Goal: Task Accomplishment & Management: Manage account settings

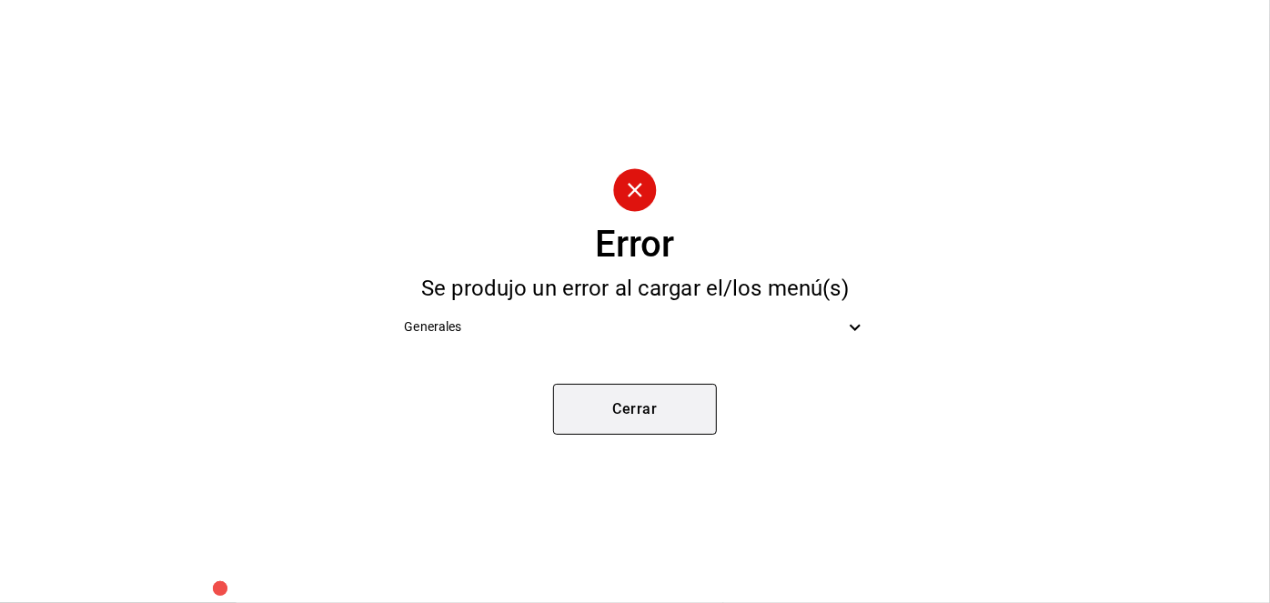
click at [601, 411] on button "Cerrar" at bounding box center [635, 409] width 164 height 51
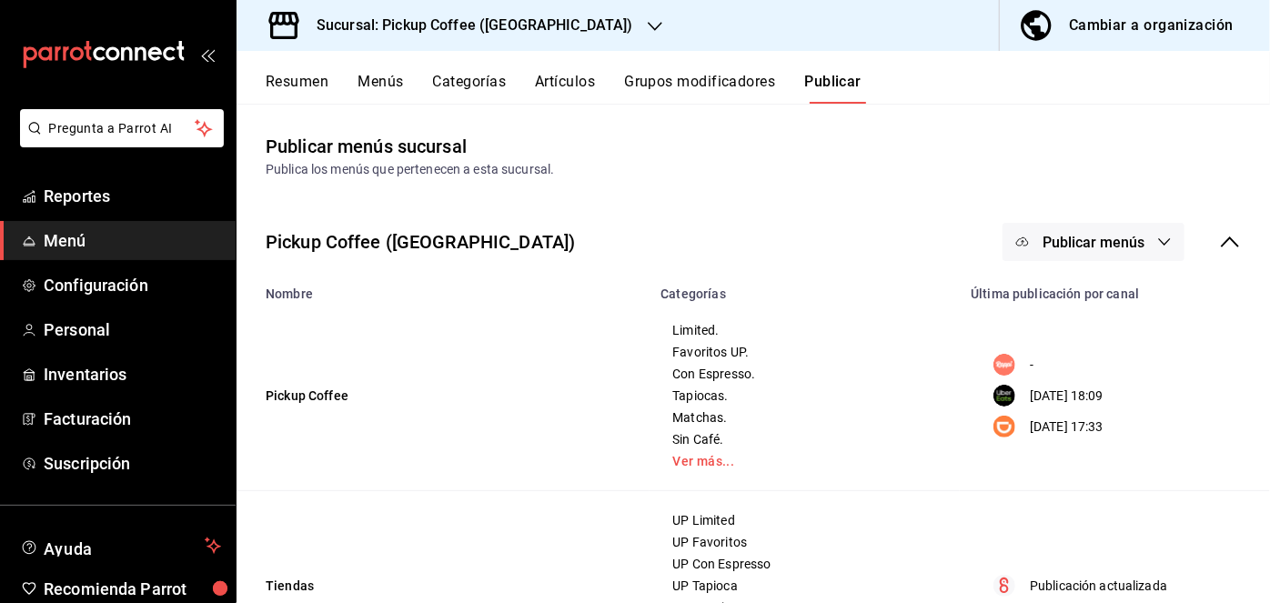
click at [1104, 246] on span "Publicar menús" at bounding box center [1094, 242] width 102 height 17
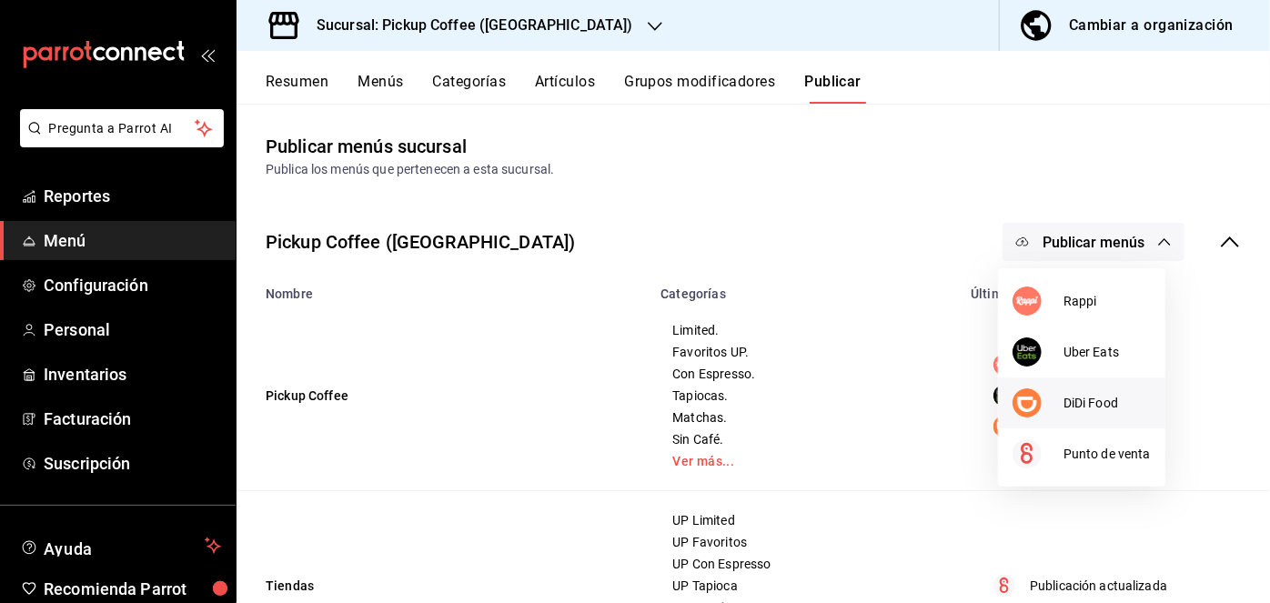
click at [1069, 401] on span "DiDi Food" at bounding box center [1106, 403] width 87 height 19
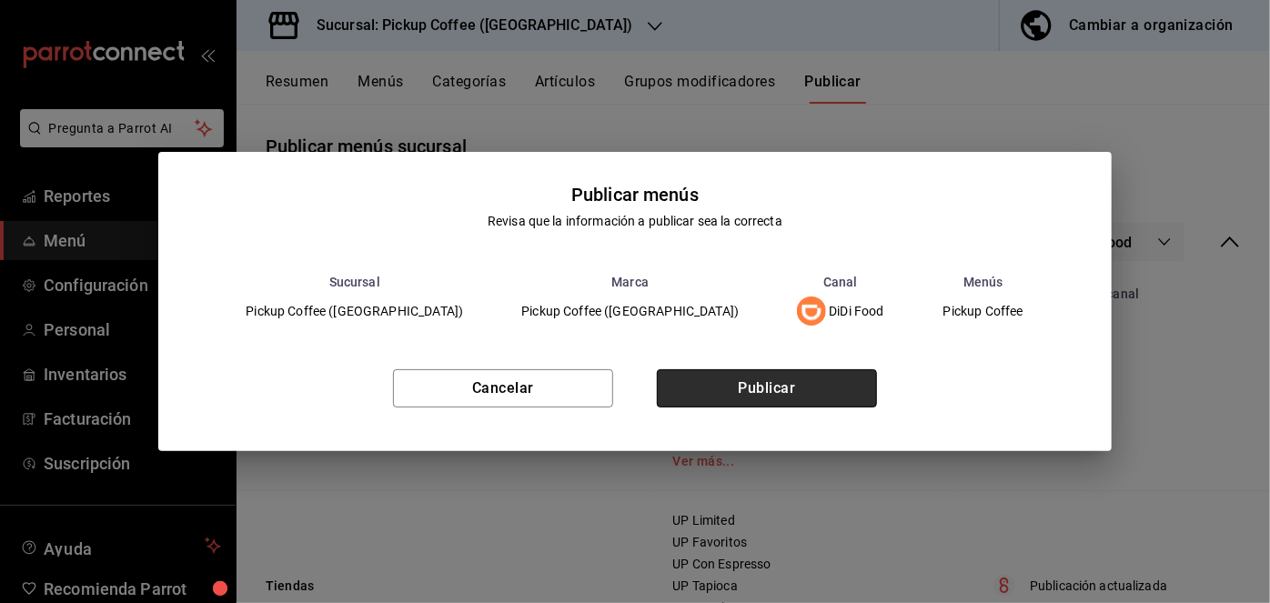
click at [735, 396] on button "Publicar" at bounding box center [767, 388] width 220 height 38
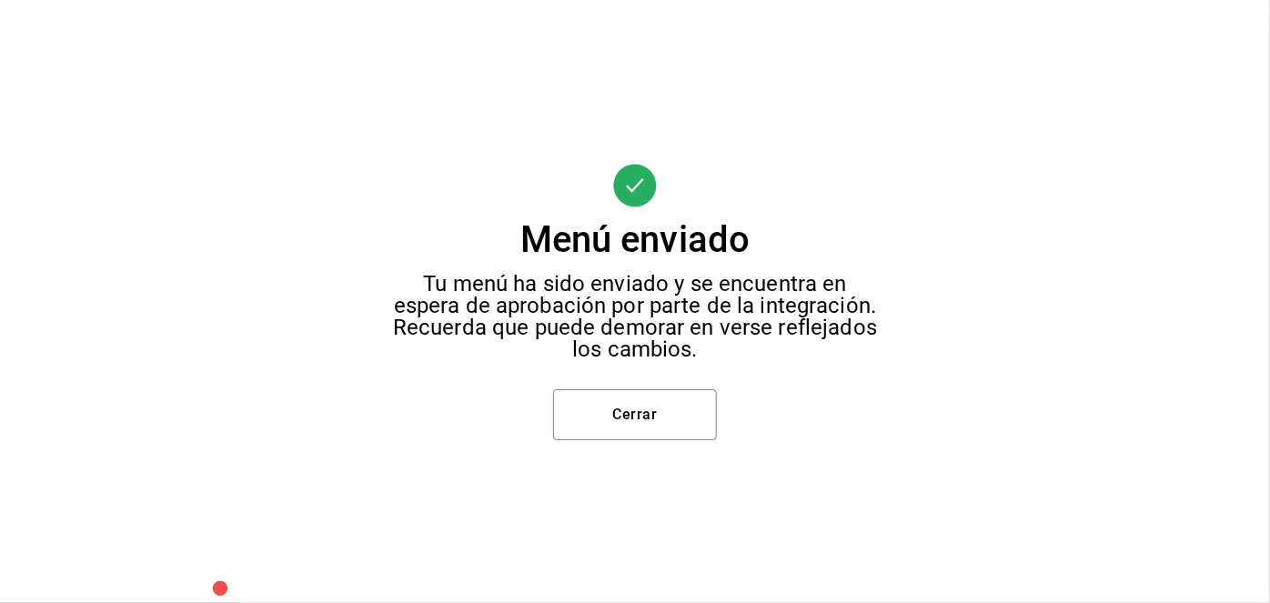
drag, startPoint x: 735, startPoint y: 396, endPoint x: 694, endPoint y: 382, distance: 43.2
click at [694, 382] on div "Menú enviado Tu menú ha sido enviado y se encuentra en espera de aprobación por…" at bounding box center [635, 301] width 1270 height 603
drag, startPoint x: 694, startPoint y: 382, endPoint x: 690, endPoint y: 395, distance: 13.5
click at [690, 395] on div "Menú enviado Tu menú ha sido enviado y se encuentra en espera de aprobación por…" at bounding box center [635, 301] width 1270 height 603
click at [690, 395] on button "Cerrar" at bounding box center [635, 414] width 164 height 51
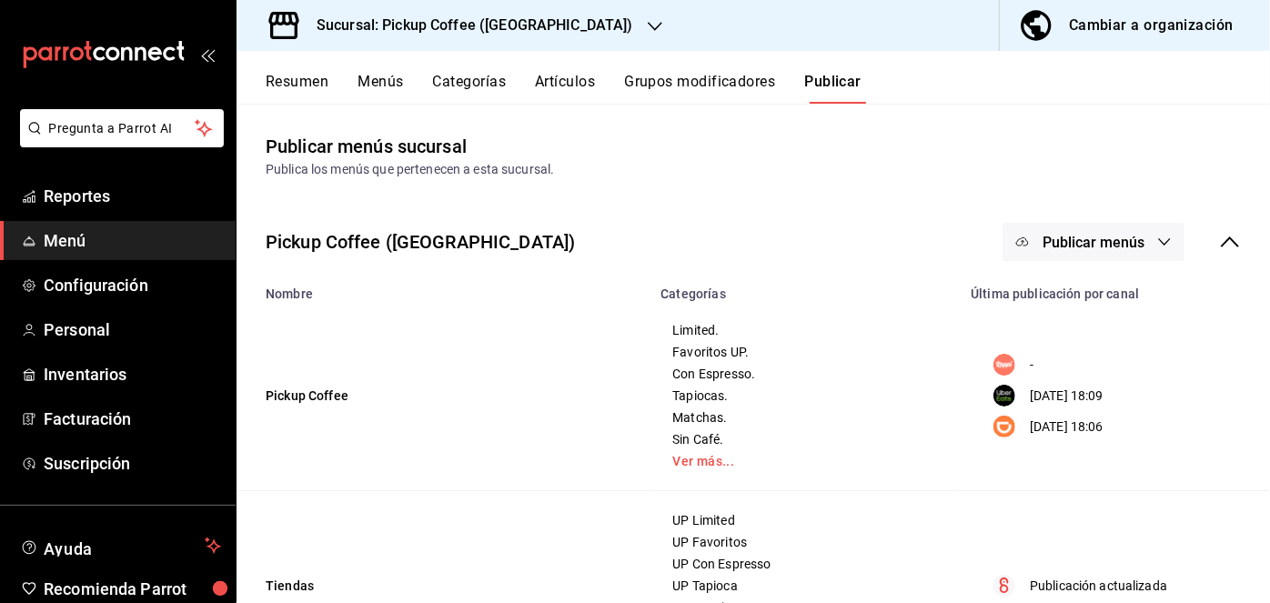
click at [448, 19] on h3 "Sucursal: Pickup Coffee ([GEOGRAPHIC_DATA])" at bounding box center [467, 26] width 331 height 22
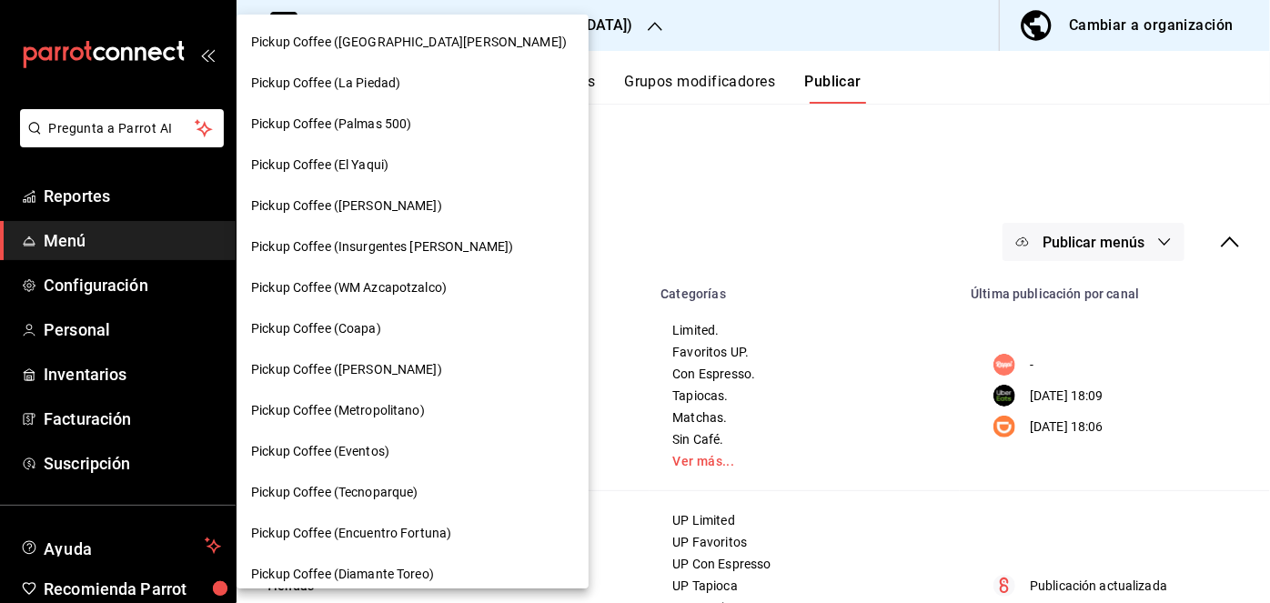
click at [1138, 29] on div at bounding box center [635, 301] width 1270 height 603
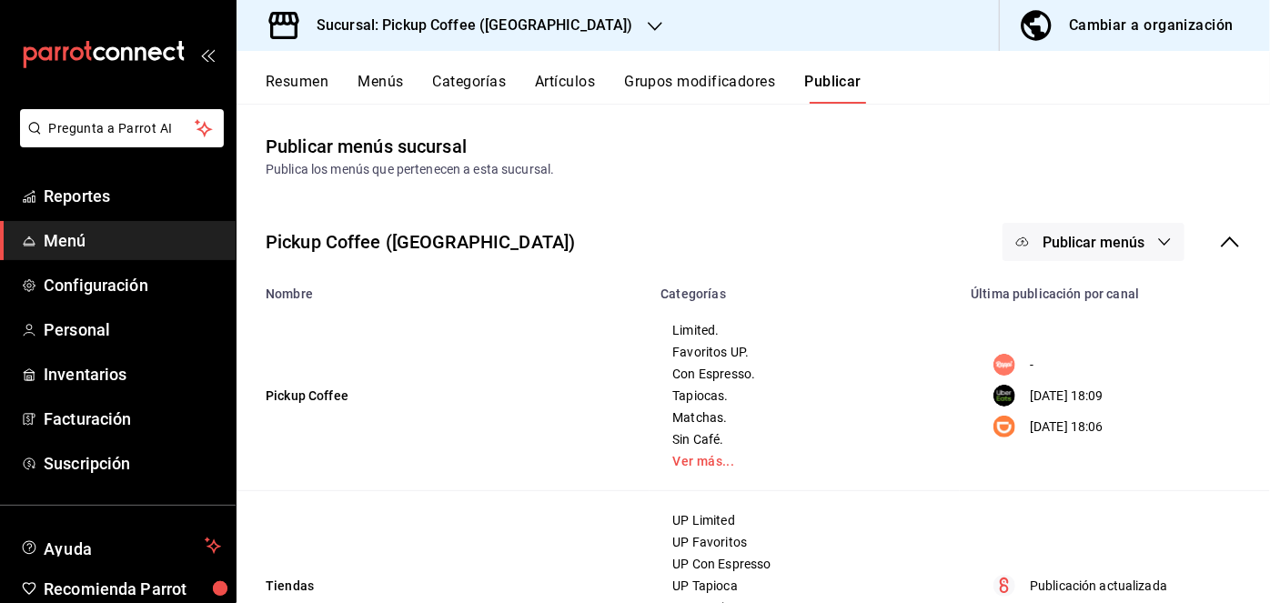
click at [1138, 29] on div "Cambiar a organización" at bounding box center [1151, 25] width 165 height 25
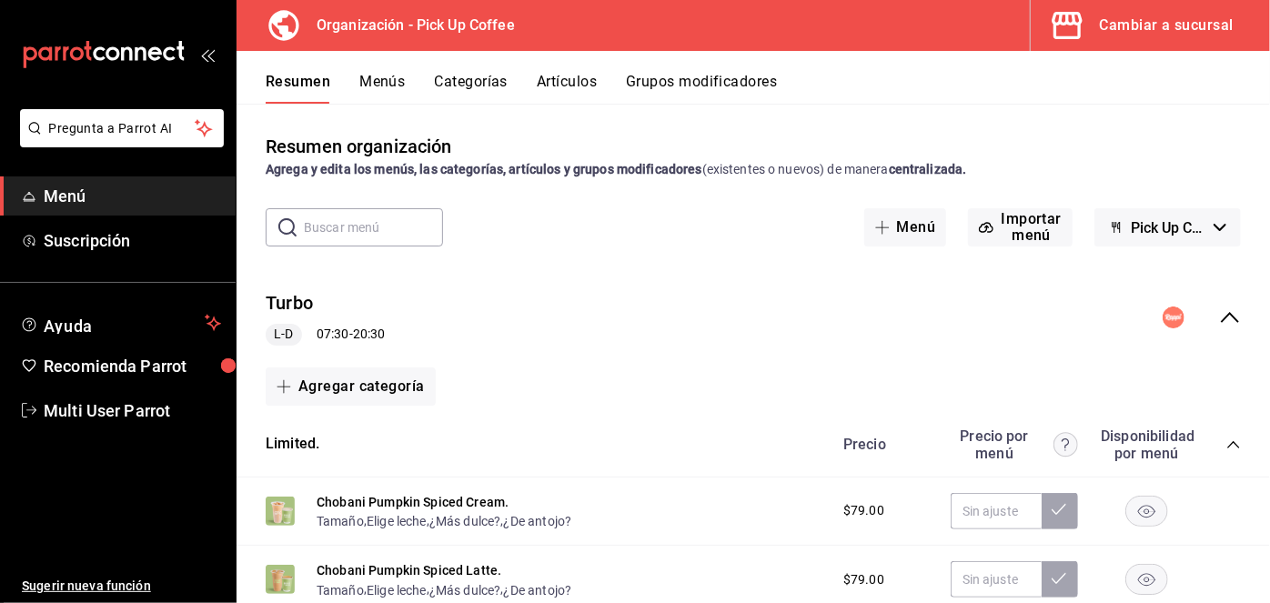
click at [364, 83] on button "Menús" at bounding box center [381, 88] width 45 height 31
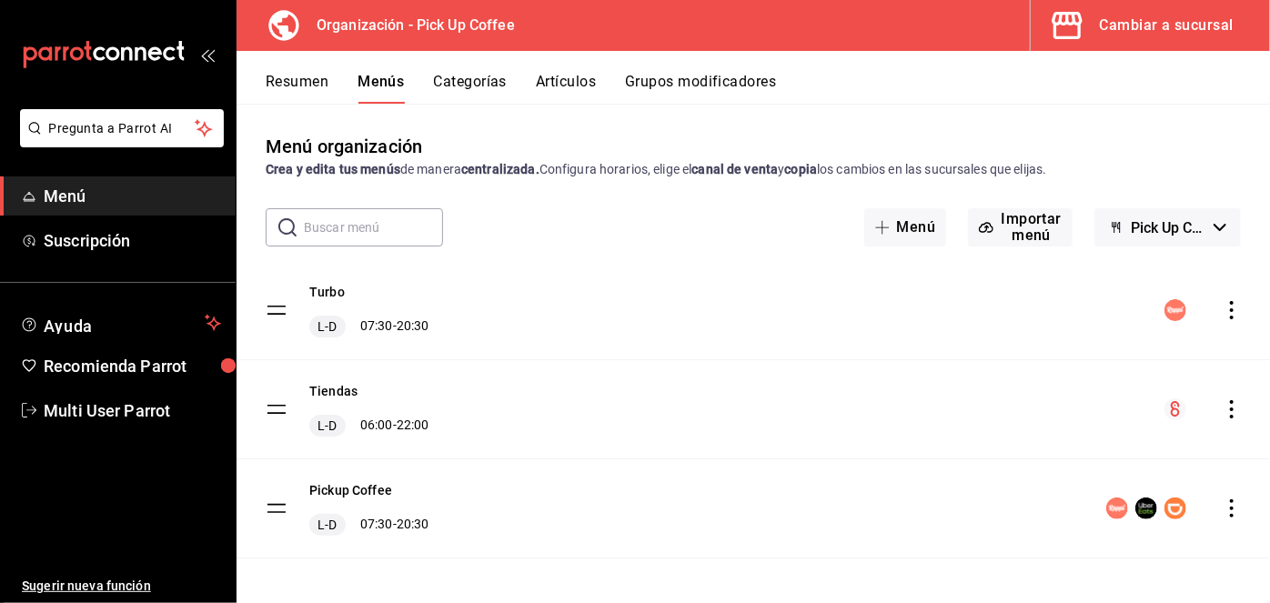
click at [1223, 407] on icon "actions" at bounding box center [1232, 409] width 18 height 18
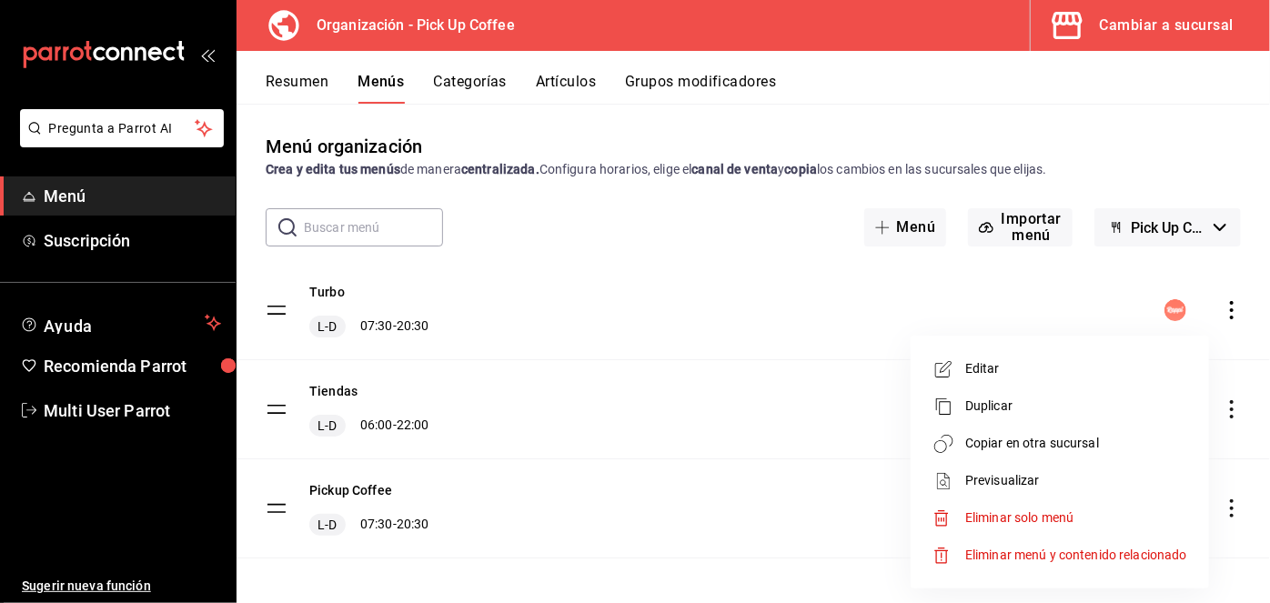
click at [1021, 431] on li "Copiar en otra sucursal" at bounding box center [1060, 443] width 284 height 37
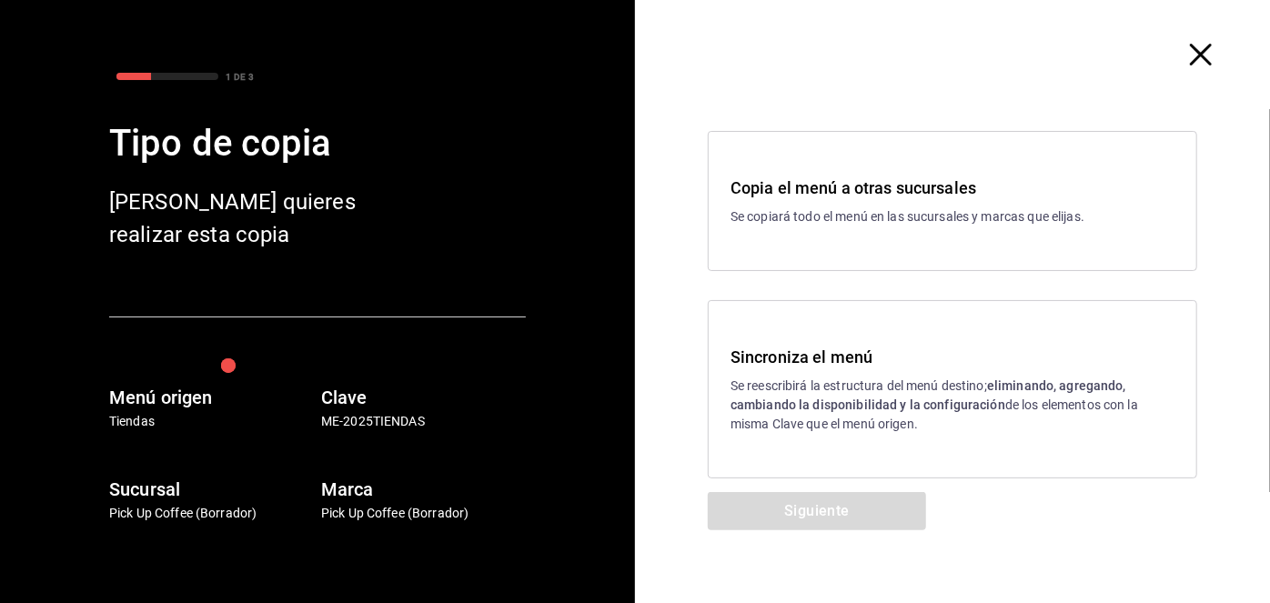
click at [792, 224] on p "Se copiará todo el menú en las sucursales y marcas que elijas." at bounding box center [953, 216] width 444 height 19
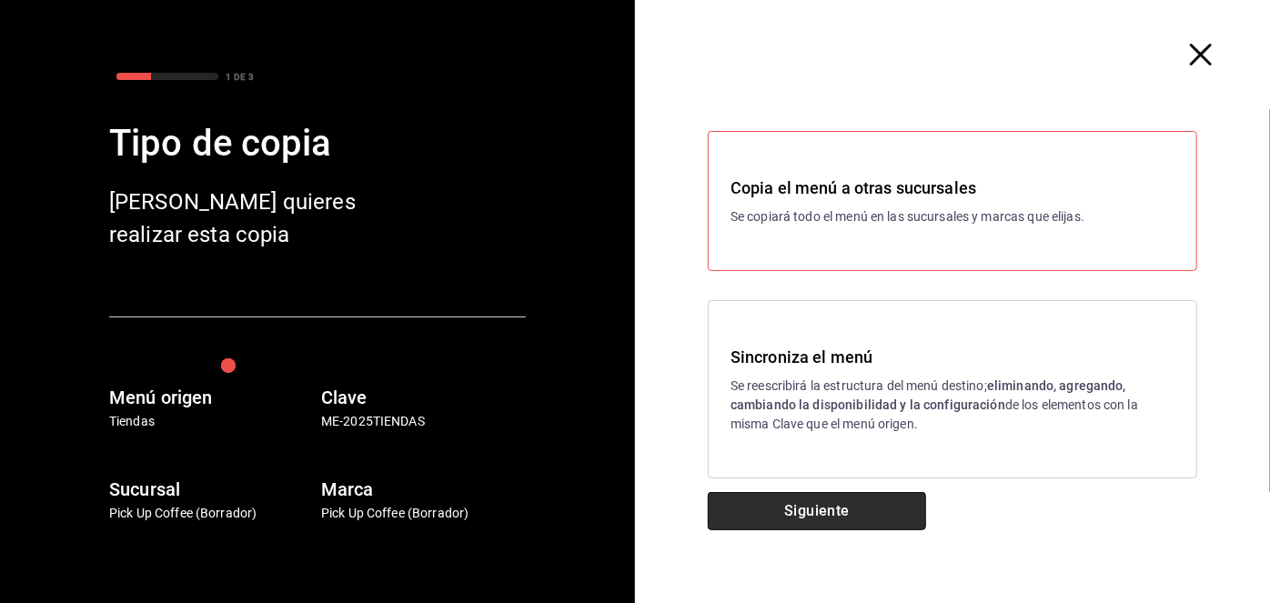
click at [803, 493] on button "Siguiente" at bounding box center [817, 511] width 218 height 38
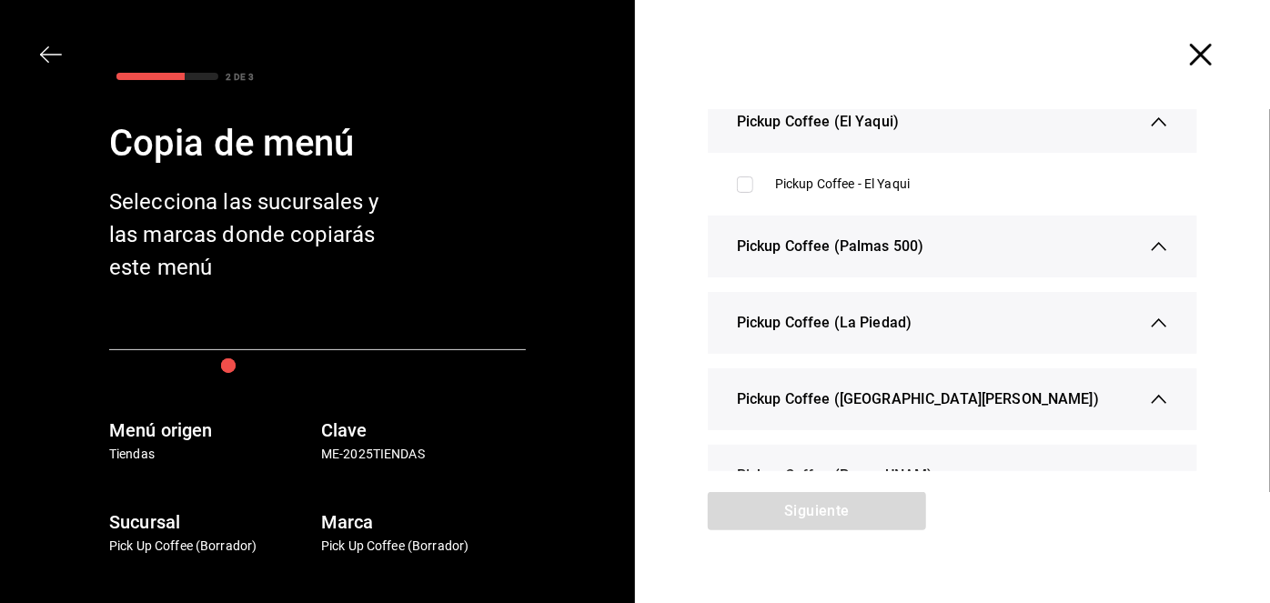
scroll to position [353, 0]
click at [872, 254] on span "Pickup Coffee (Palmas 500)" at bounding box center [830, 245] width 186 height 22
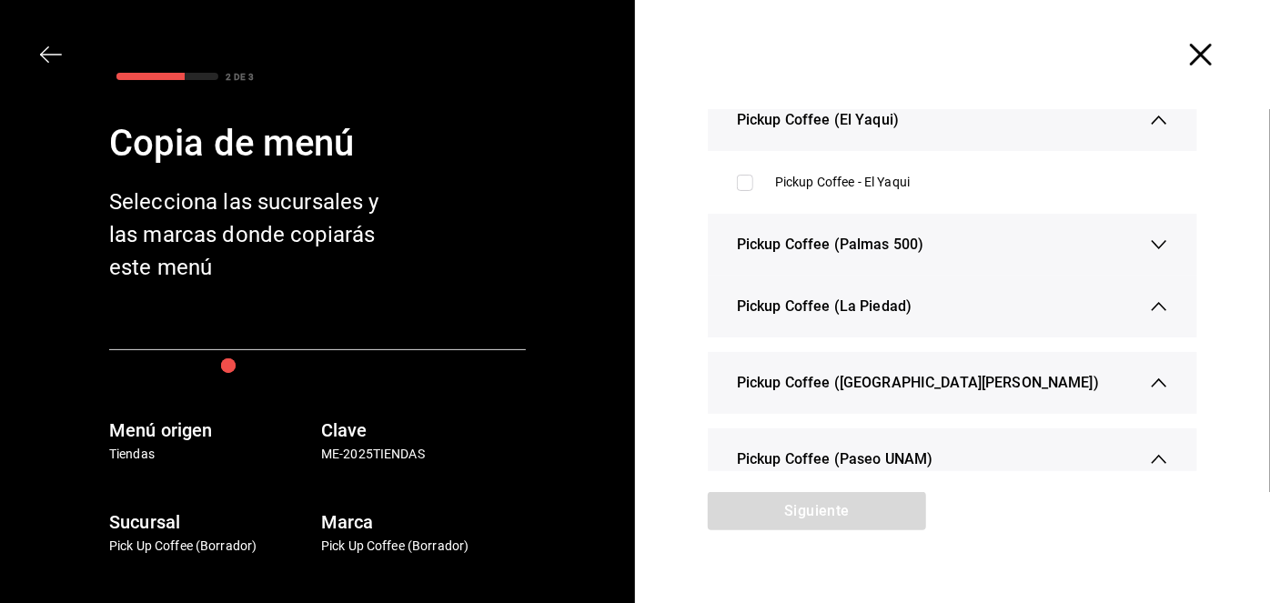
click at [872, 254] on span "Pickup Coffee (Palmas 500)" at bounding box center [830, 245] width 186 height 22
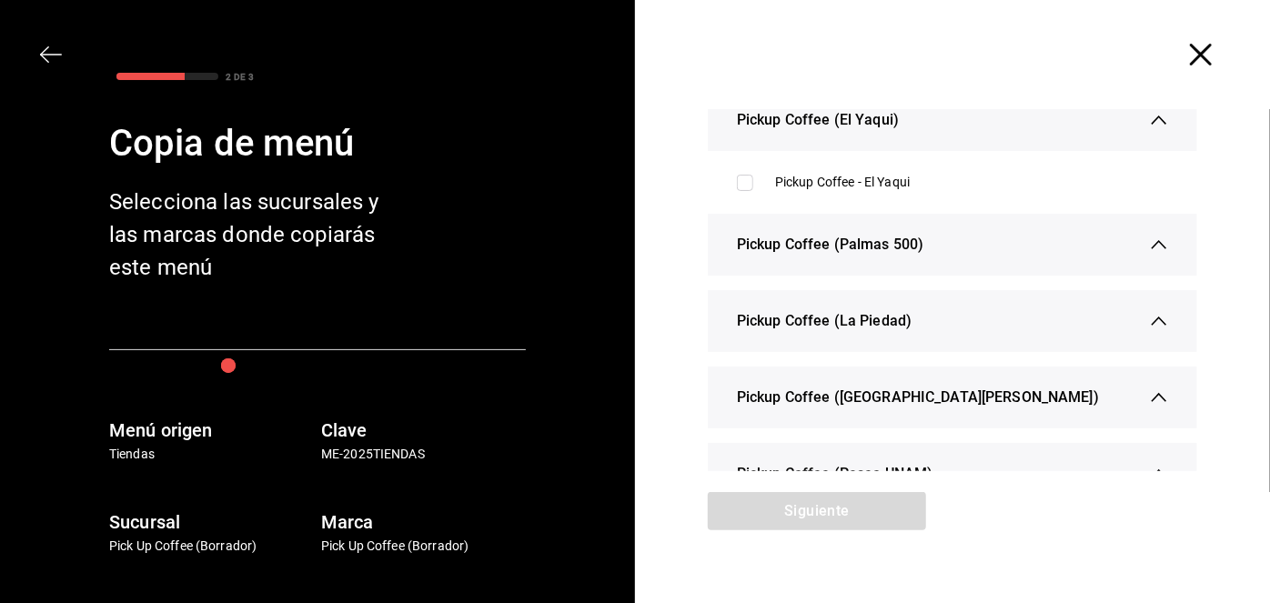
click at [872, 301] on div "Pickup Coffee (La Piedad)" at bounding box center [952, 321] width 431 height 62
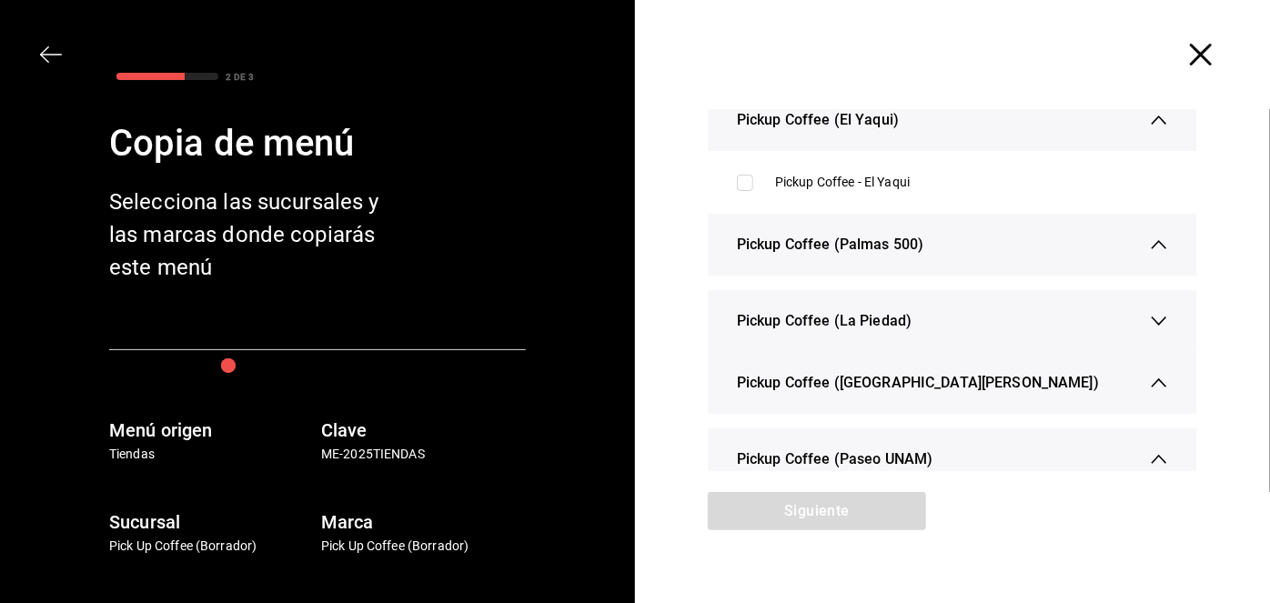
click at [872, 301] on div "Pickup Coffee (La Piedad)" at bounding box center [952, 321] width 431 height 62
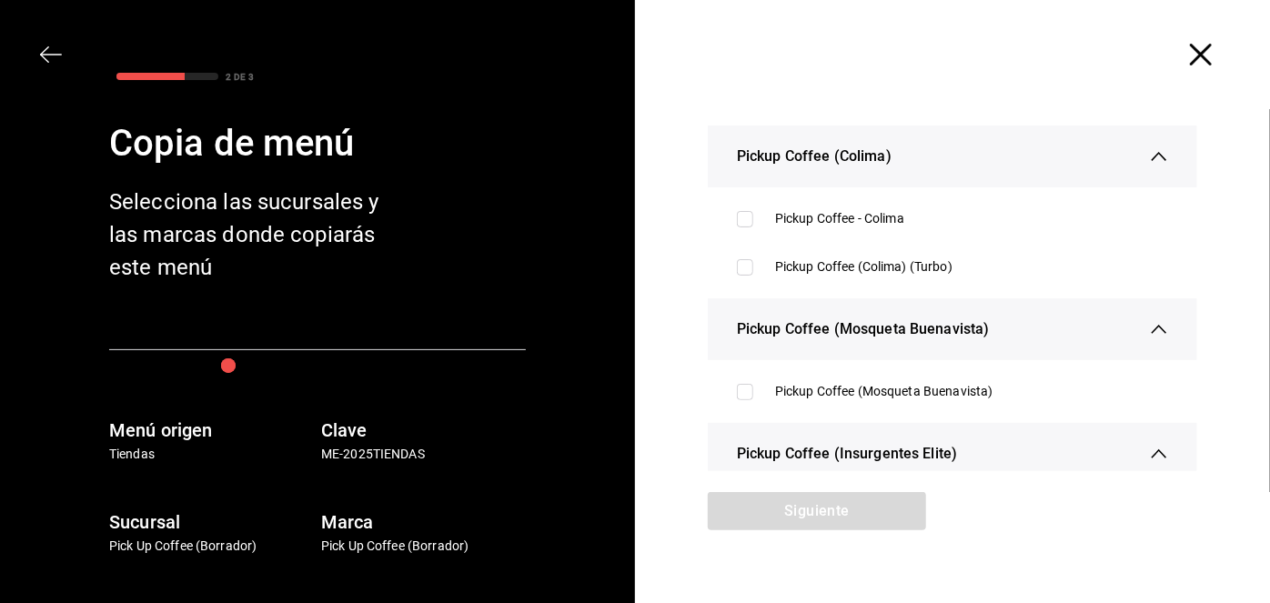
scroll to position [2179, 0]
click at [738, 390] on input "checkbox" at bounding box center [745, 391] width 16 height 16
checkbox input "true"
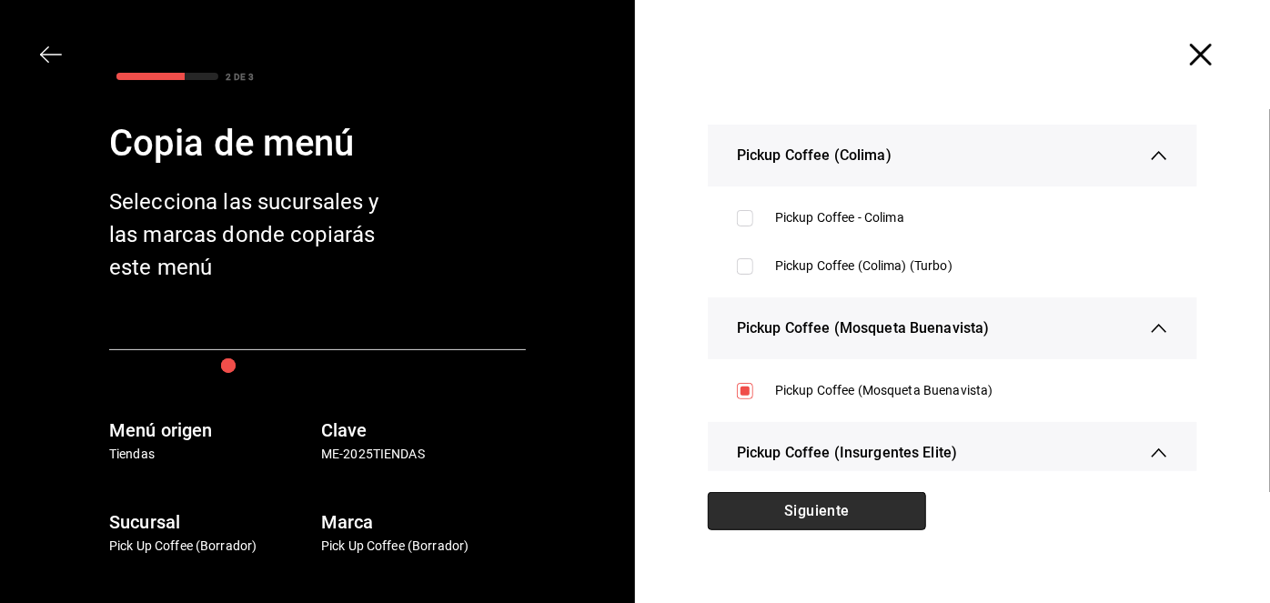
click at [792, 520] on button "Siguiente" at bounding box center [817, 511] width 218 height 38
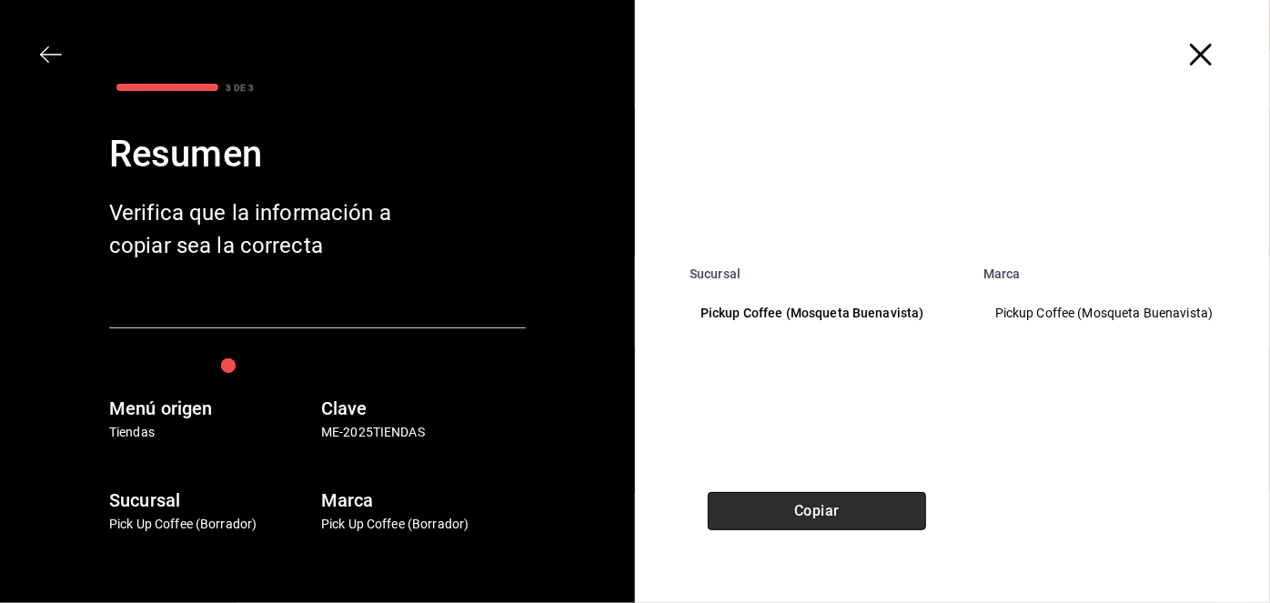
scroll to position [0, 0]
click at [792, 520] on button "Copiar" at bounding box center [817, 511] width 218 height 38
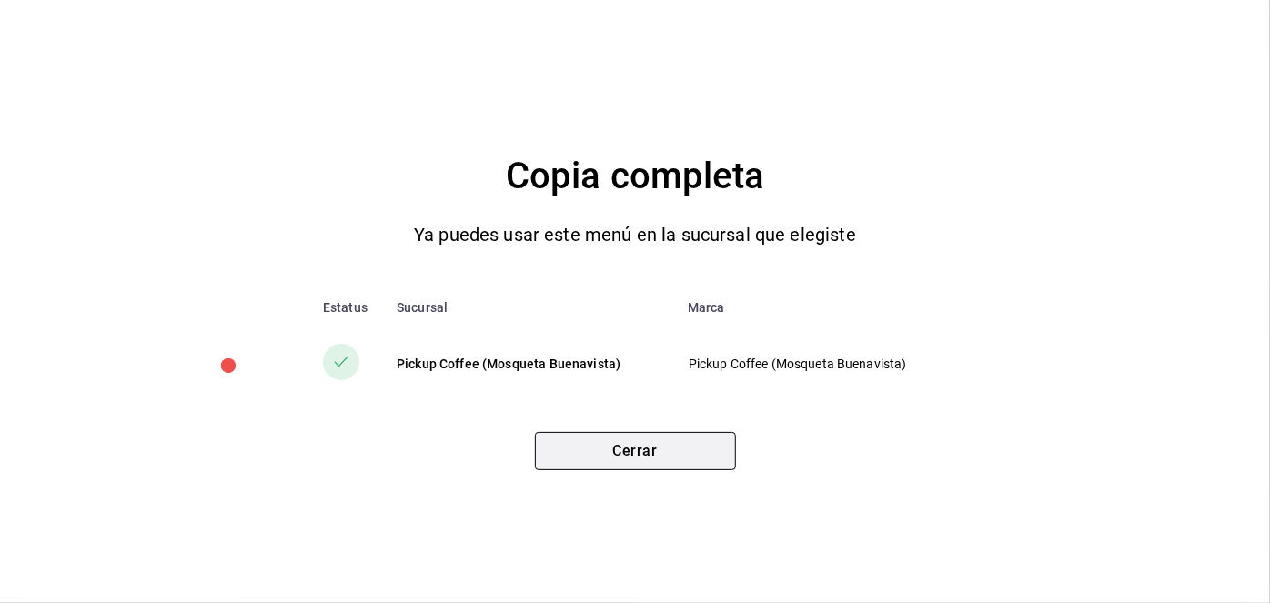
click at [672, 451] on button "Cerrar" at bounding box center [635, 451] width 201 height 38
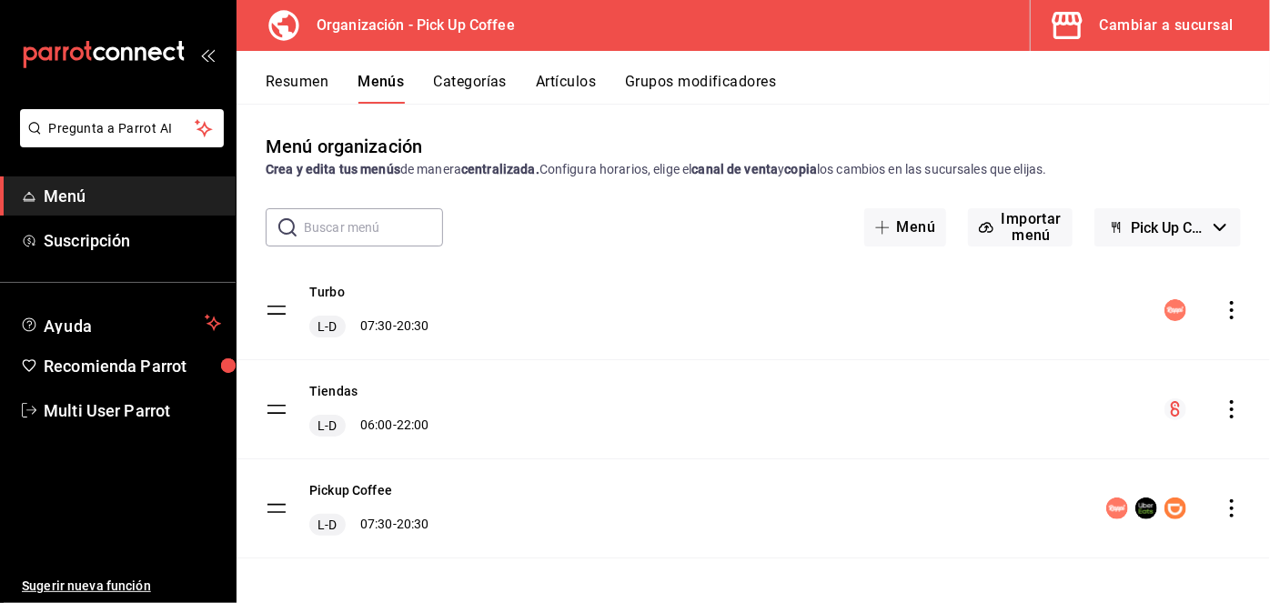
click at [1223, 416] on icon "actions" at bounding box center [1232, 409] width 18 height 18
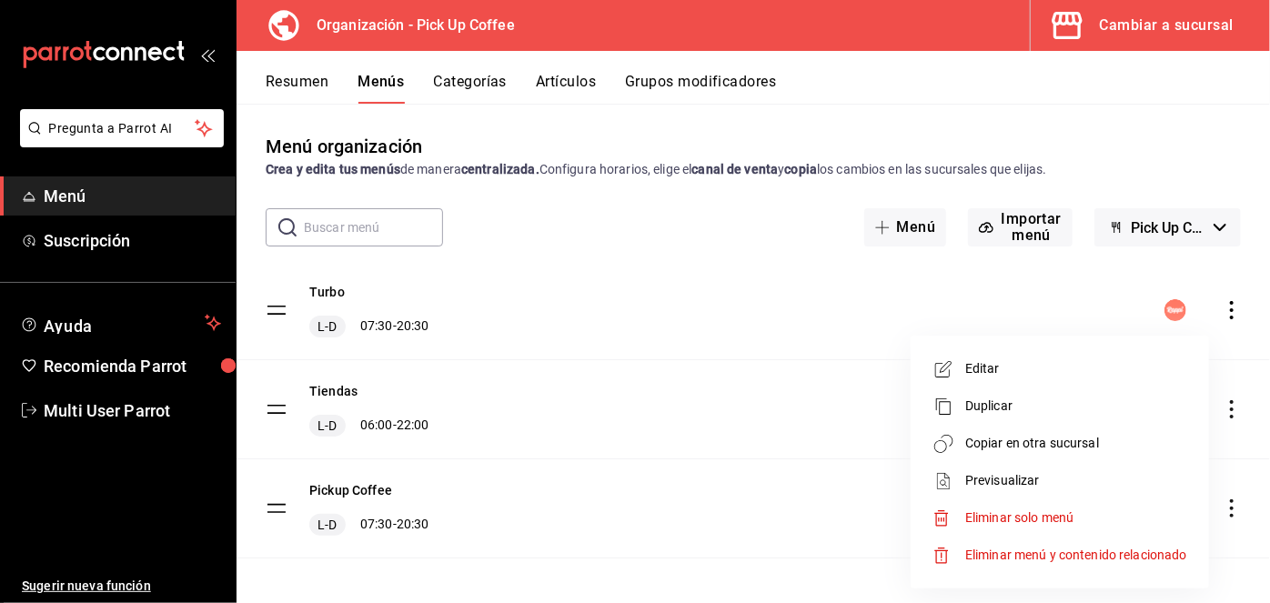
click at [1092, 31] on div at bounding box center [635, 301] width 1270 height 603
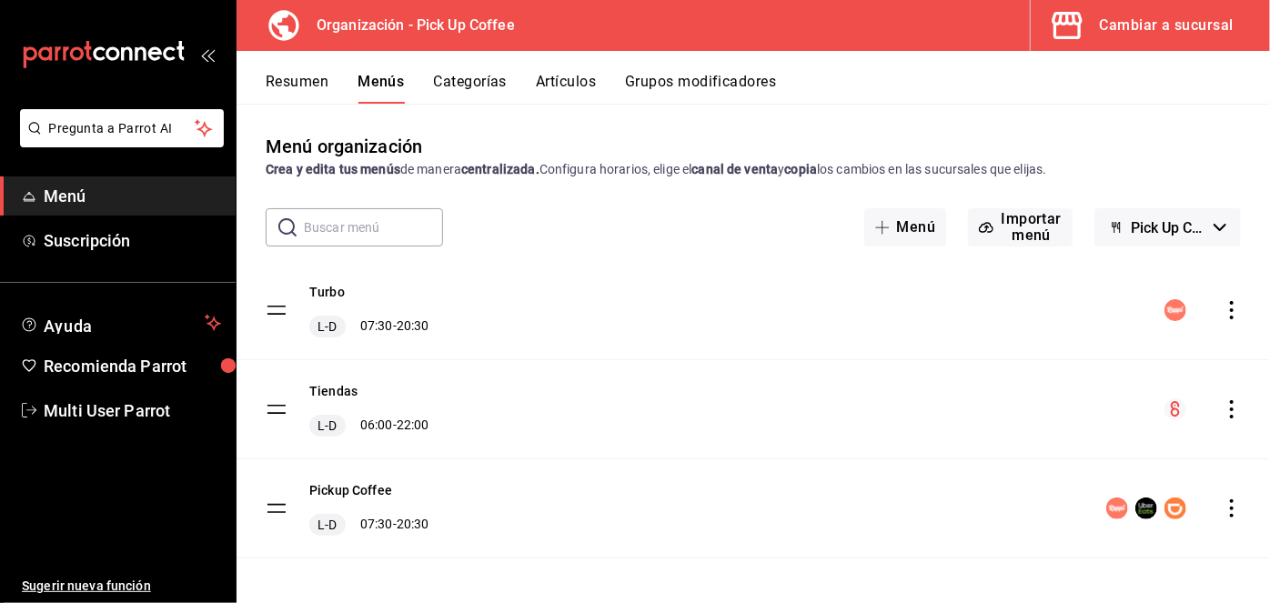
click at [1115, 32] on div "Cambiar a sucursal" at bounding box center [1167, 25] width 134 height 25
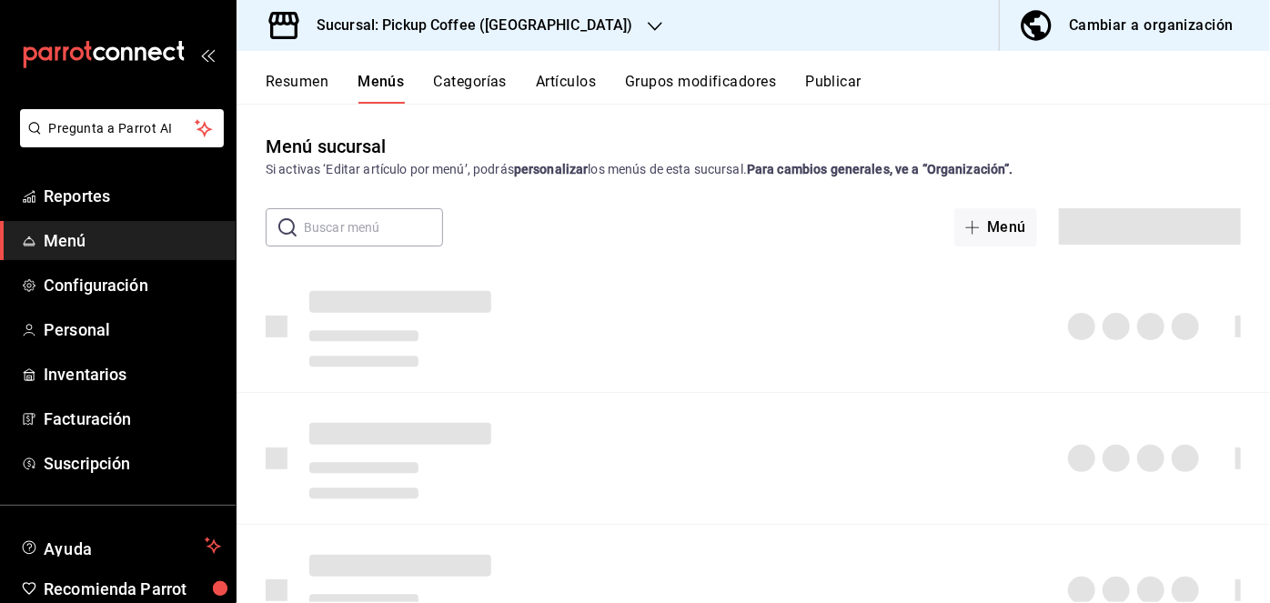
click at [357, 40] on div "Sucursal: Pickup Coffee ([GEOGRAPHIC_DATA])" at bounding box center [460, 25] width 418 height 51
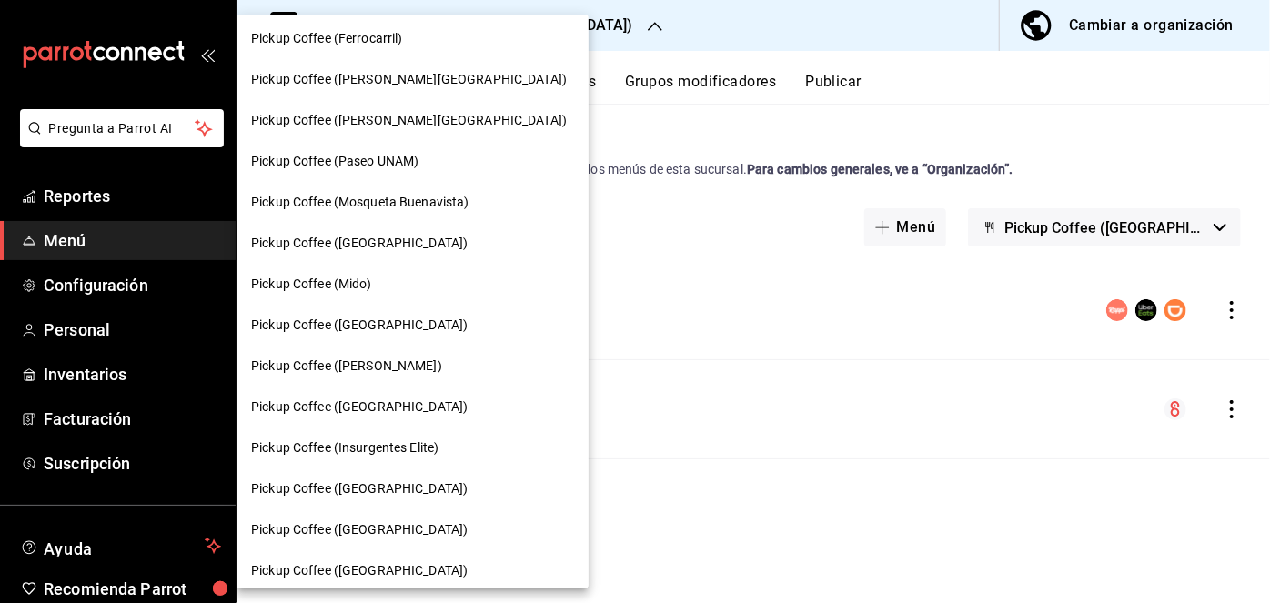
scroll to position [757, 0]
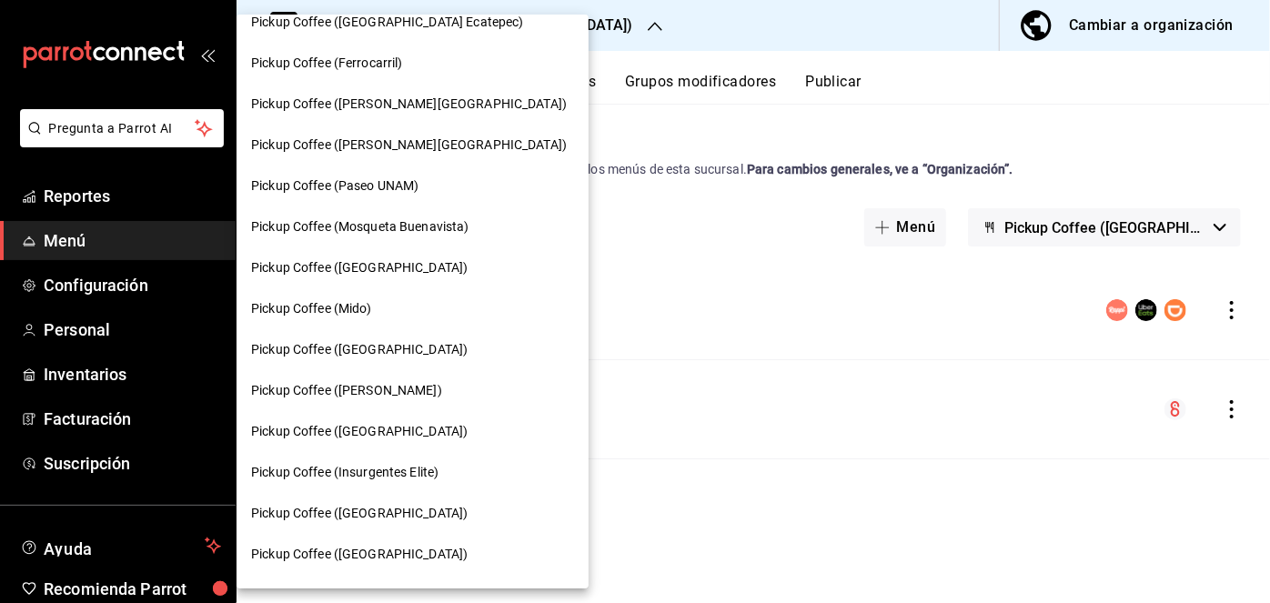
click at [380, 204] on div "Pickup Coffee (Paseo UNAM)" at bounding box center [413, 186] width 352 height 41
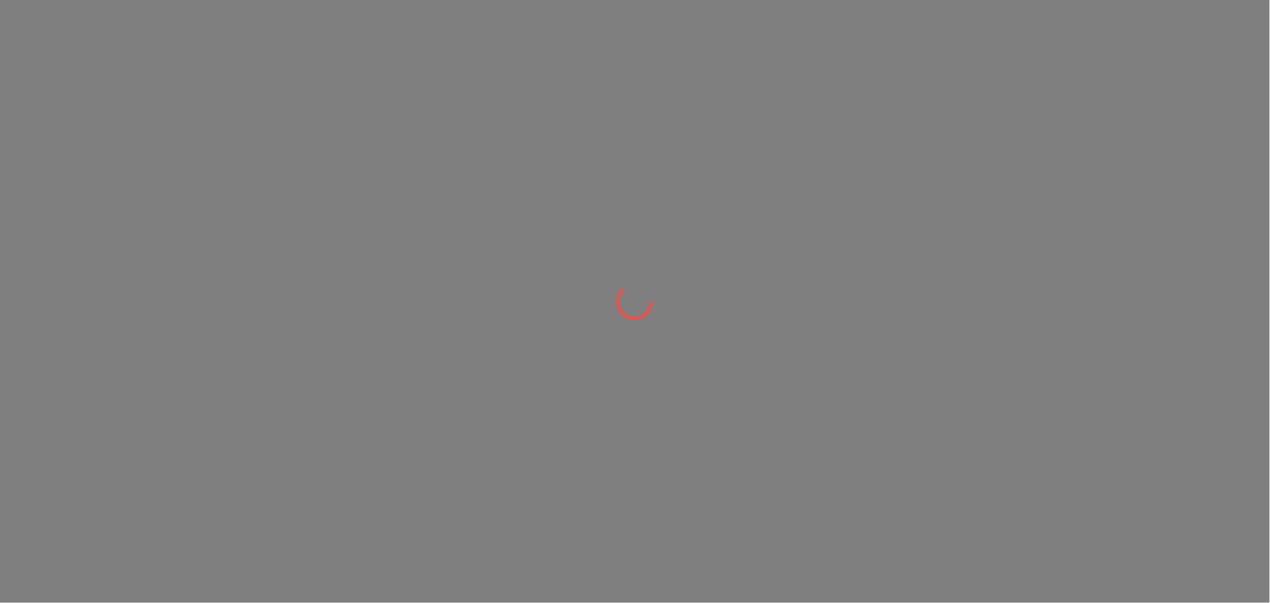
click at [380, 221] on div at bounding box center [635, 301] width 1270 height 603
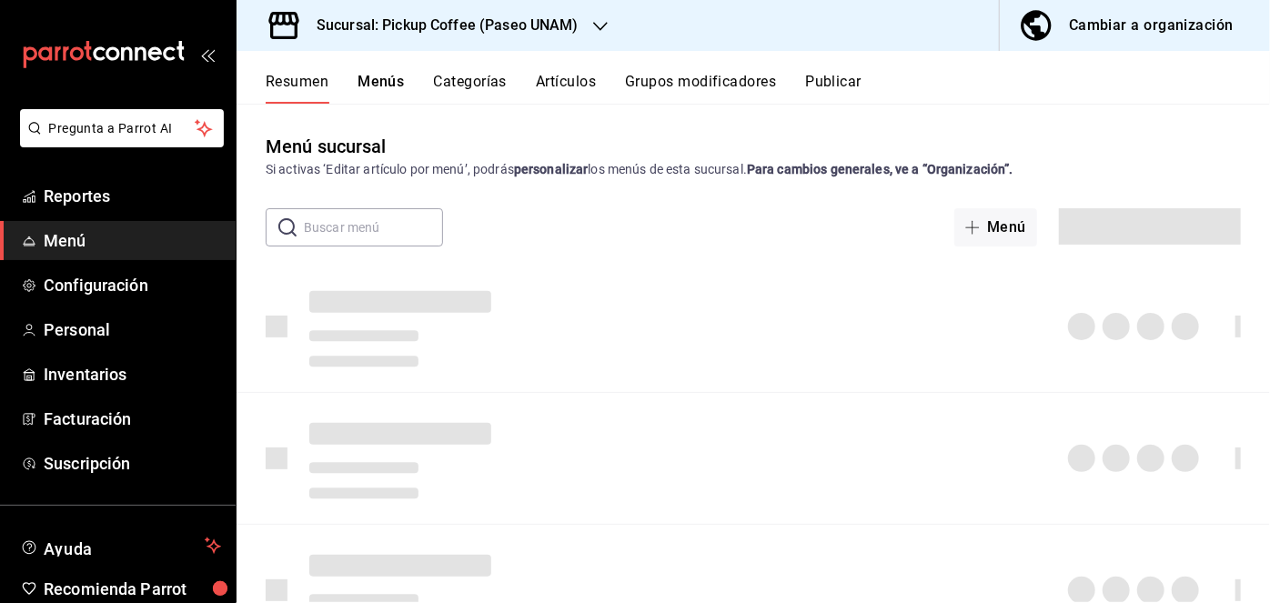
click at [412, 28] on h3 "Sucursal: Pickup Coffee (Paseo UNAM)" at bounding box center [440, 26] width 277 height 22
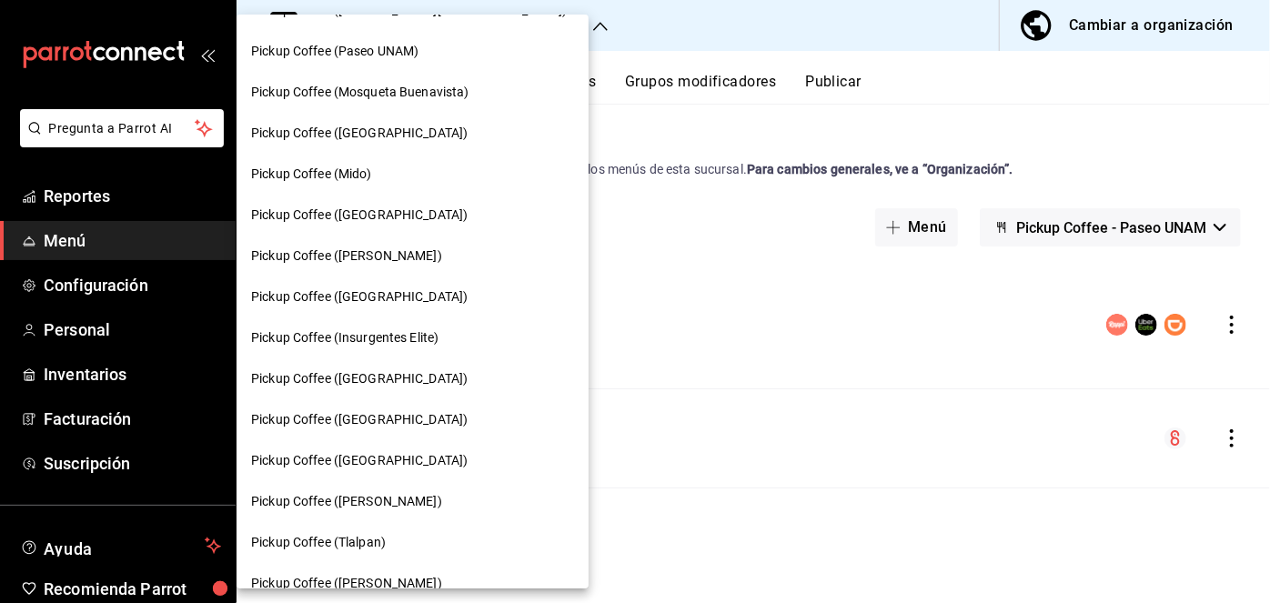
scroll to position [872, 0]
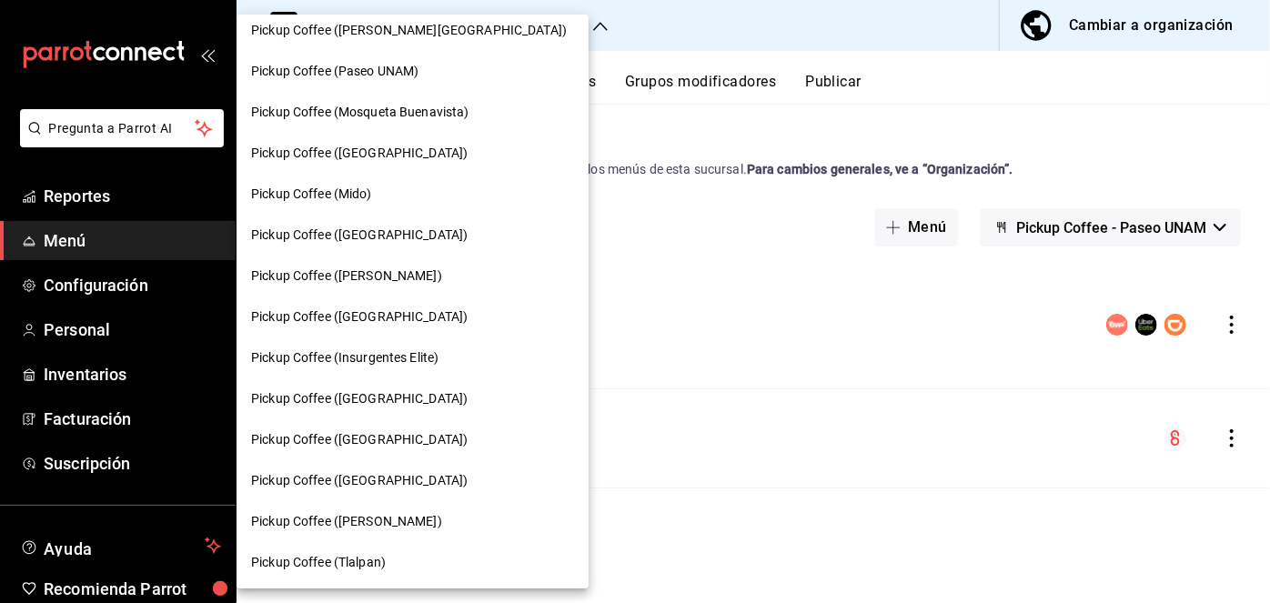
click at [429, 115] on span "Pickup Coffee (Mosqueta Buenavista)" at bounding box center [360, 112] width 218 height 19
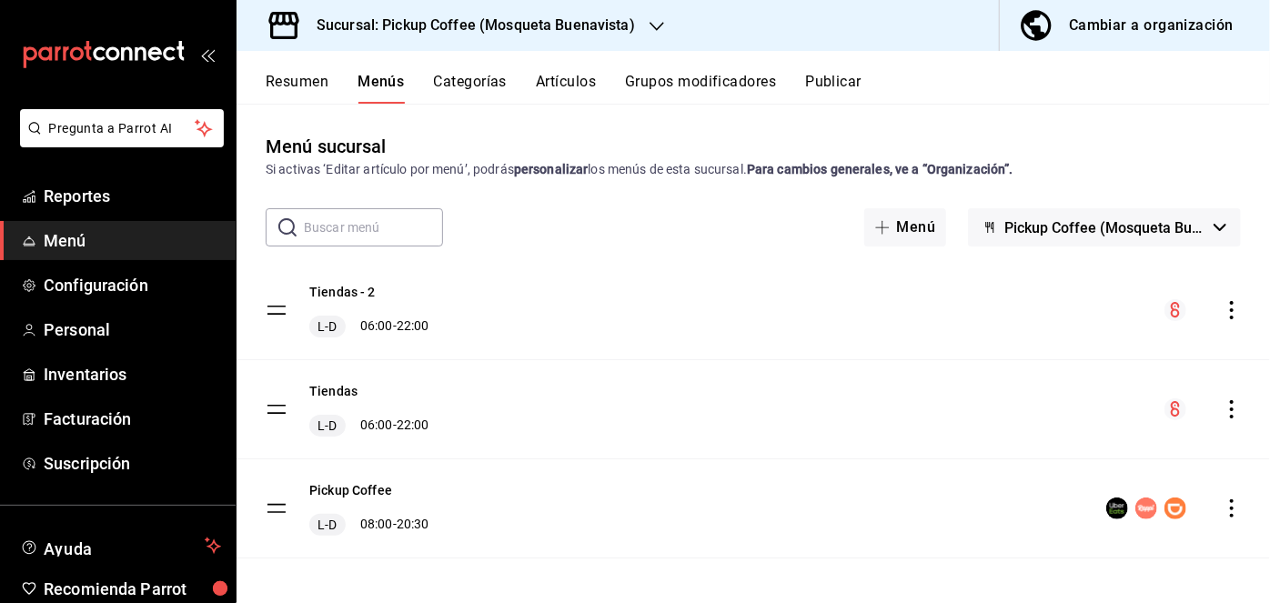
click at [1223, 301] on icon "actions" at bounding box center [1232, 310] width 18 height 18
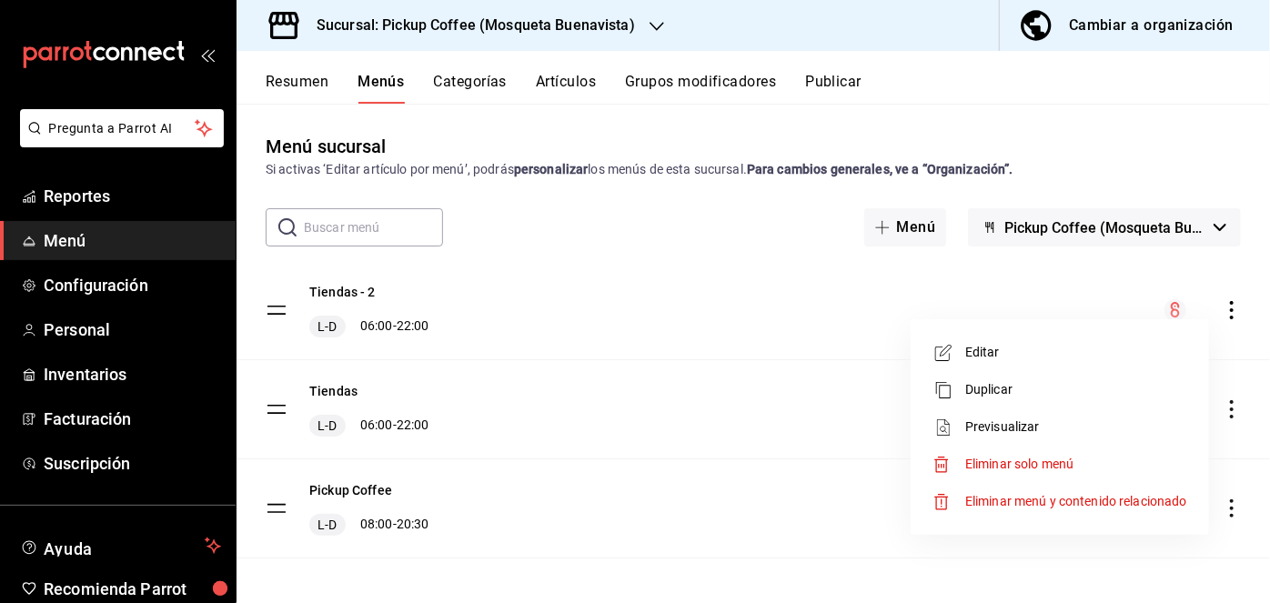
click at [973, 465] on span "Eliminar solo menú" at bounding box center [1019, 464] width 108 height 15
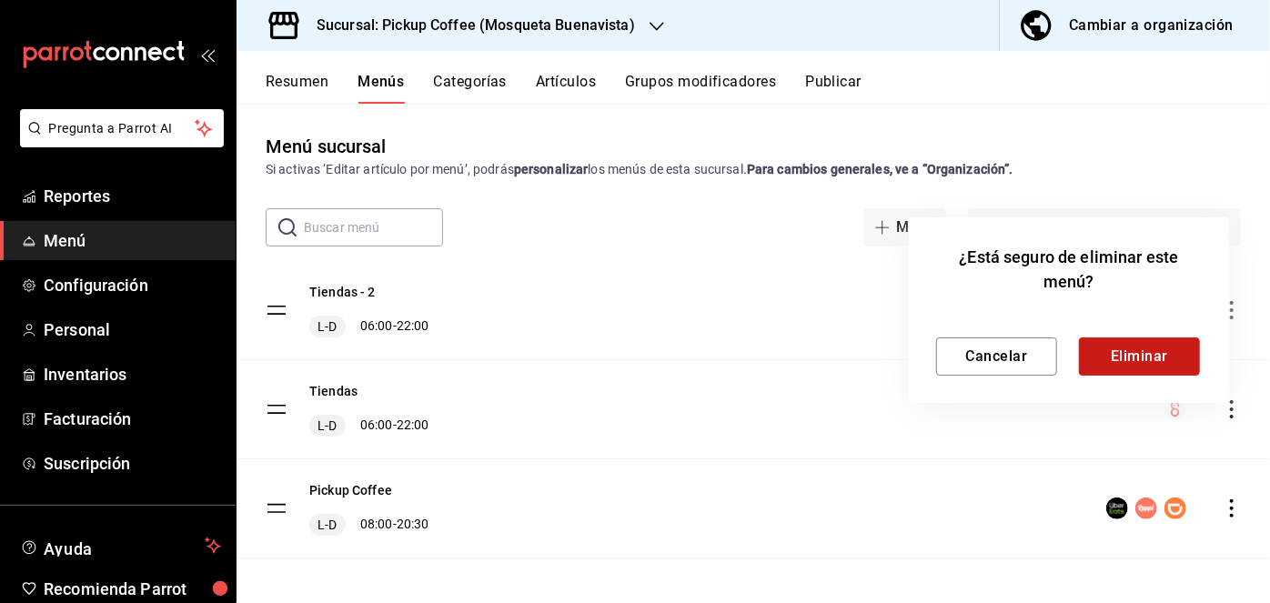
click at [1119, 349] on button "Eliminar" at bounding box center [1139, 357] width 121 height 38
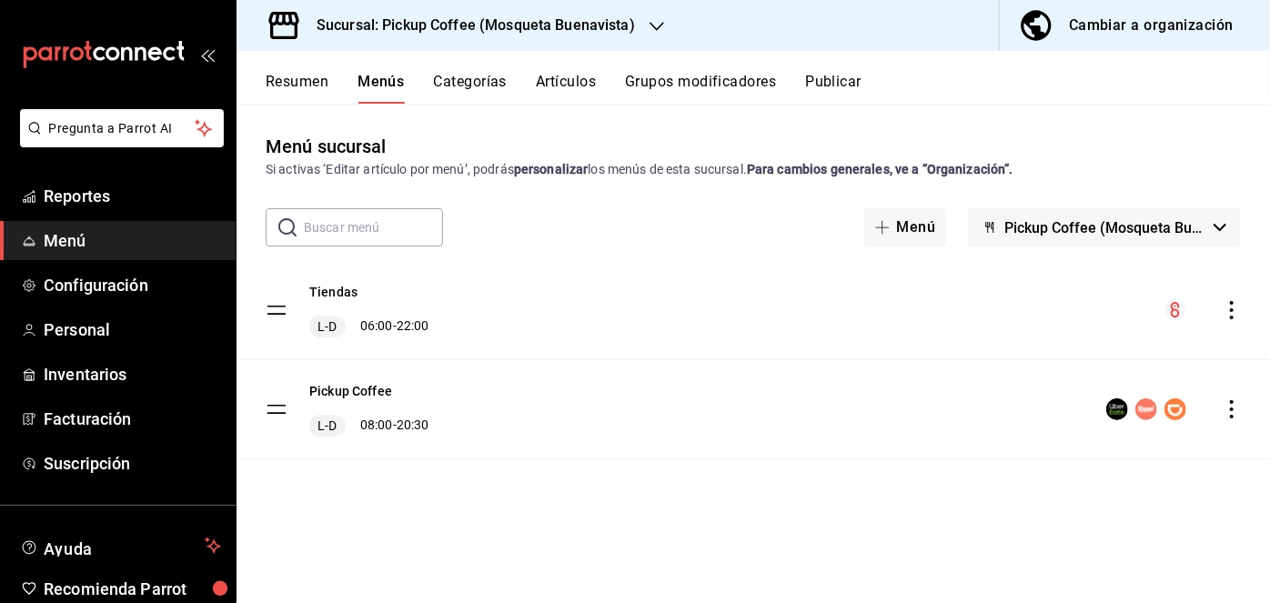
click at [1161, 44] on button "Cambiar a organización" at bounding box center [1128, 25] width 256 height 51
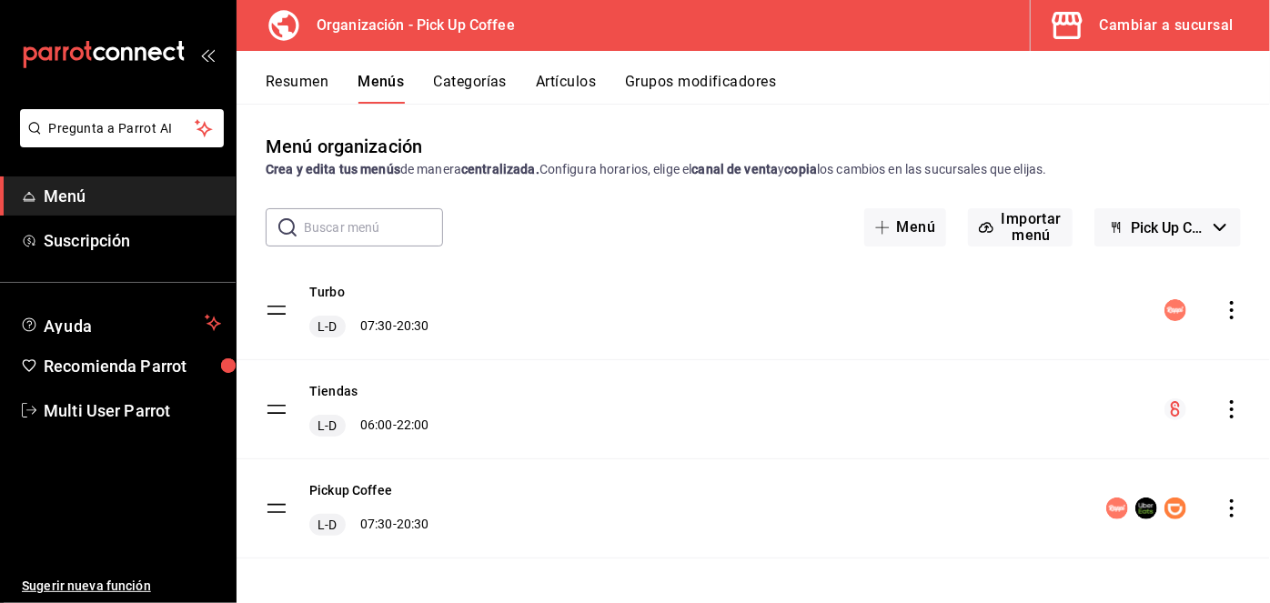
click at [1223, 403] on icon "actions" at bounding box center [1232, 409] width 18 height 18
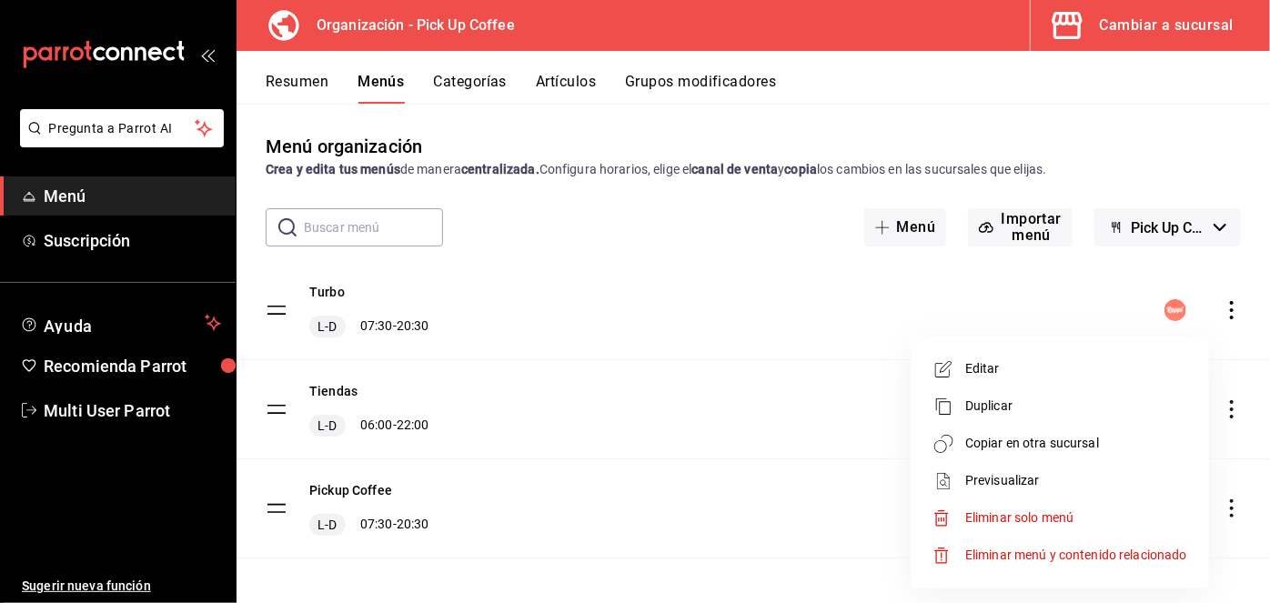
click at [1050, 438] on span "Copiar en otra sucursal" at bounding box center [1076, 443] width 222 height 19
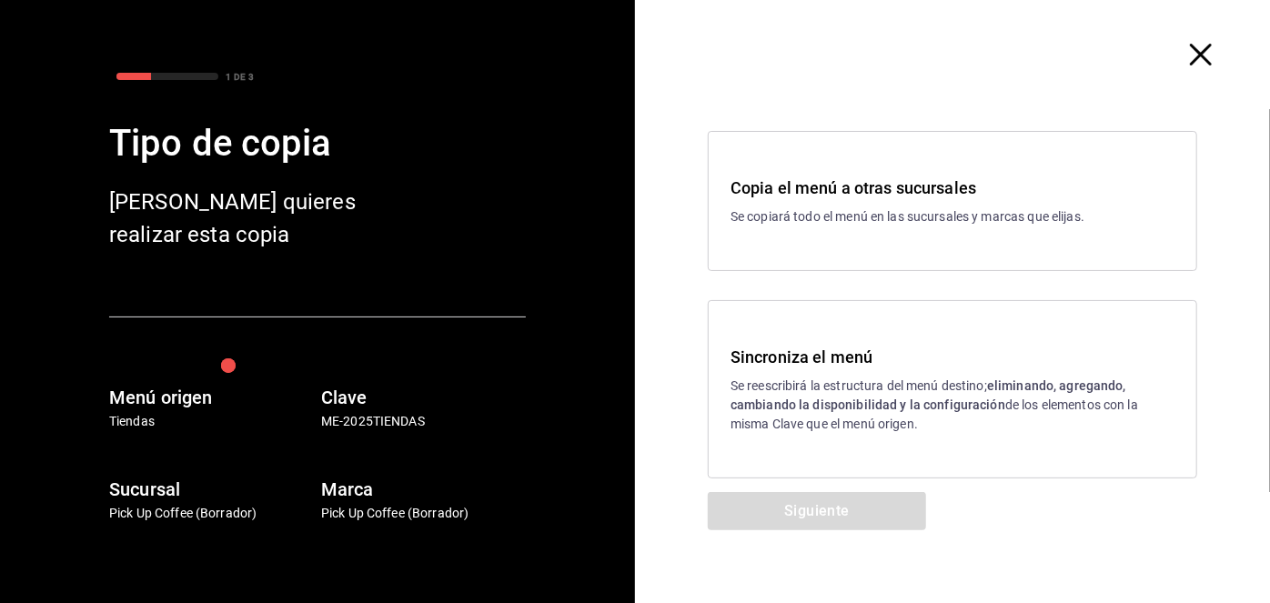
click at [856, 257] on div "Copia el menú a otras sucursales Se copiará todo el menú en las sucursales y ma…" at bounding box center [952, 201] width 489 height 140
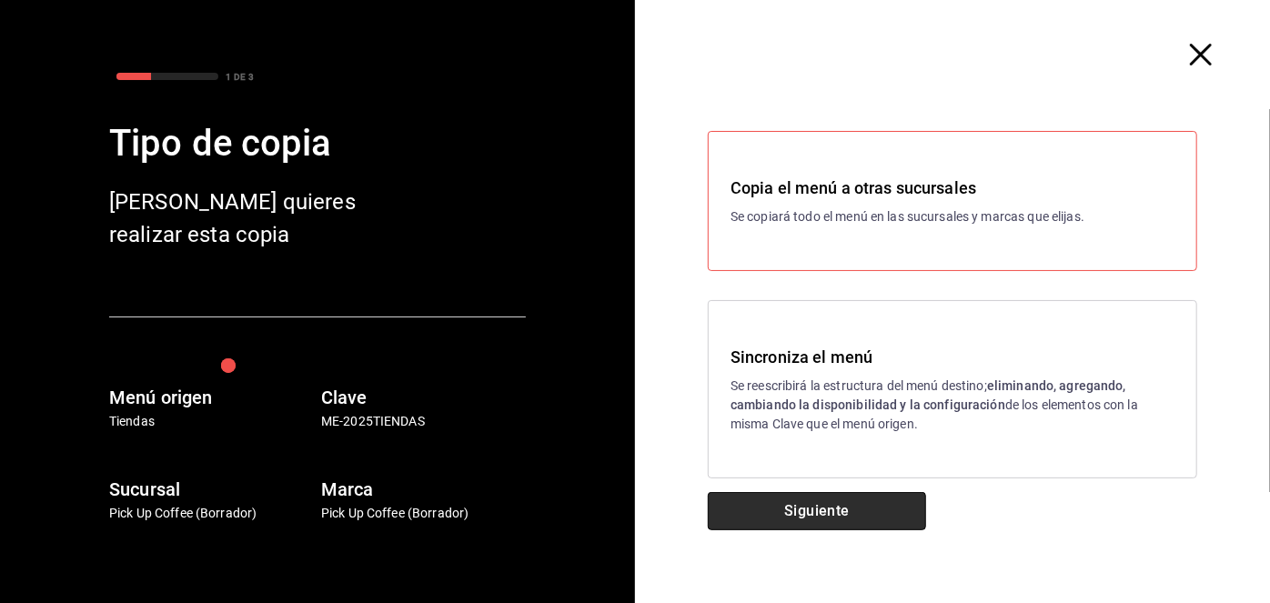
click at [830, 495] on button "Siguiente" at bounding box center [817, 511] width 218 height 38
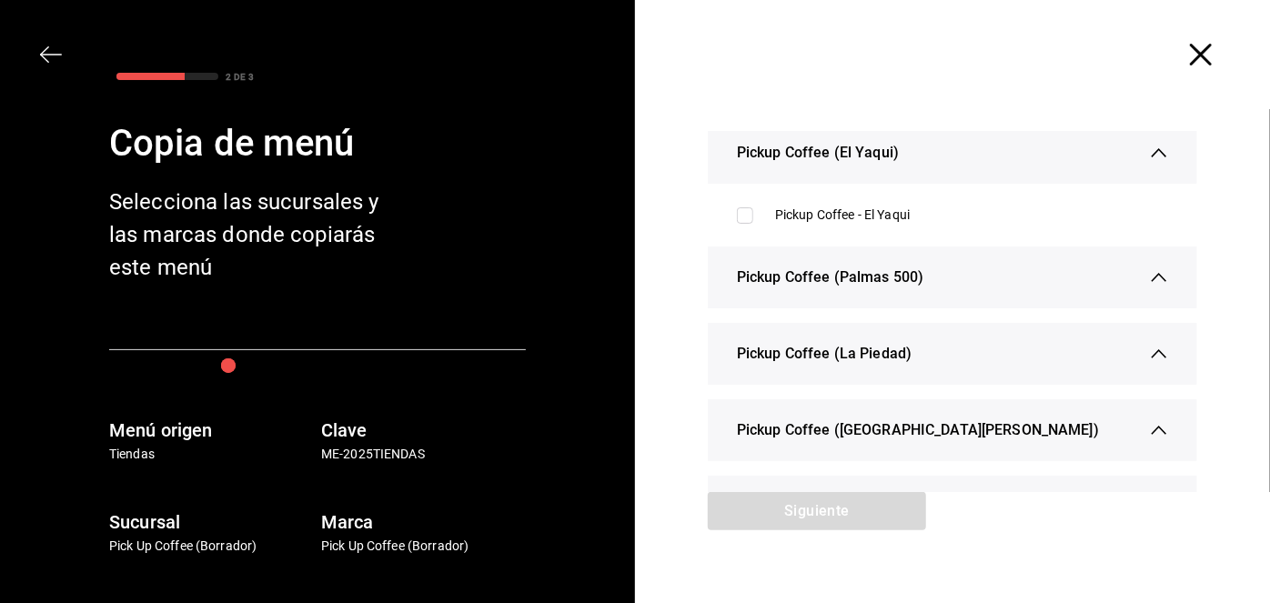
scroll to position [386, 0]
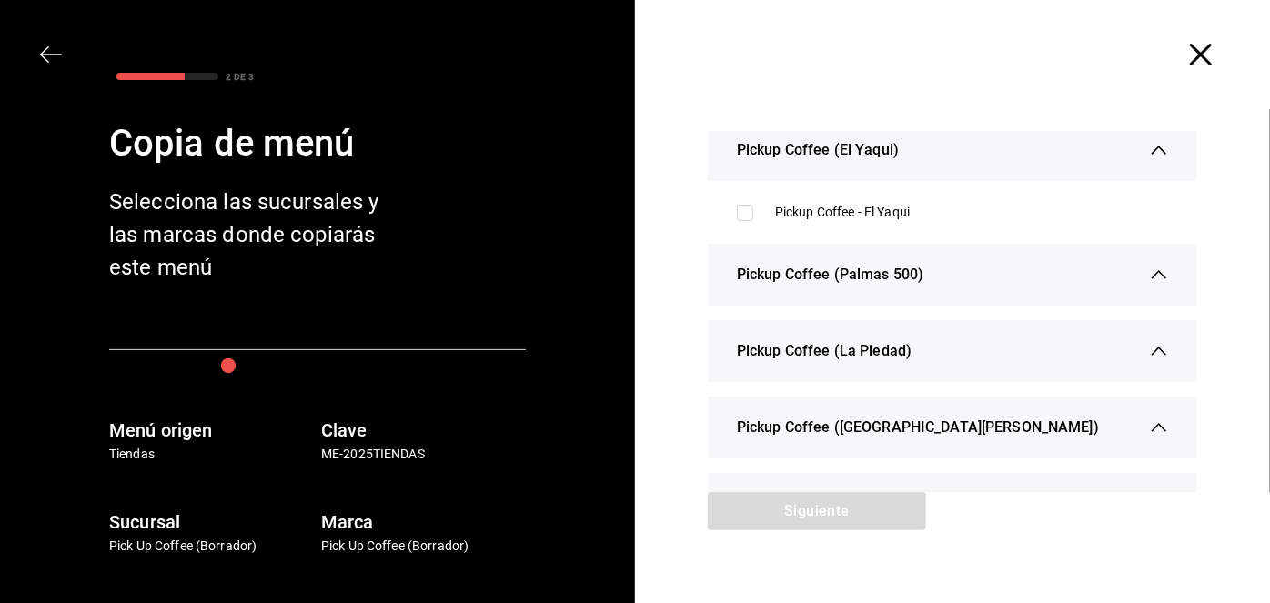
click at [1195, 61] on icon "button" at bounding box center [1201, 55] width 22 height 22
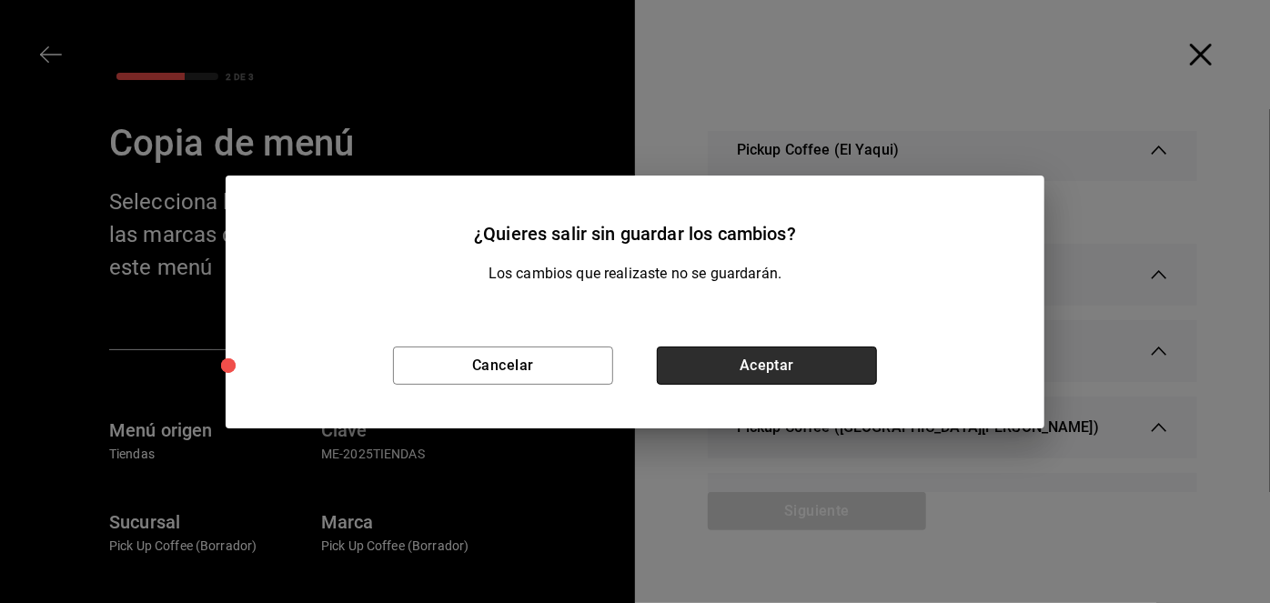
click at [692, 362] on button "Aceptar" at bounding box center [767, 366] width 220 height 38
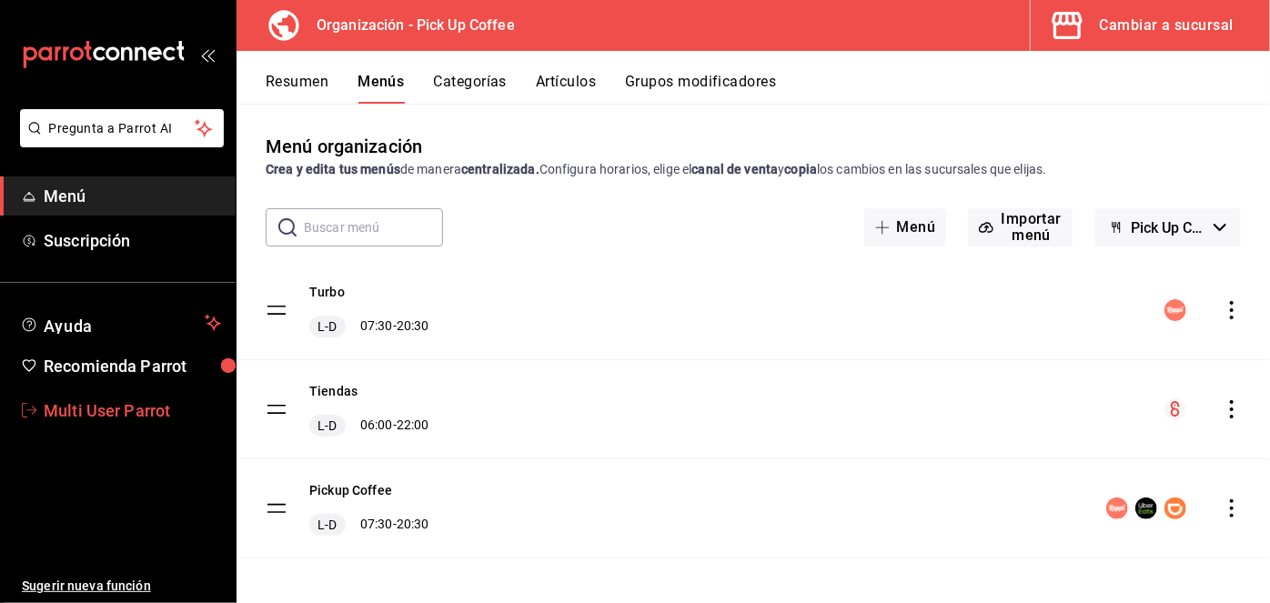
click at [138, 419] on span "Multi User Parrot" at bounding box center [132, 410] width 177 height 25
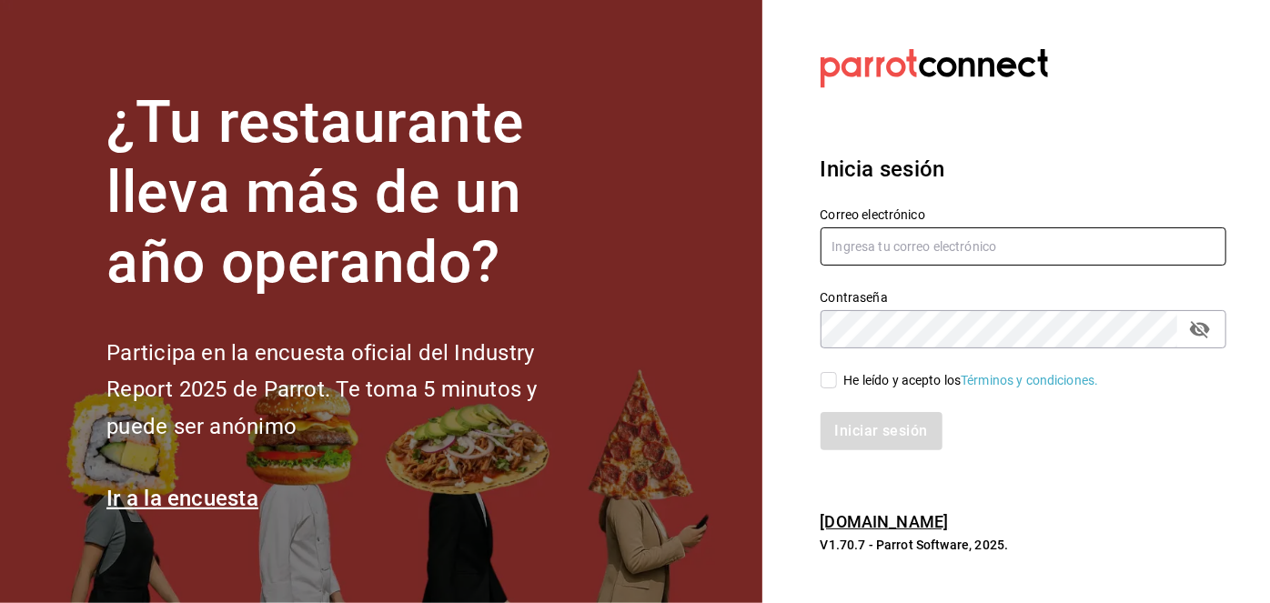
click at [922, 241] on input "text" at bounding box center [1024, 246] width 407 height 38
type input "[EMAIL_ADDRESS][DOMAIN_NAME]"
click at [833, 383] on input "He leído y acepto los Términos y condiciones." at bounding box center [829, 380] width 16 height 16
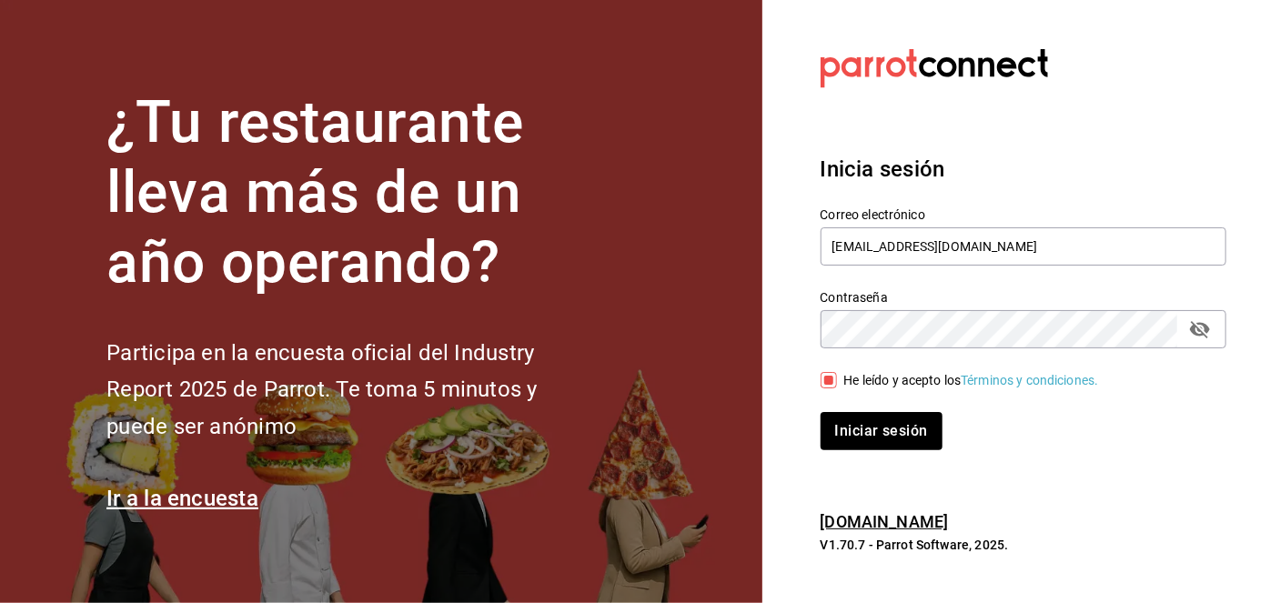
click at [833, 383] on input "He leído y acepto los Términos y condiciones." at bounding box center [829, 380] width 16 height 16
click at [837, 371] on span "He leído y acepto los Términos y condiciones." at bounding box center [968, 380] width 262 height 19
click at [837, 372] on input "He leído y acepto los Términos y condiciones." at bounding box center [829, 380] width 16 height 16
checkbox input "true"
click at [876, 422] on button "Iniciar sesión" at bounding box center [883, 431] width 124 height 38
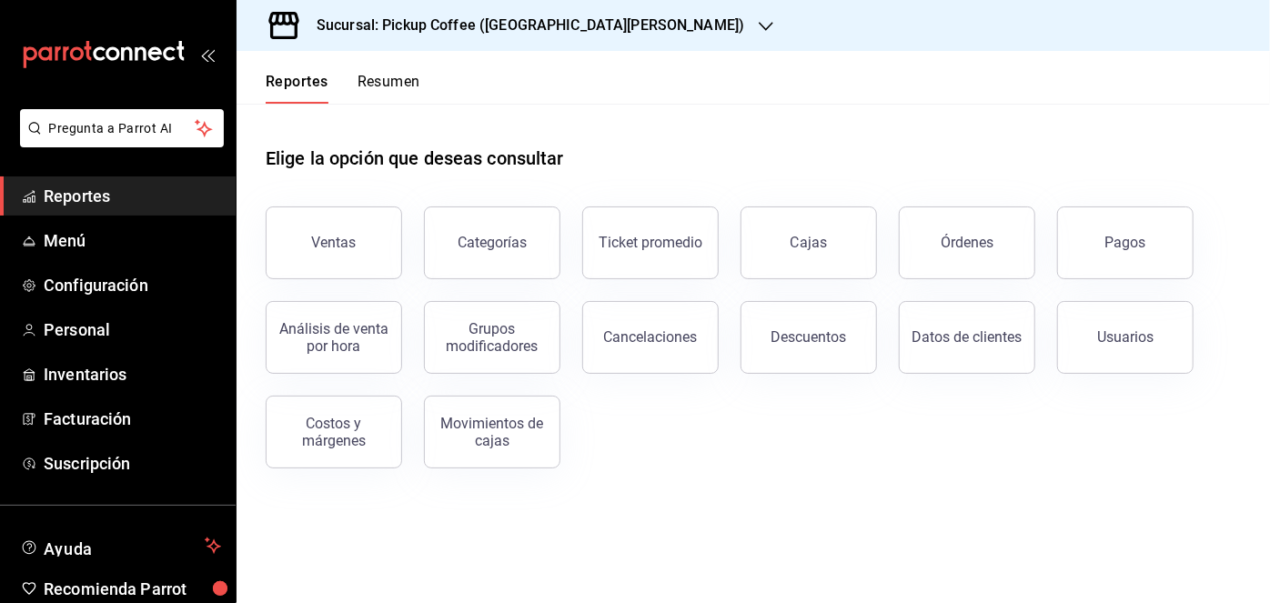
click at [516, 16] on h3 "Sucursal: Pickup Coffee ([GEOGRAPHIC_DATA][PERSON_NAME])" at bounding box center [523, 26] width 442 height 22
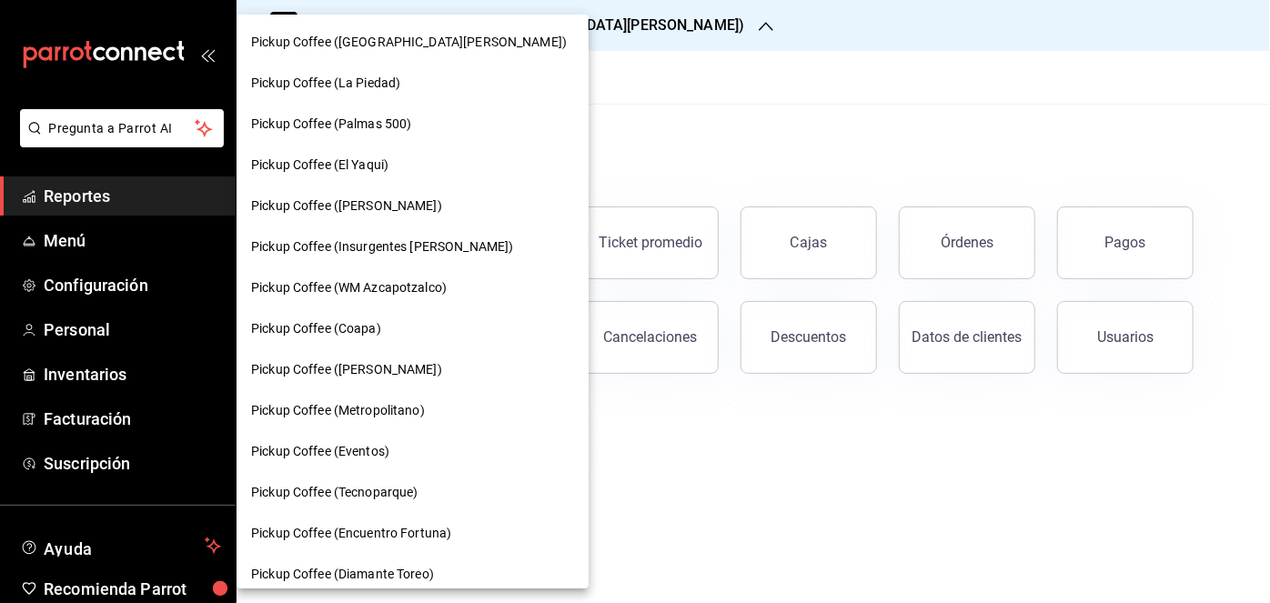
click at [451, 112] on div "Pickup Coffee (Palmas 500)" at bounding box center [413, 124] width 352 height 41
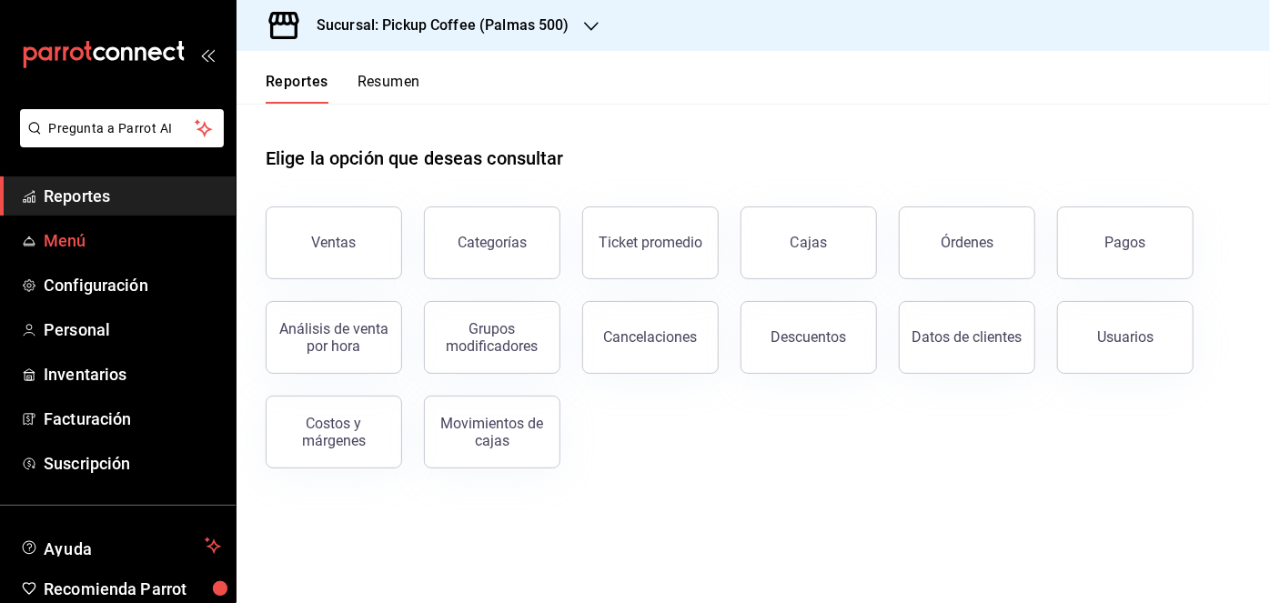
click at [102, 223] on link "Menú" at bounding box center [118, 240] width 236 height 39
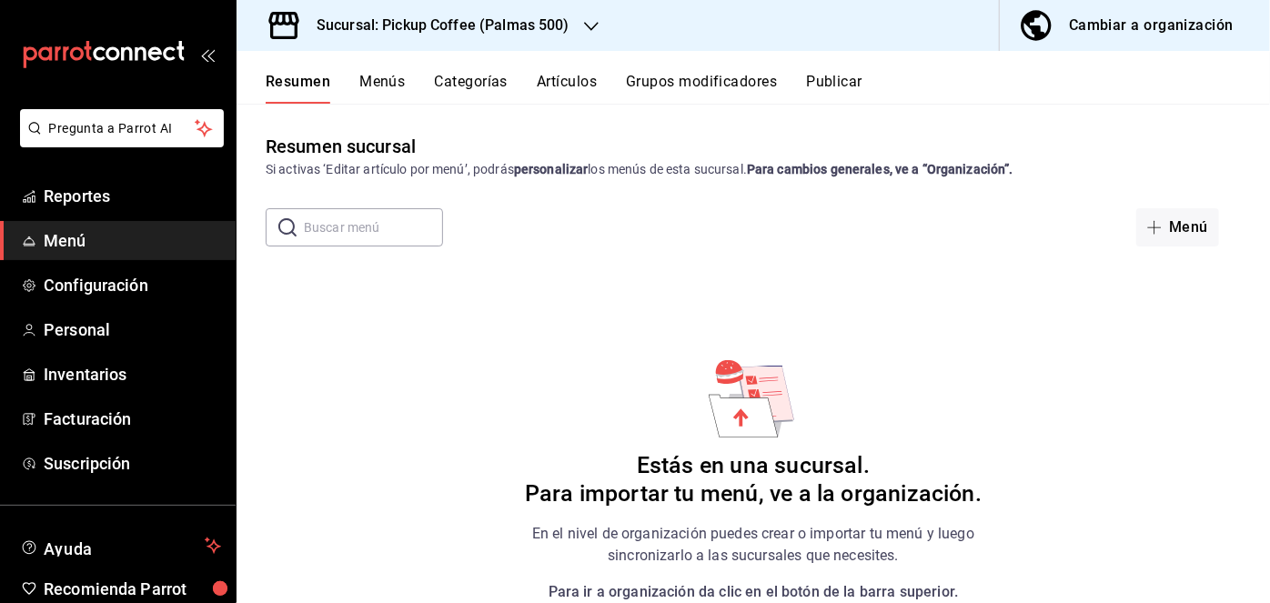
click at [92, 237] on span "Menú" at bounding box center [132, 240] width 177 height 25
click at [367, 70] on div "Resumen Menús Categorías Artículos Grupos modificadores Publicar" at bounding box center [753, 77] width 1033 height 53
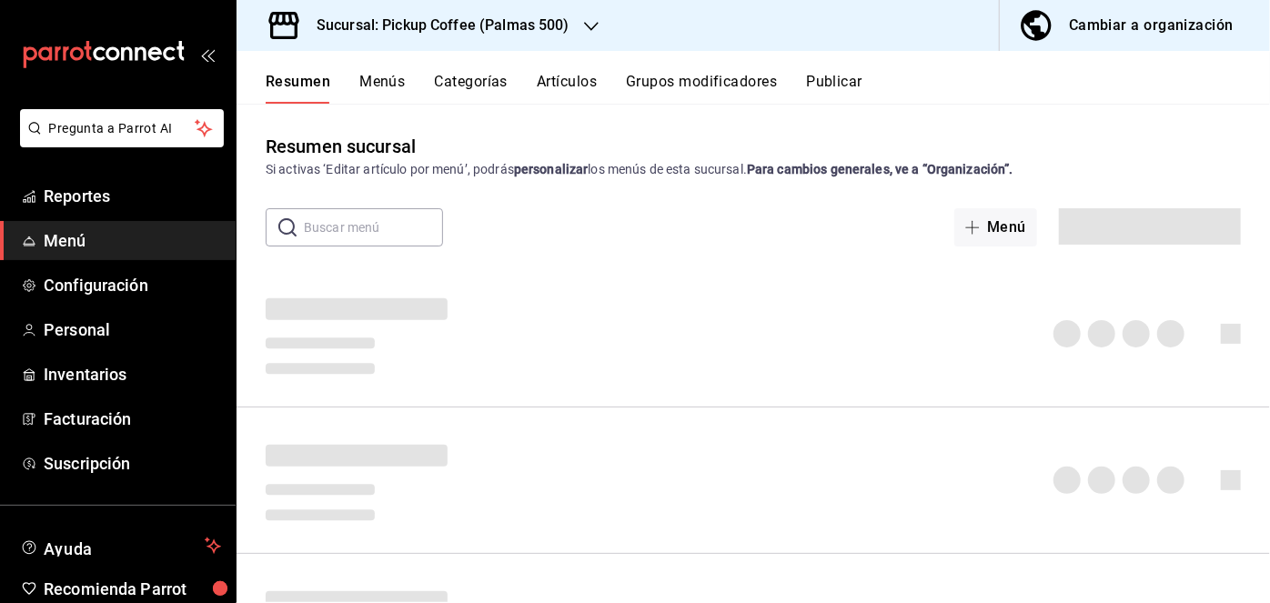
click at [385, 73] on button "Menús" at bounding box center [381, 88] width 45 height 31
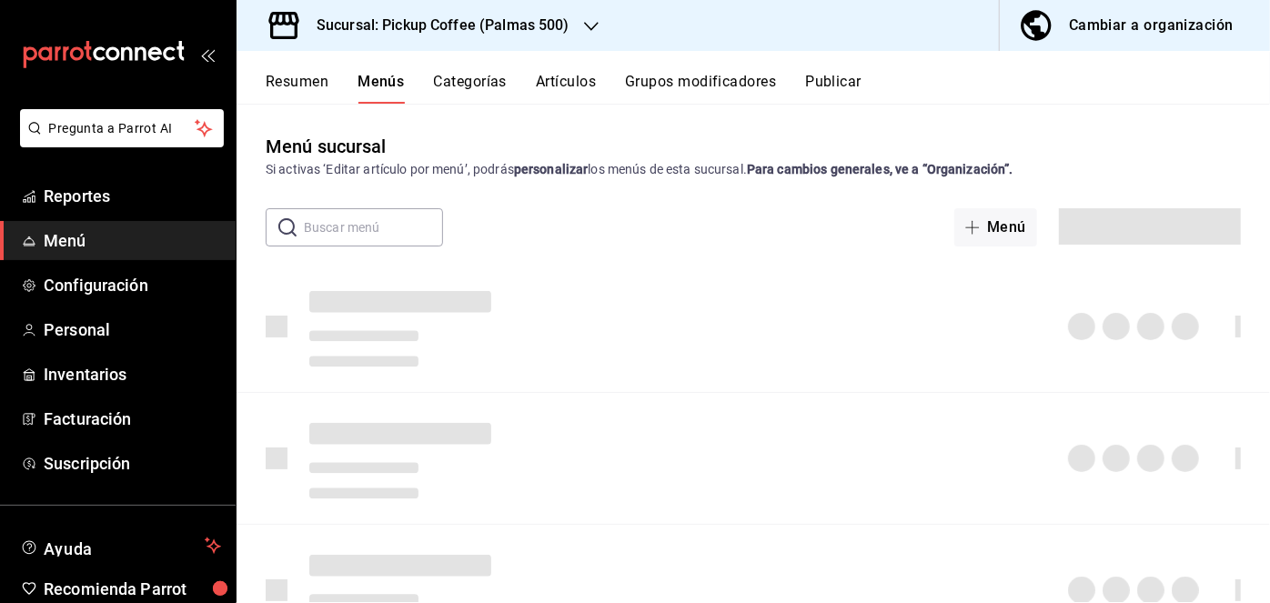
scroll to position [35, 0]
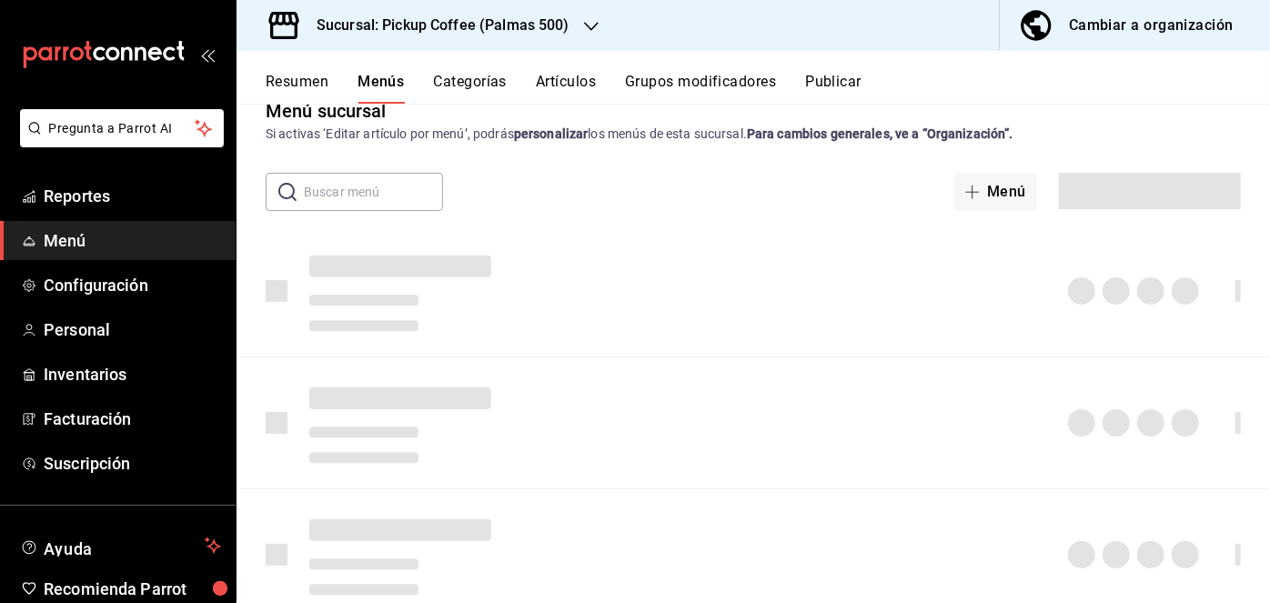
click at [1128, 32] on div "Cambiar a organización" at bounding box center [1151, 25] width 165 height 25
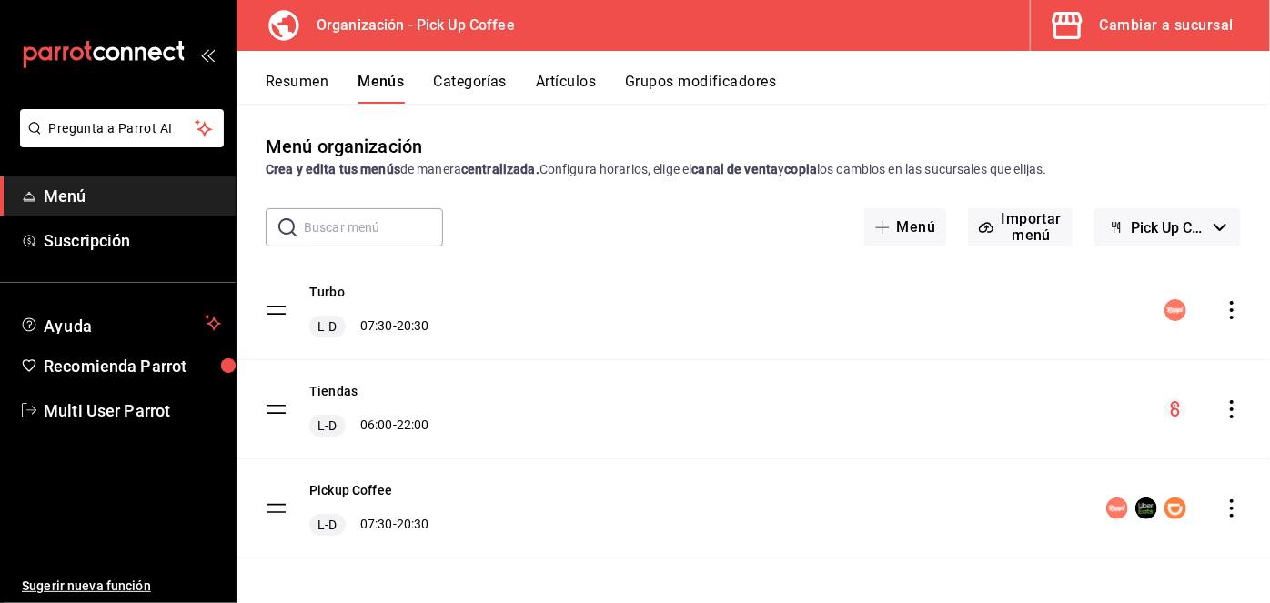
click at [1223, 410] on icon "actions" at bounding box center [1232, 409] width 18 height 18
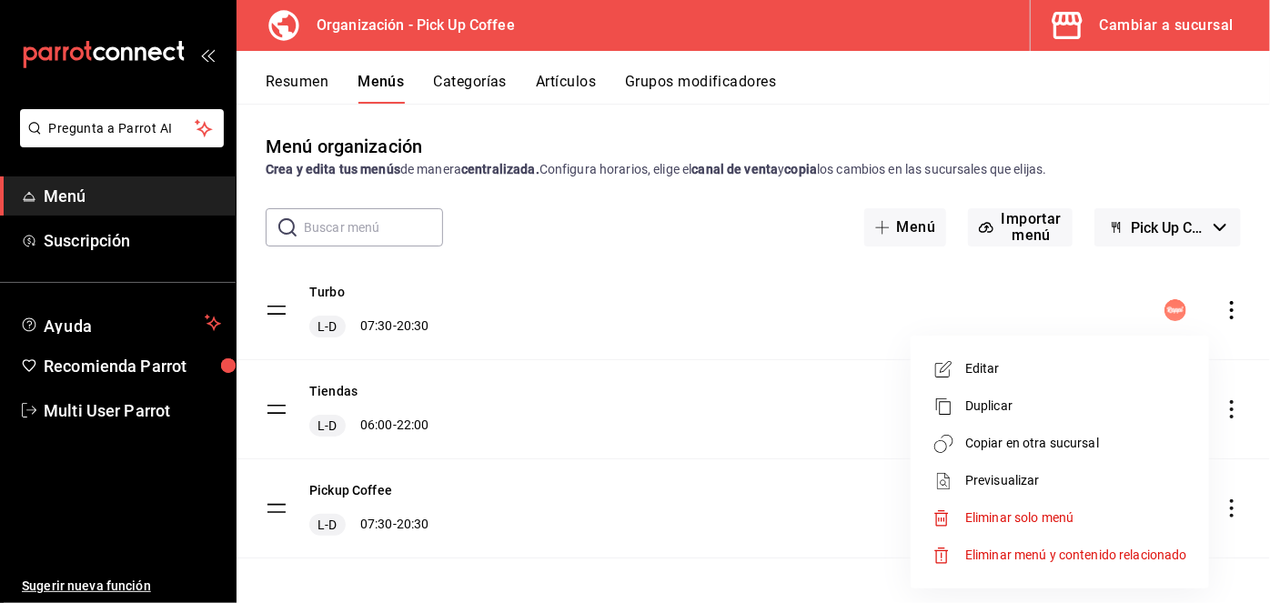
click at [1070, 451] on span "Copiar en otra sucursal" at bounding box center [1076, 443] width 222 height 19
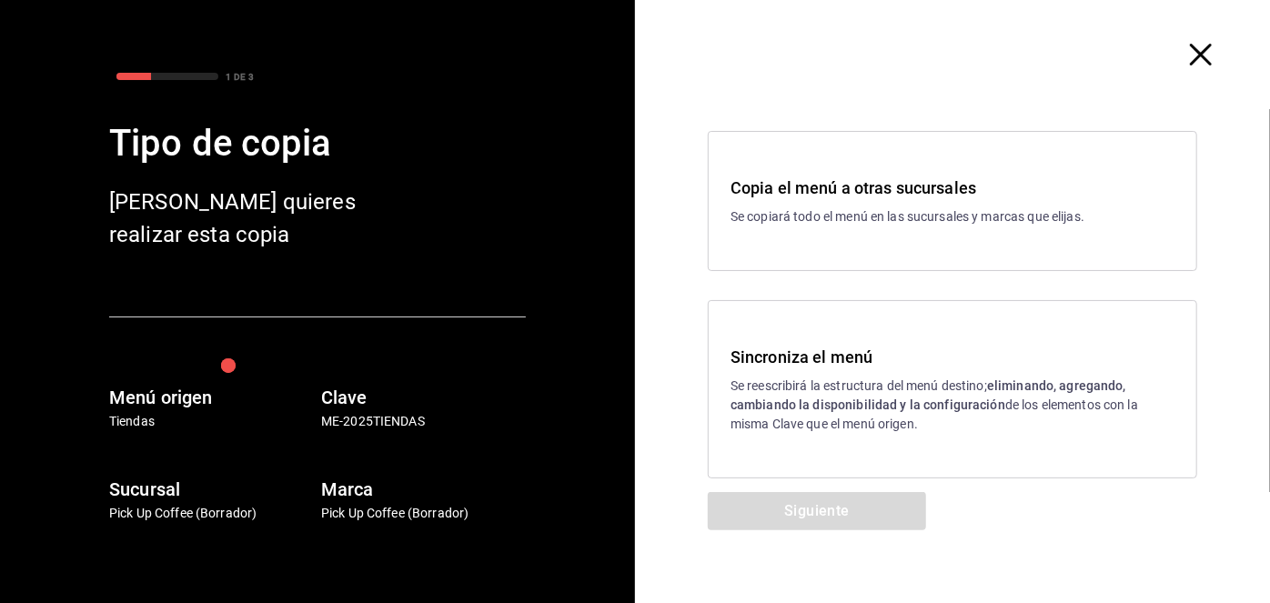
click at [1082, 182] on h3 "Copia el menú a otras sucursales" at bounding box center [953, 188] width 444 height 25
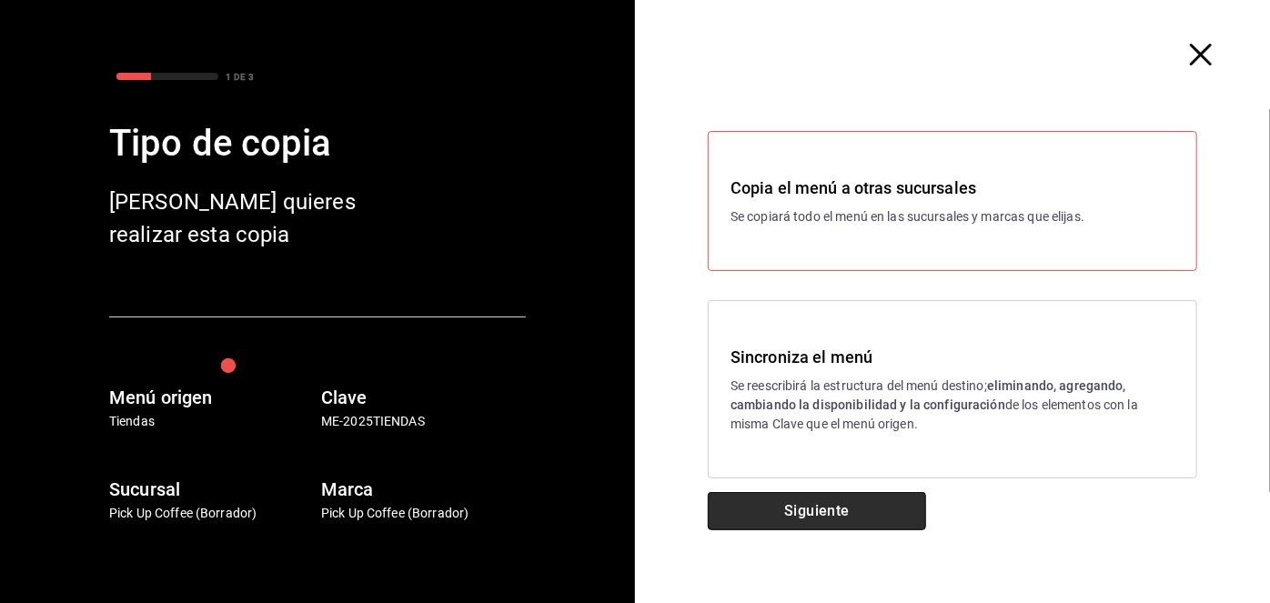
click at [892, 515] on button "Siguiente" at bounding box center [817, 511] width 218 height 38
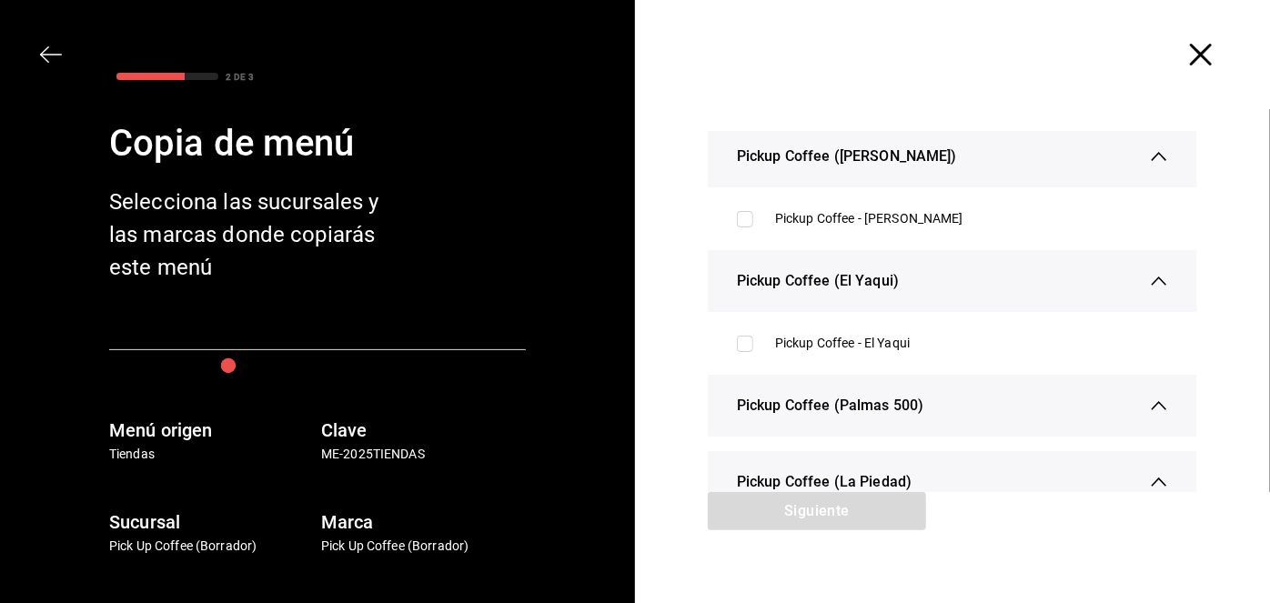
scroll to position [298, 0]
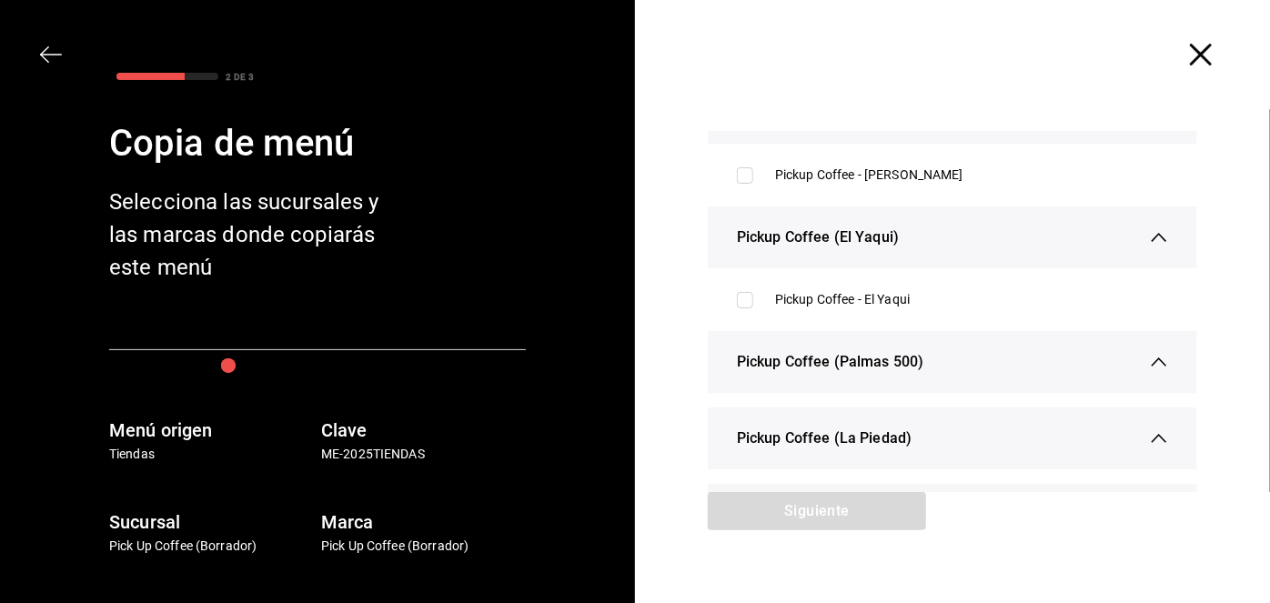
click at [882, 355] on span "Pickup Coffee (Palmas 500)" at bounding box center [830, 362] width 186 height 22
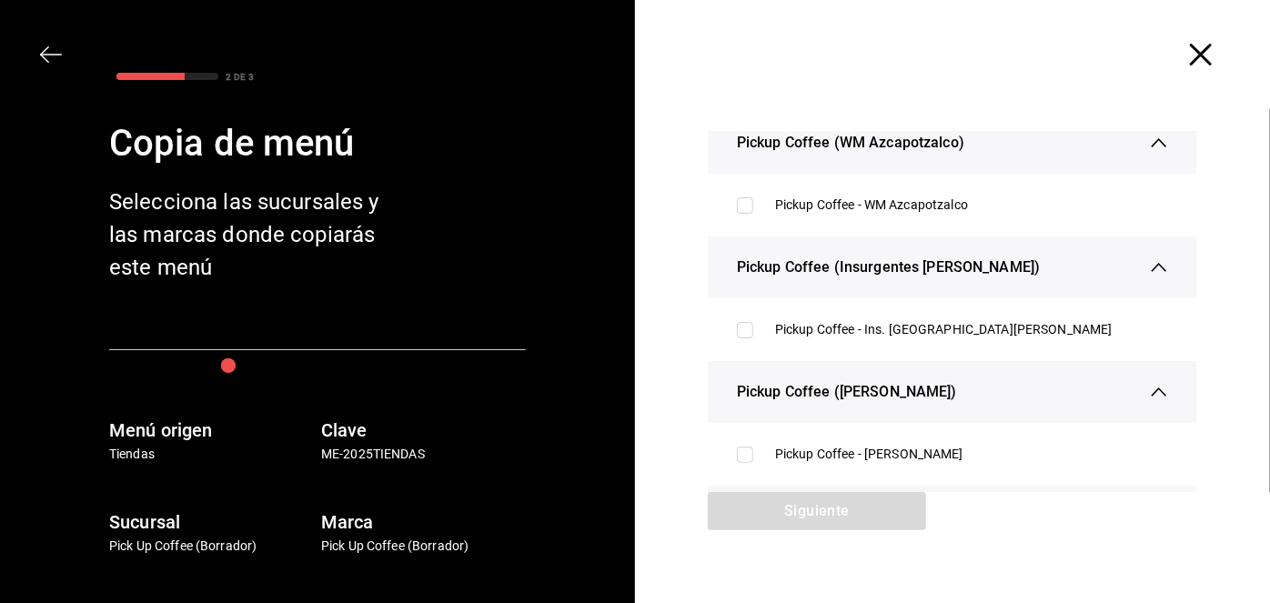
scroll to position [0, 0]
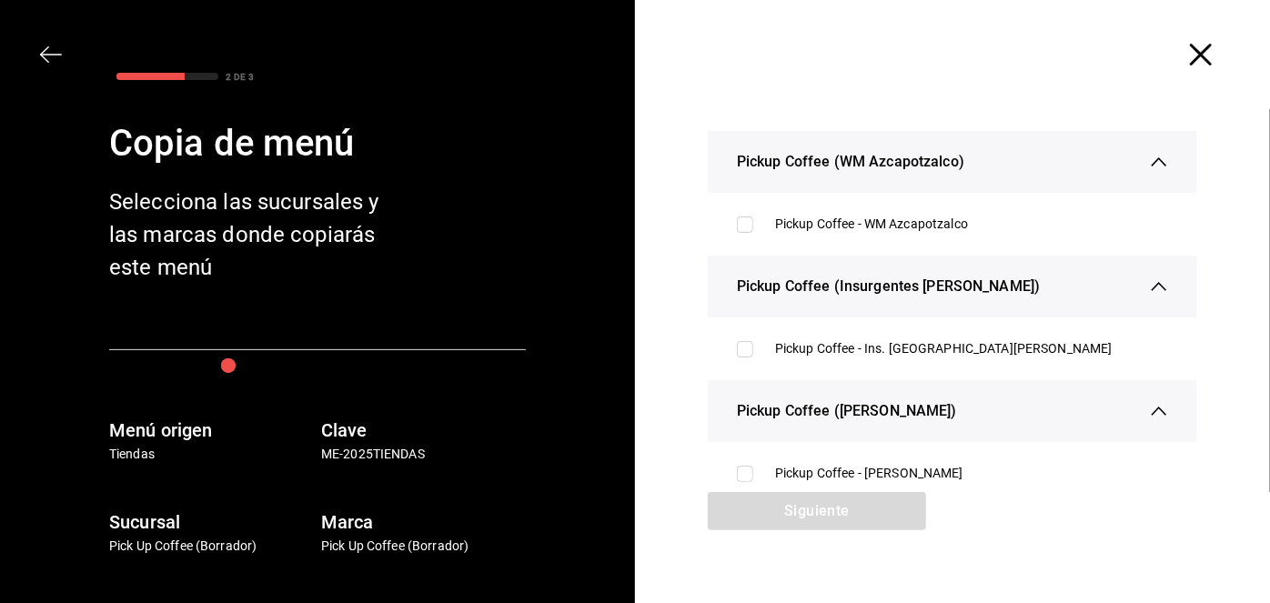
click at [1176, 50] on div at bounding box center [952, 54] width 635 height 109
click at [1190, 54] on icon "button" at bounding box center [1201, 55] width 22 height 22
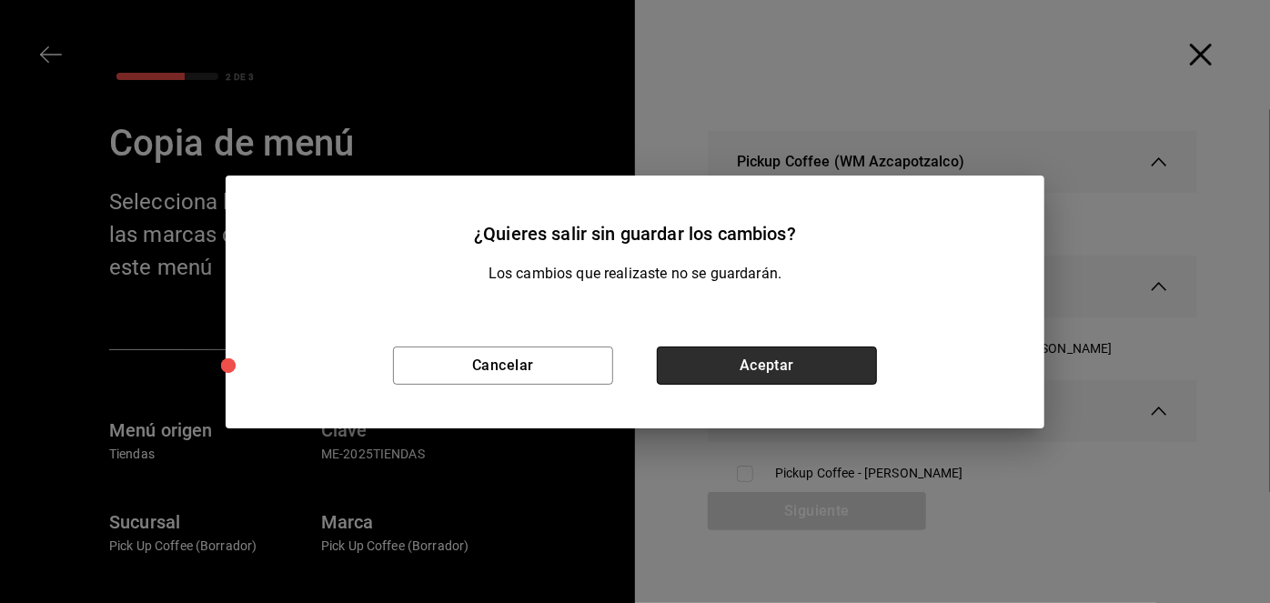
click at [788, 366] on button "Aceptar" at bounding box center [767, 366] width 220 height 38
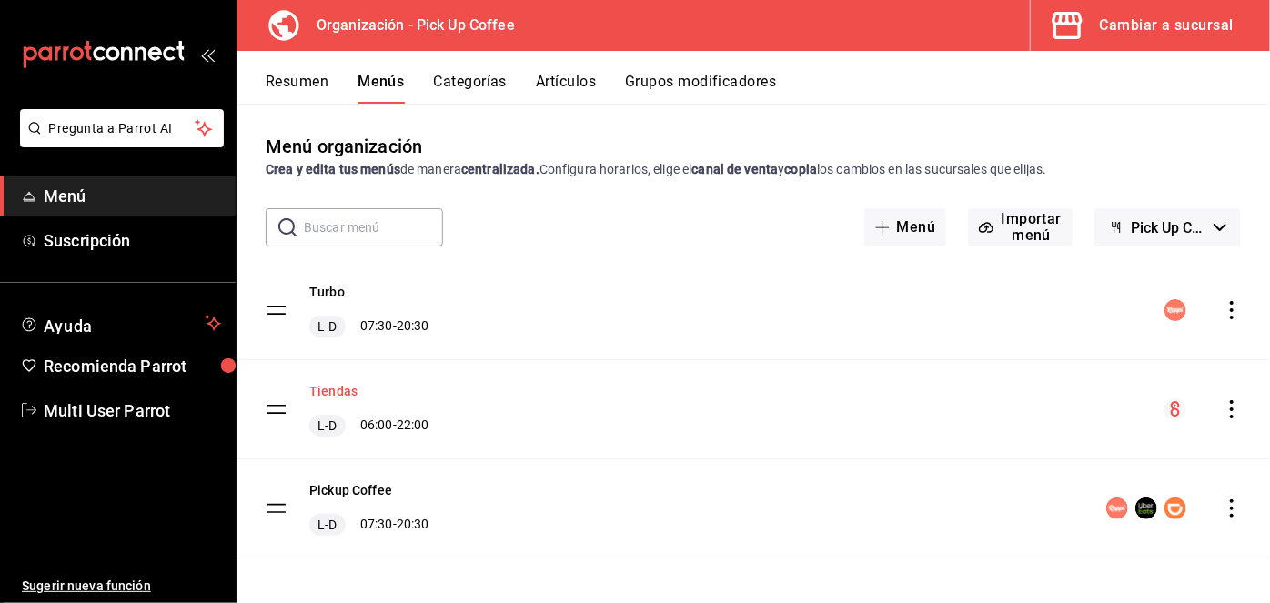
click at [319, 390] on button "Tiendas" at bounding box center [333, 391] width 48 height 18
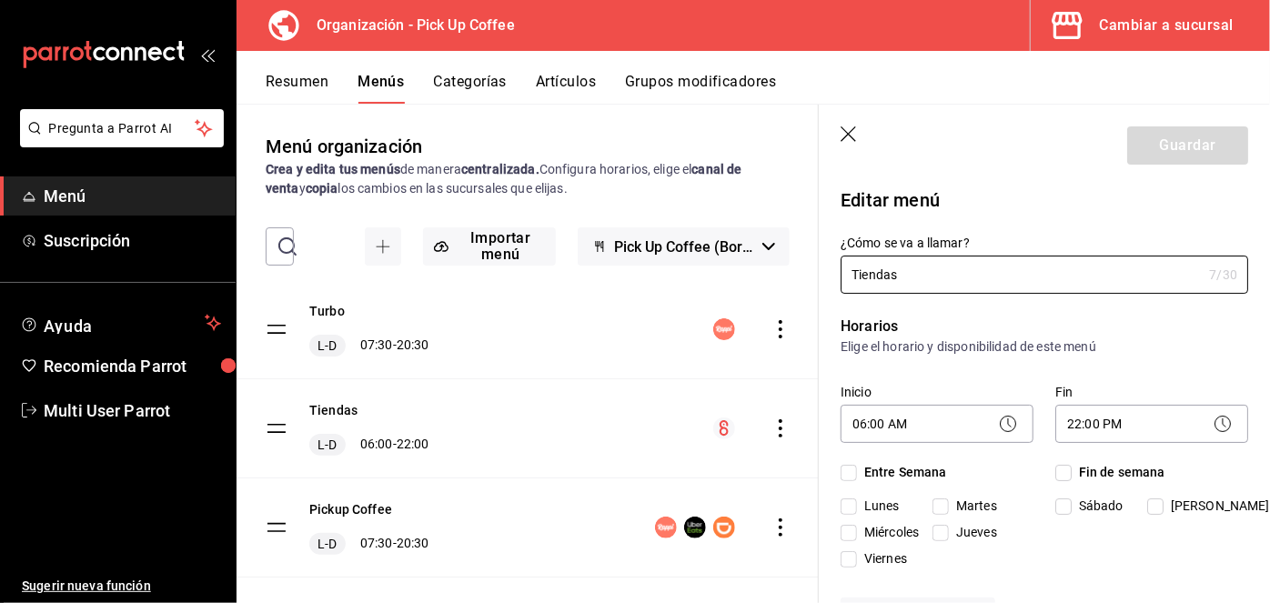
checkbox input "true"
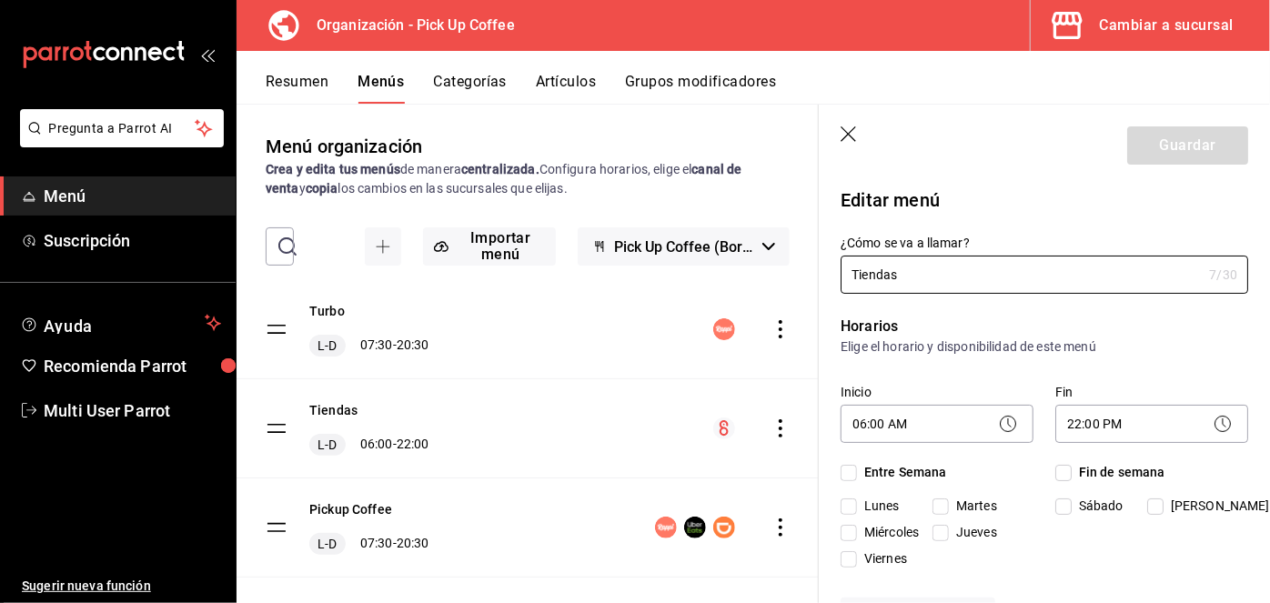
checkbox input "true"
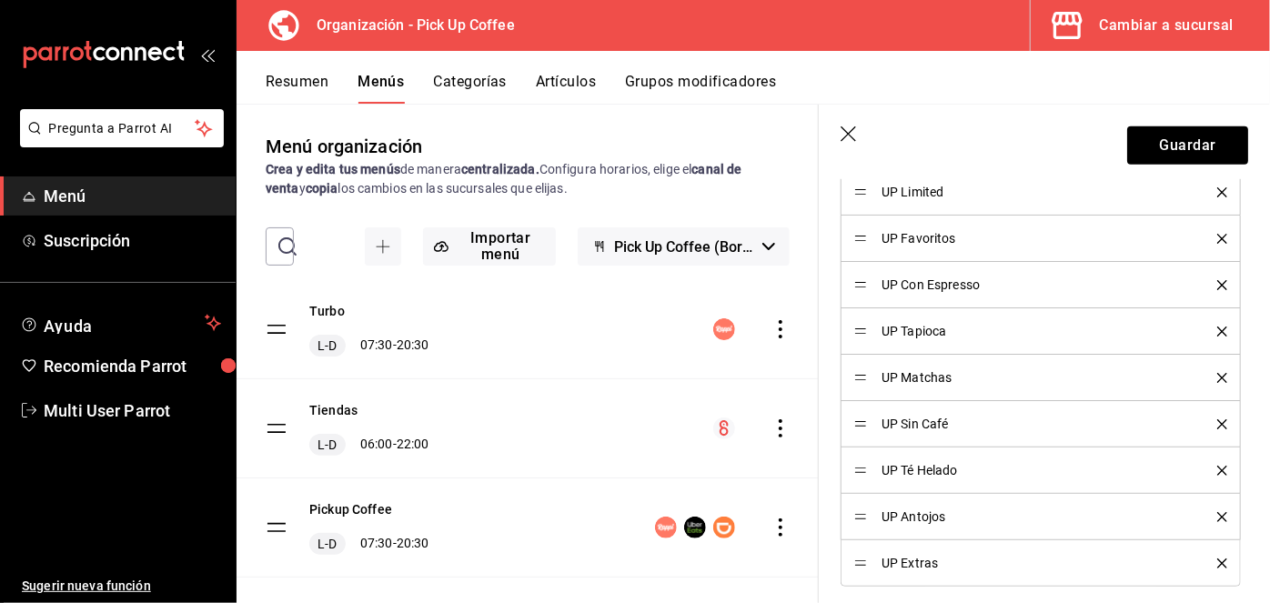
scroll to position [761, 0]
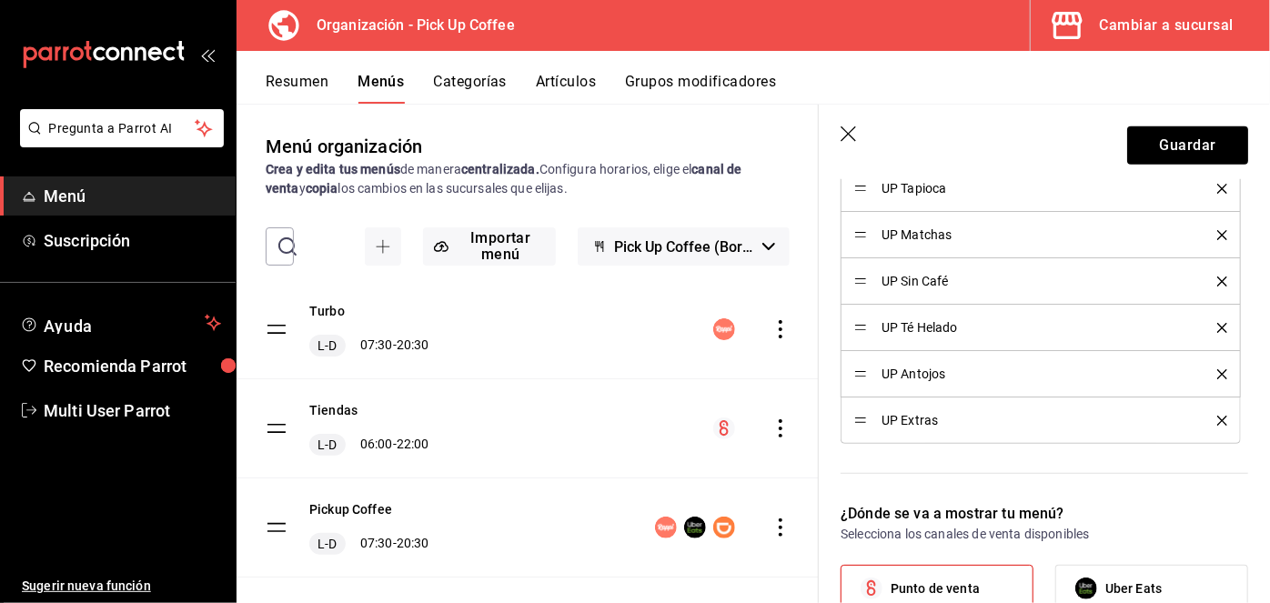
click at [853, 131] on icon "button" at bounding box center [850, 135] width 18 height 18
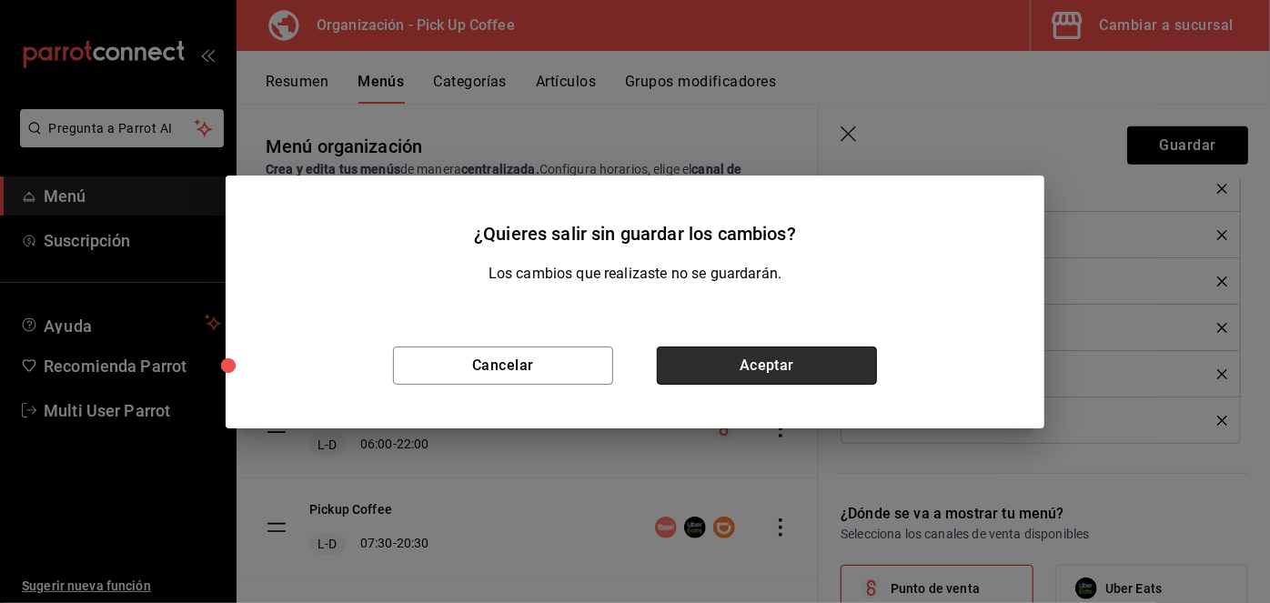
click at [741, 359] on button "Aceptar" at bounding box center [767, 366] width 220 height 38
checkbox input "false"
type input "1758935628728"
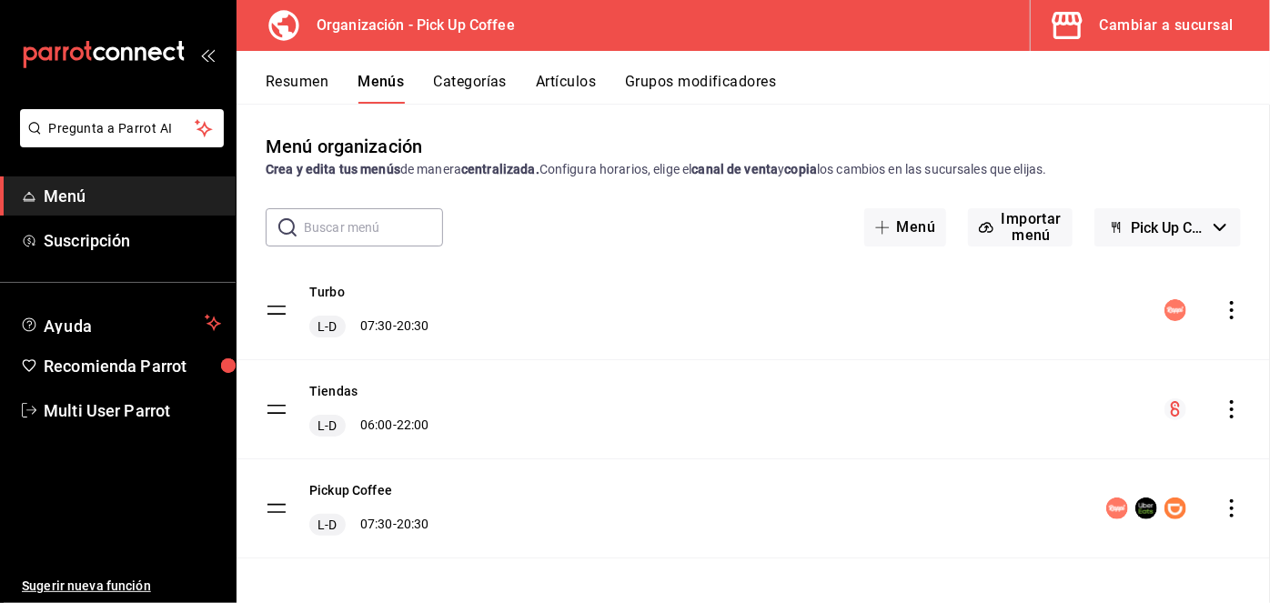
checkbox input "false"
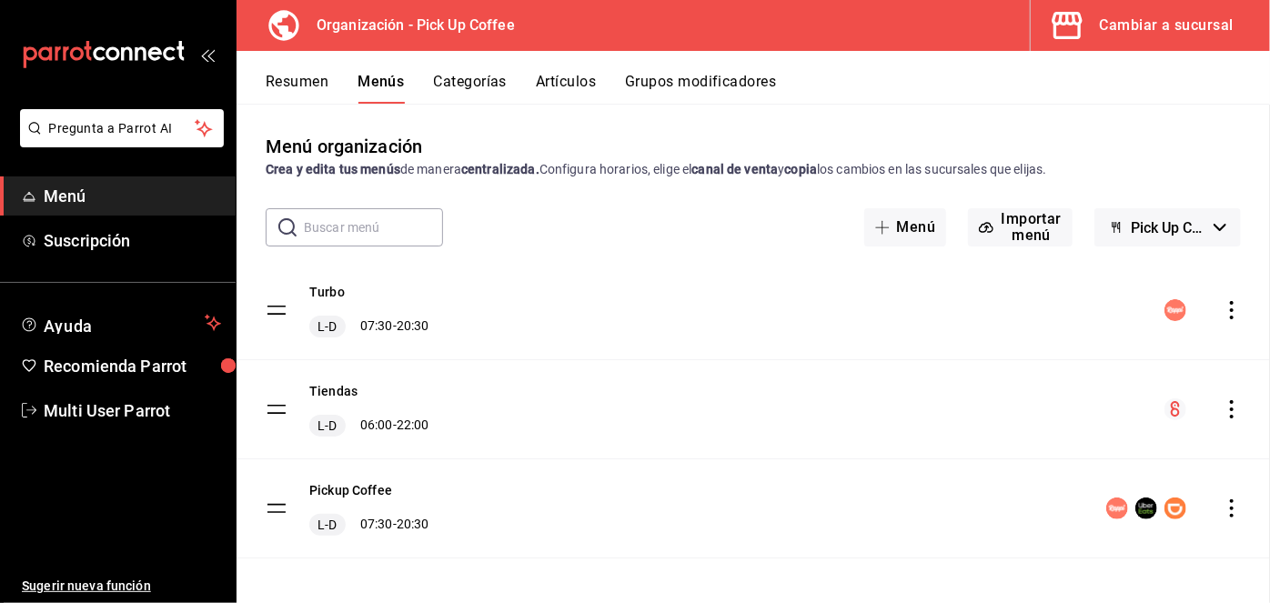
checkbox input "false"
click at [1223, 504] on icon "actions" at bounding box center [1232, 508] width 18 height 18
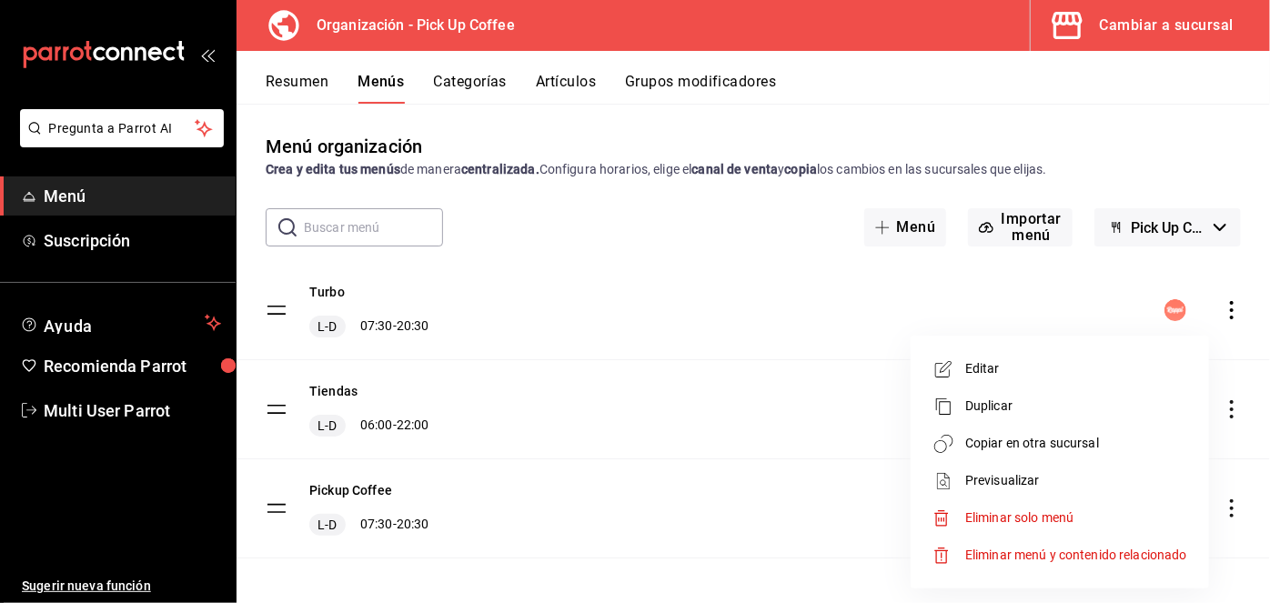
click at [1033, 448] on span "Copiar en otra sucursal" at bounding box center [1076, 443] width 222 height 19
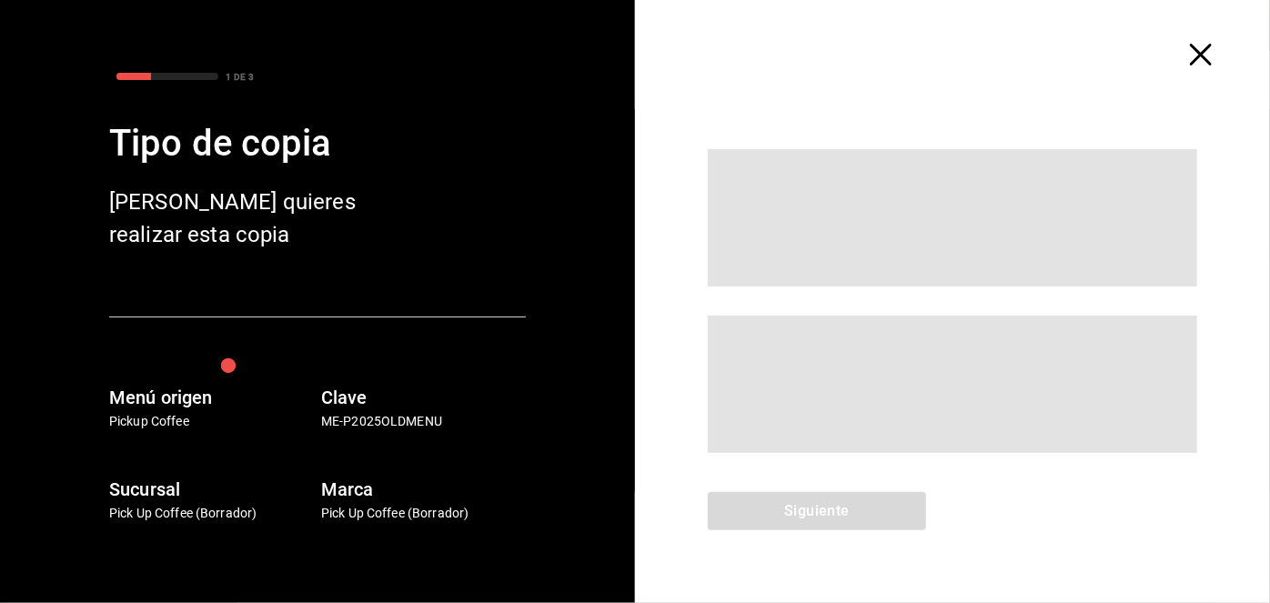
click at [956, 435] on span at bounding box center [952, 384] width 489 height 137
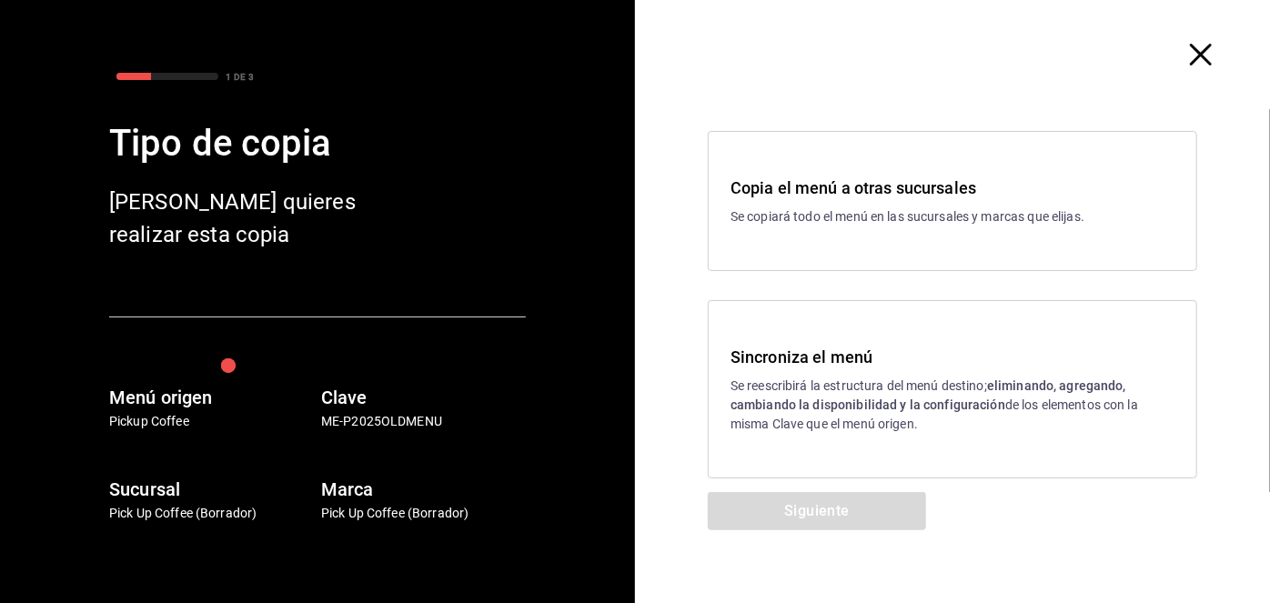
click at [956, 435] on div "Sincroniza el menú Se reescribirá la estructura del menú destino; eliminando, a…" at bounding box center [952, 389] width 489 height 178
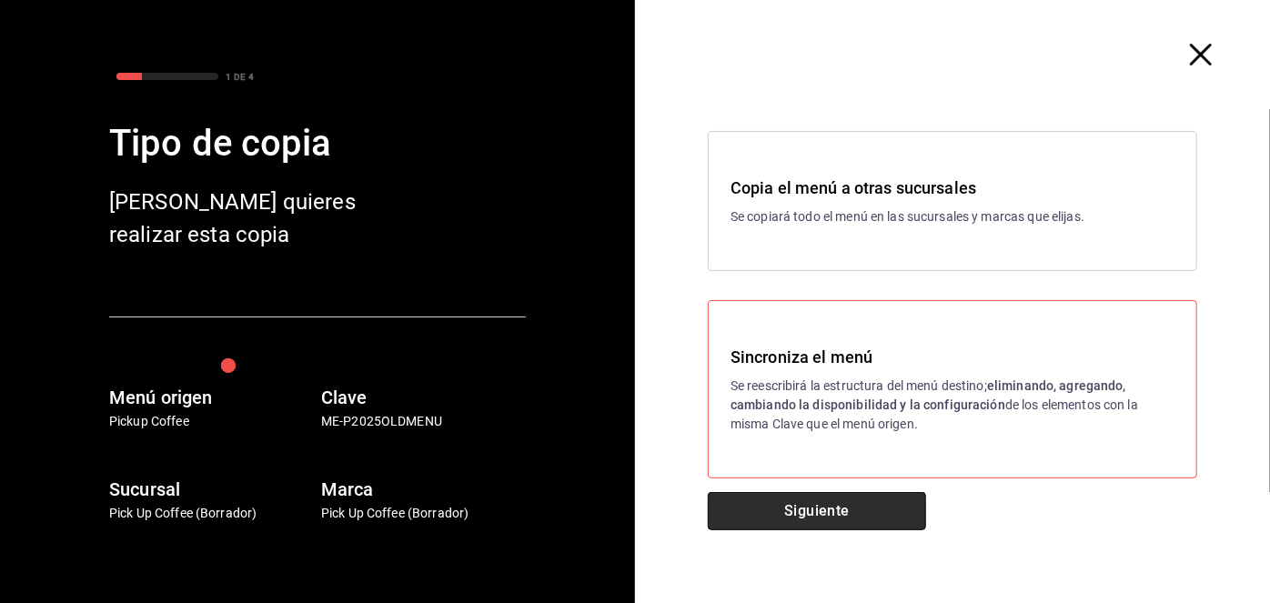
click at [861, 502] on button "Siguiente" at bounding box center [817, 511] width 218 height 38
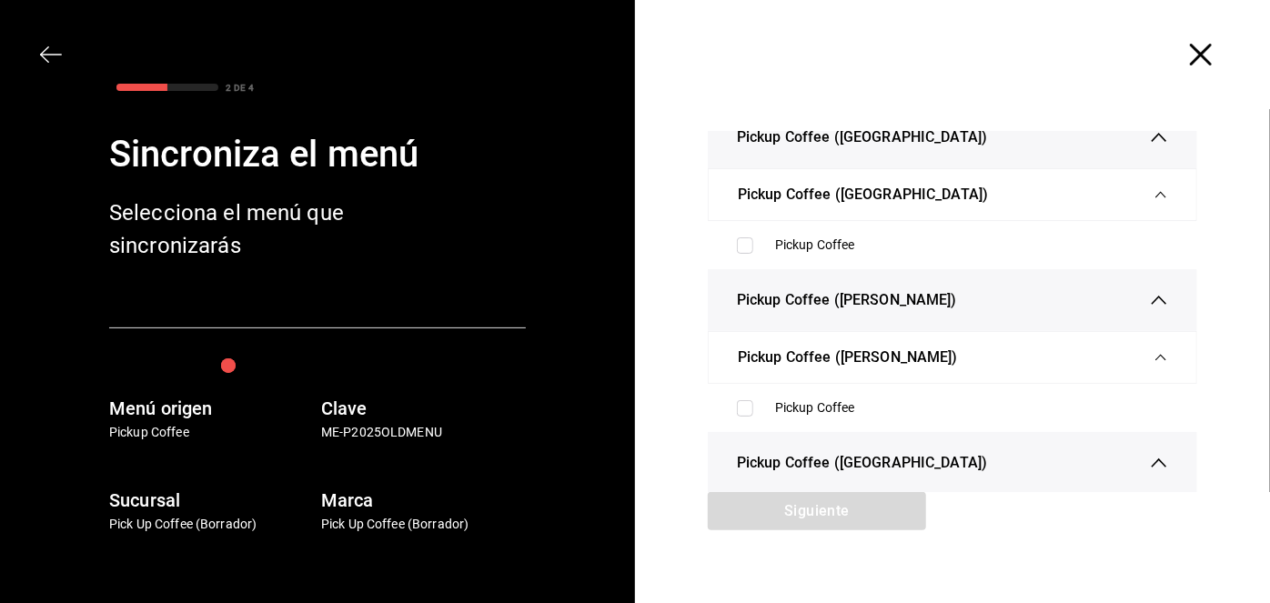
scroll to position [4762, 0]
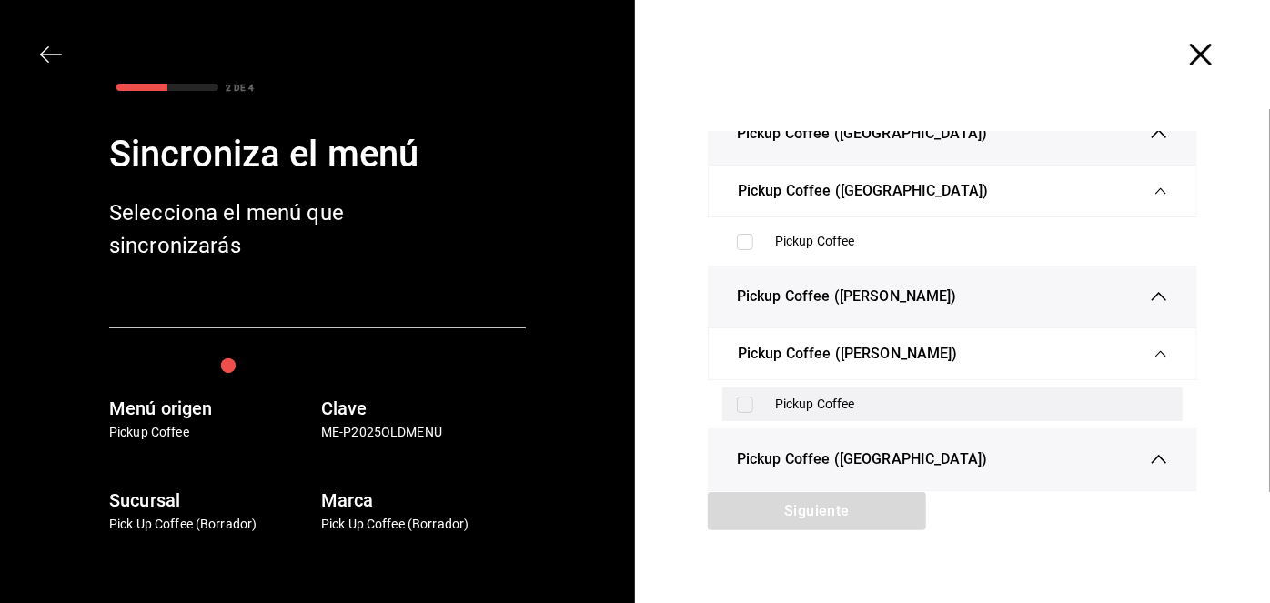
click at [744, 413] on input "checkbox" at bounding box center [745, 405] width 16 height 16
checkbox input "true"
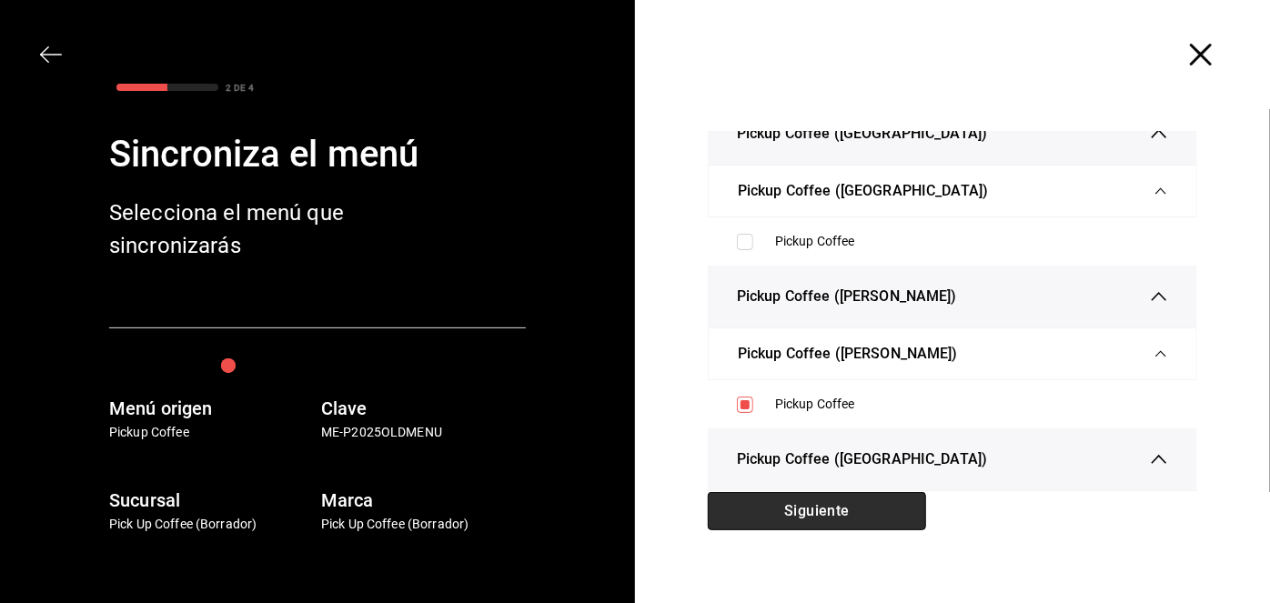
click at [773, 500] on button "Siguiente" at bounding box center [817, 511] width 218 height 38
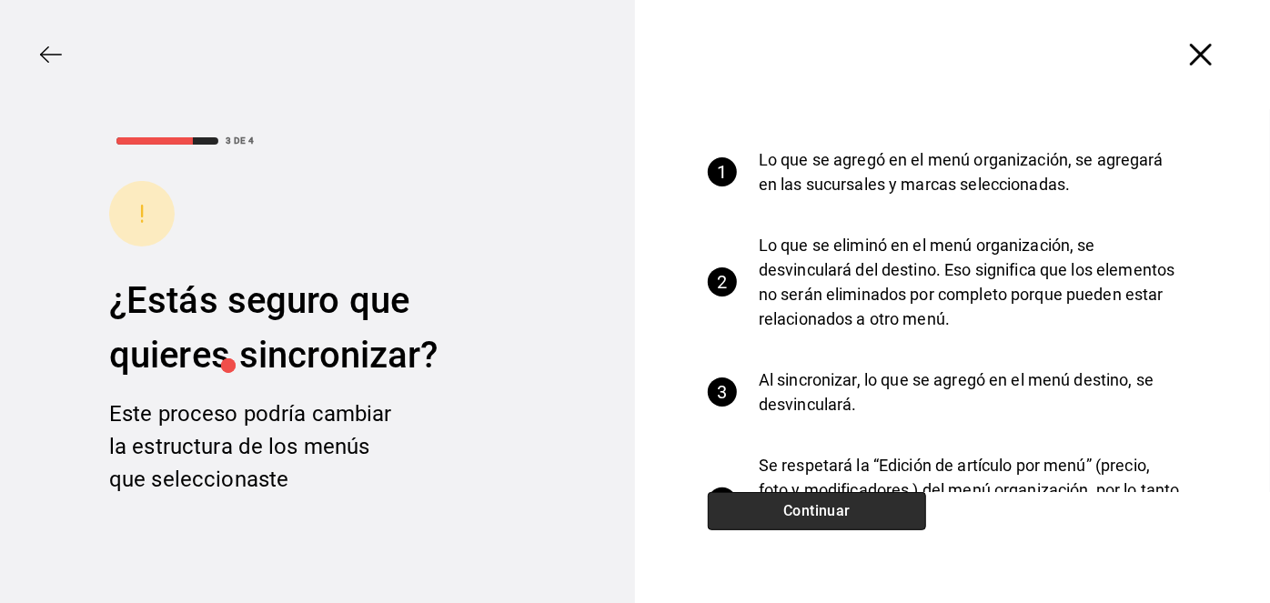
click at [773, 500] on button "Continuar" at bounding box center [817, 511] width 218 height 38
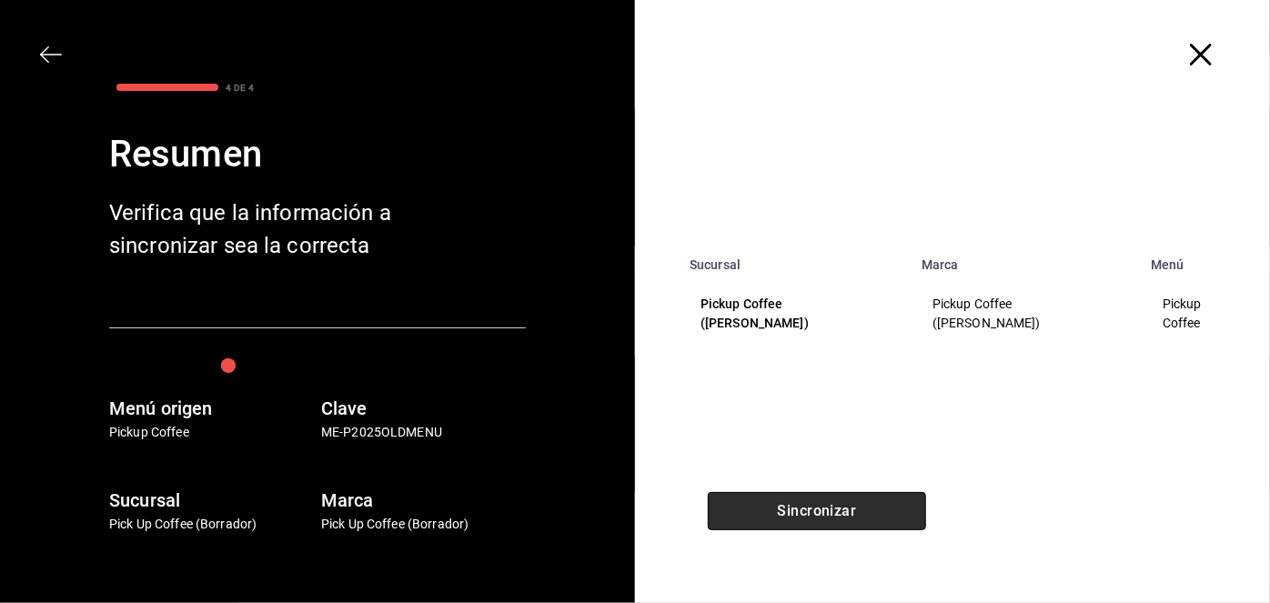
click at [773, 500] on button "Sincronizar" at bounding box center [817, 511] width 218 height 38
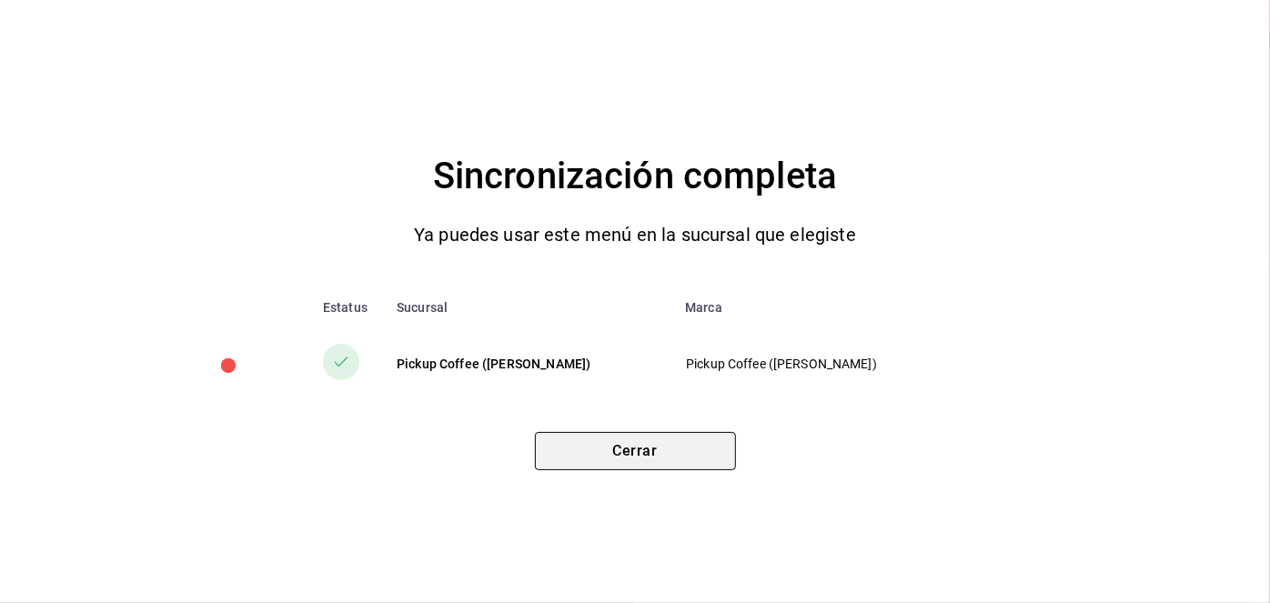
click at [680, 434] on button "Cerrar" at bounding box center [635, 451] width 201 height 38
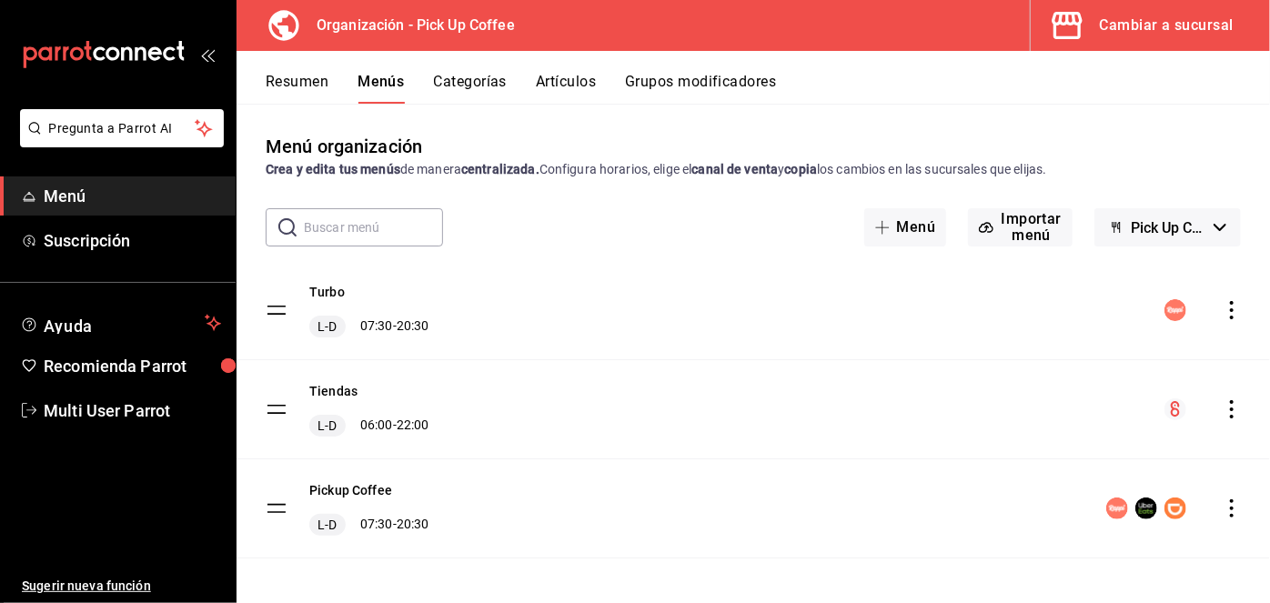
click at [1076, 38] on icon "button" at bounding box center [1067, 25] width 30 height 27
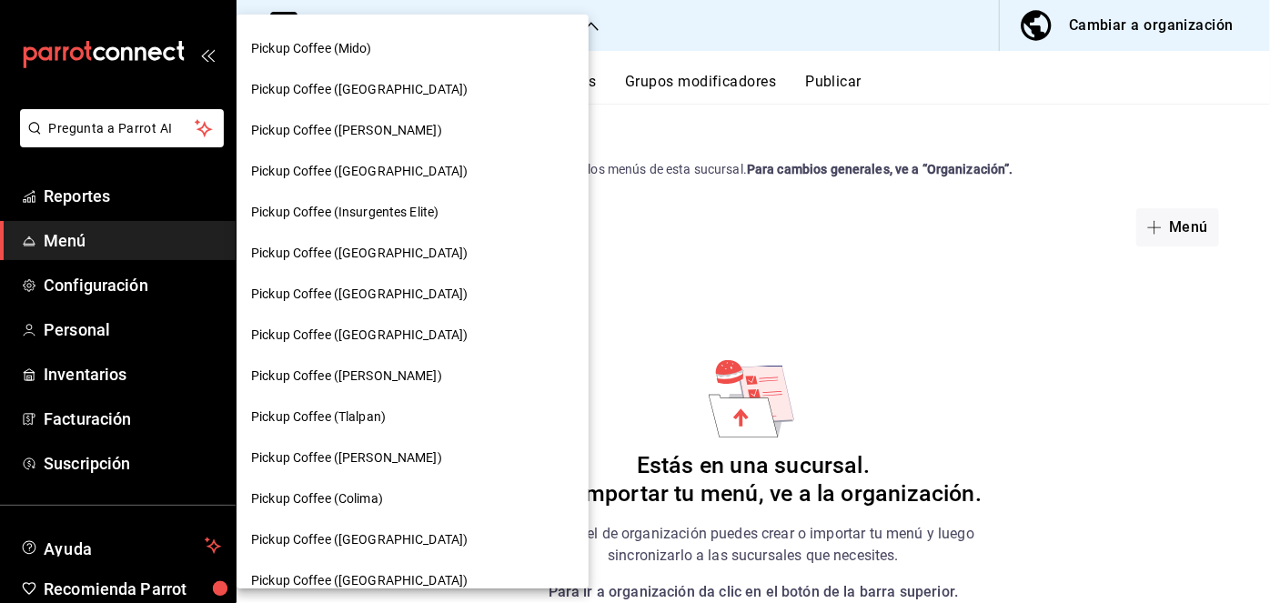
scroll to position [960, 0]
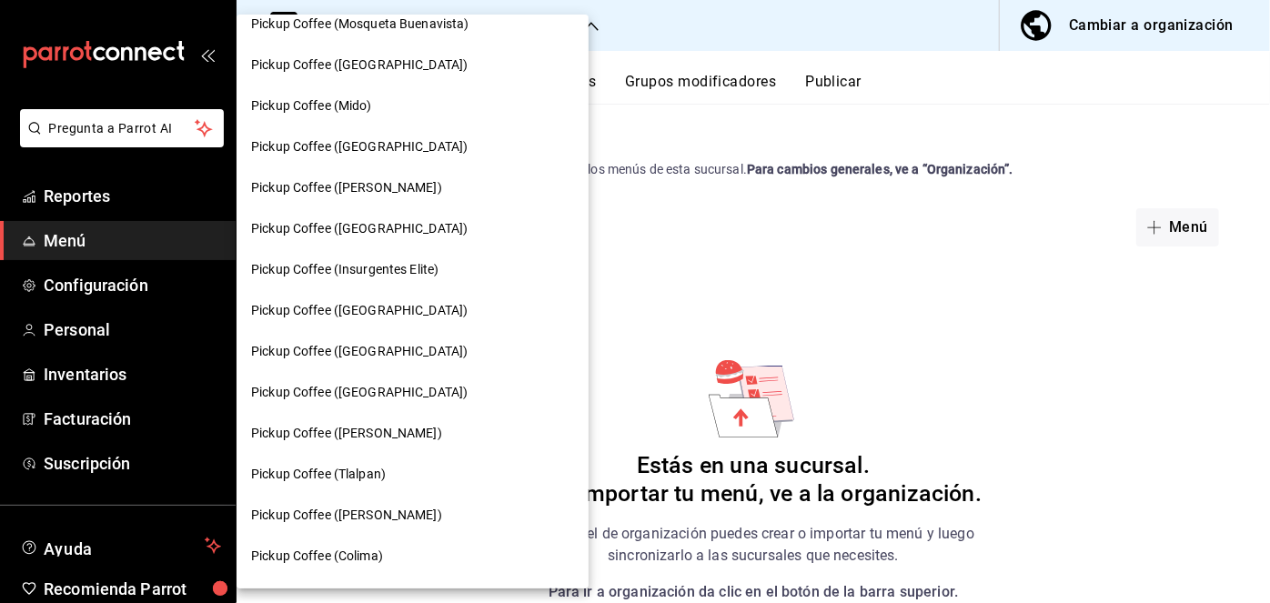
click at [379, 189] on span "Pickup Coffee ([PERSON_NAME])" at bounding box center [346, 187] width 191 height 19
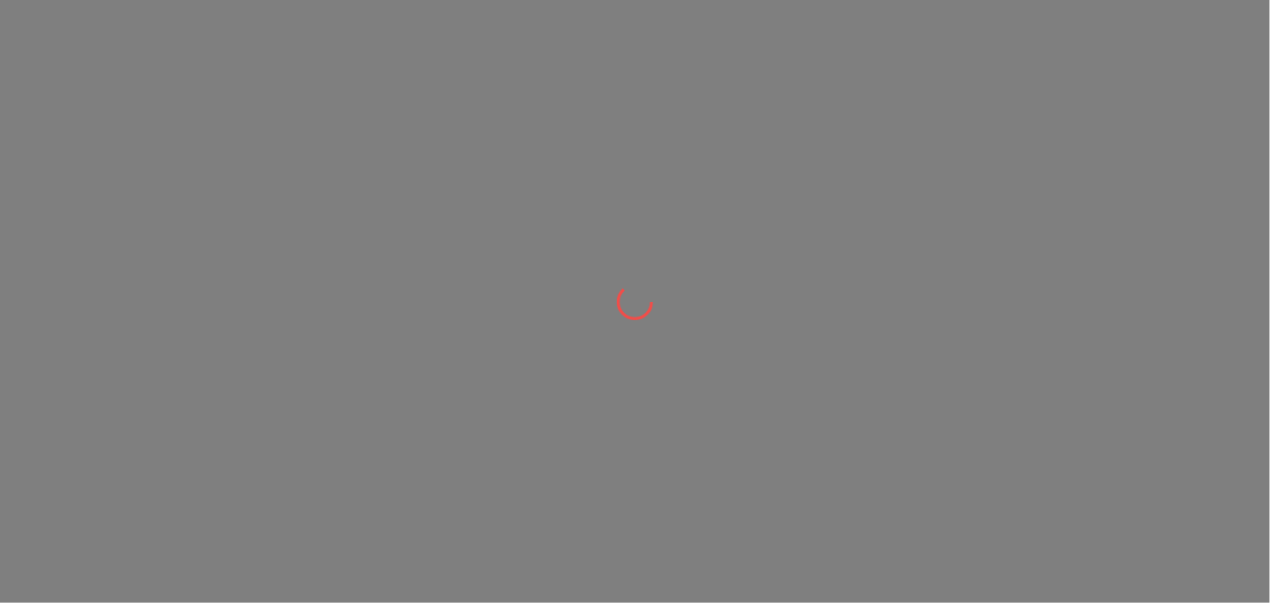
click at [379, 189] on div at bounding box center [635, 301] width 1270 height 603
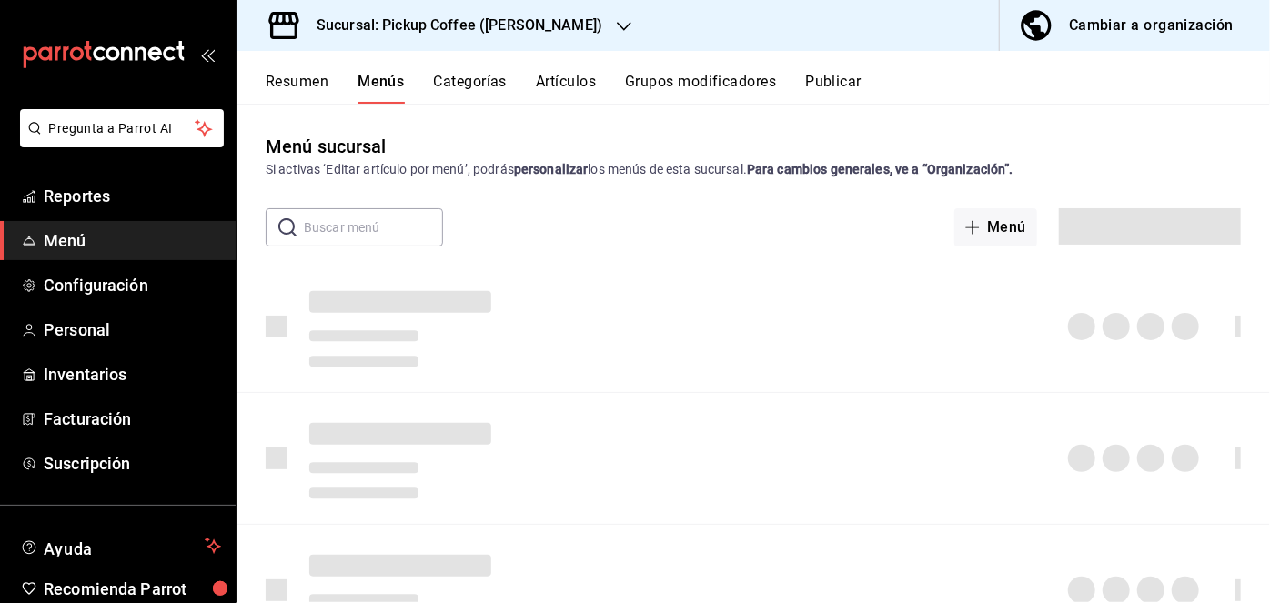
click at [821, 82] on button "Publicar" at bounding box center [833, 88] width 56 height 31
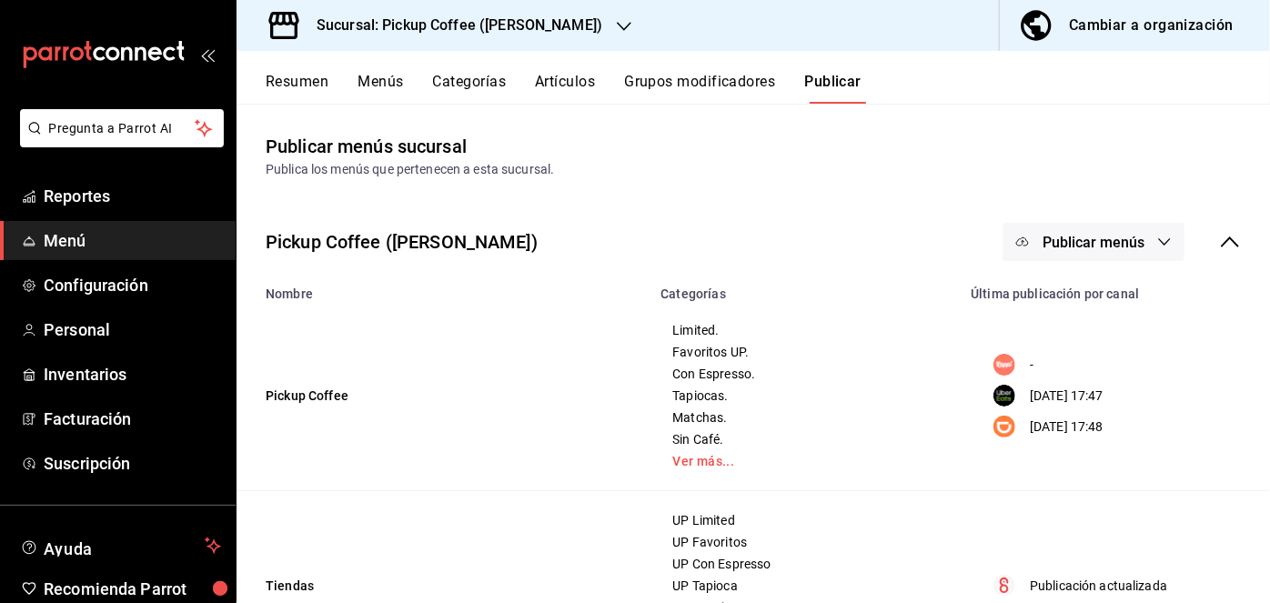
click at [1060, 234] on span "Publicar menús" at bounding box center [1094, 242] width 102 height 17
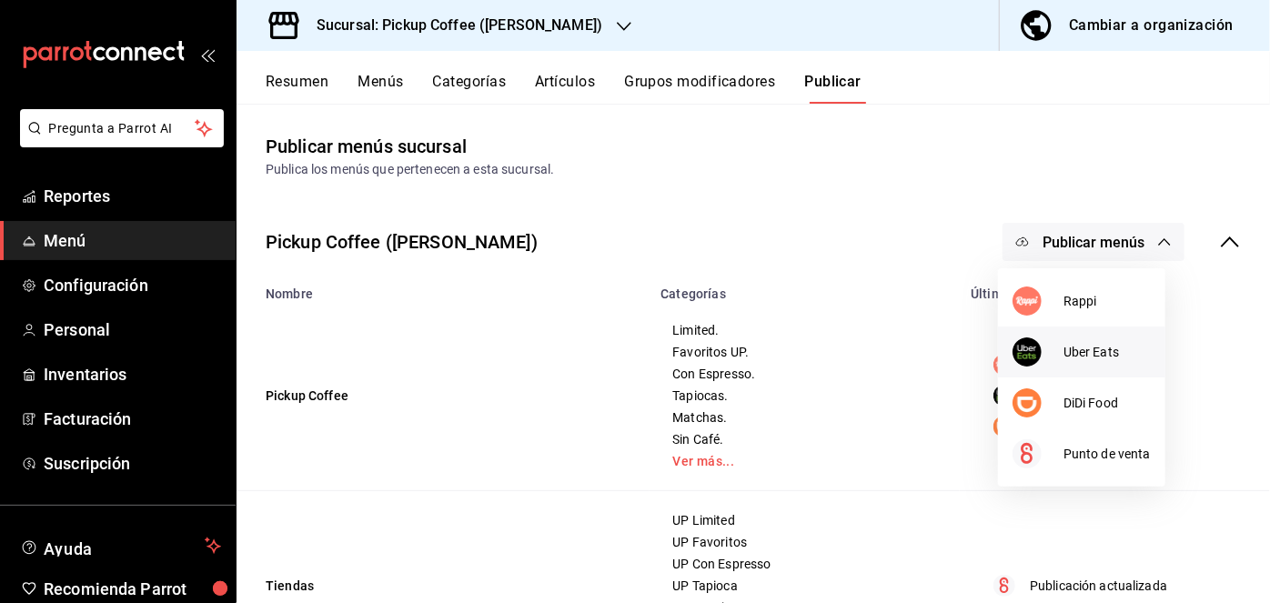
click at [1054, 347] on div at bounding box center [1038, 352] width 51 height 29
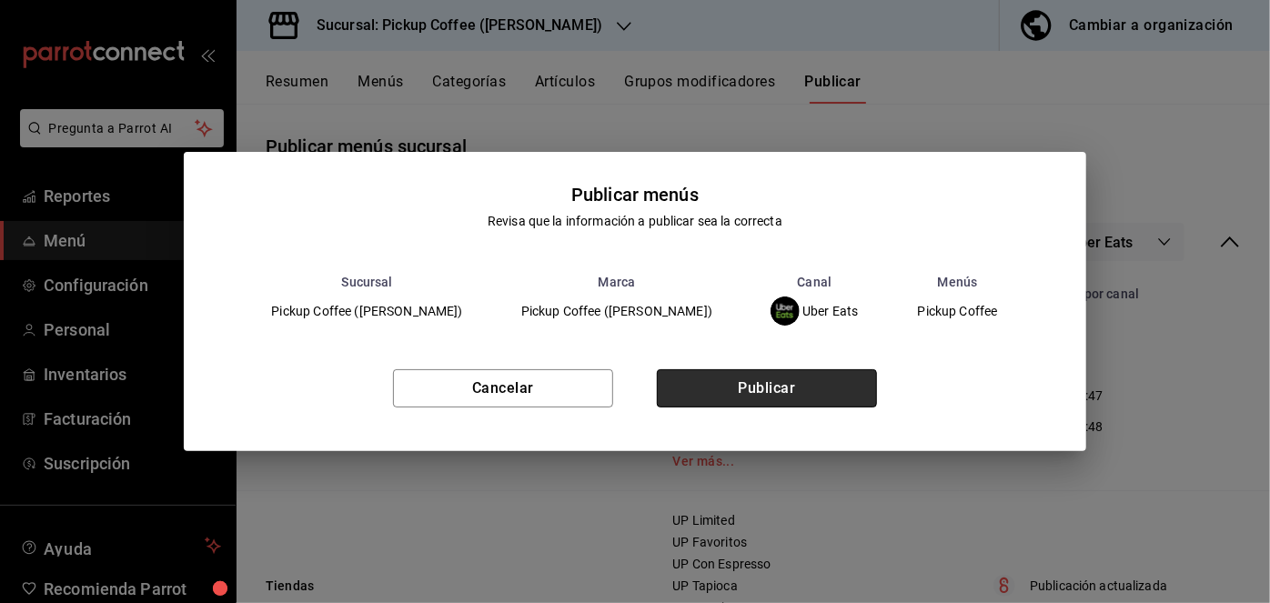
click at [812, 389] on button "Publicar" at bounding box center [767, 388] width 220 height 38
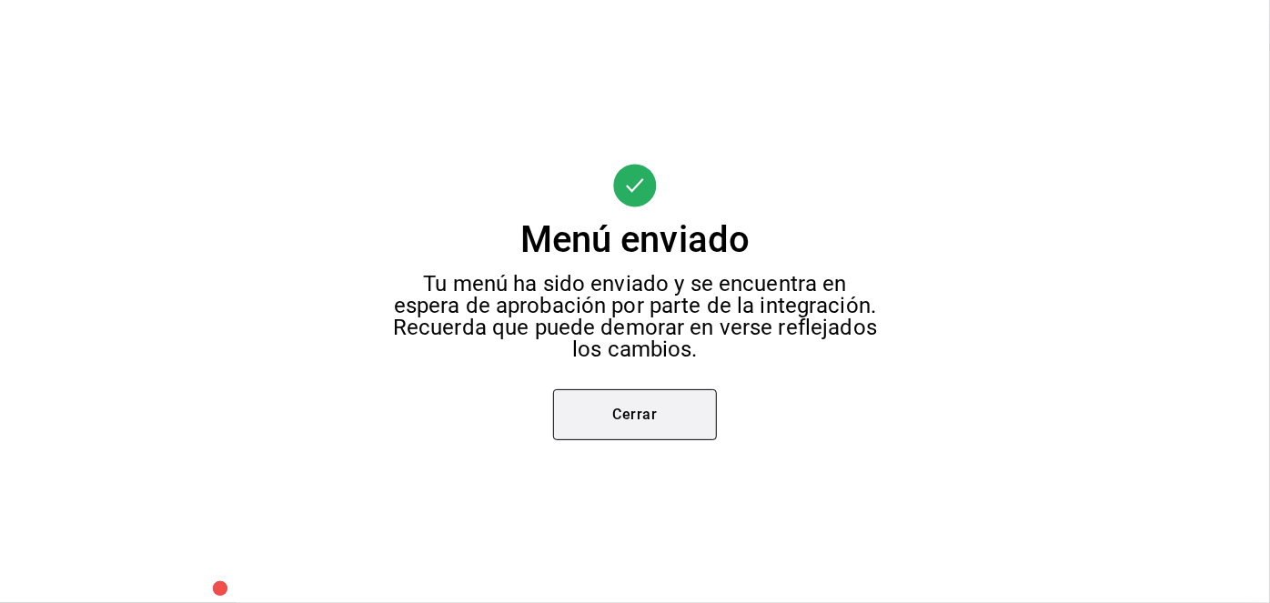
click at [668, 413] on button "Cerrar" at bounding box center [635, 414] width 164 height 51
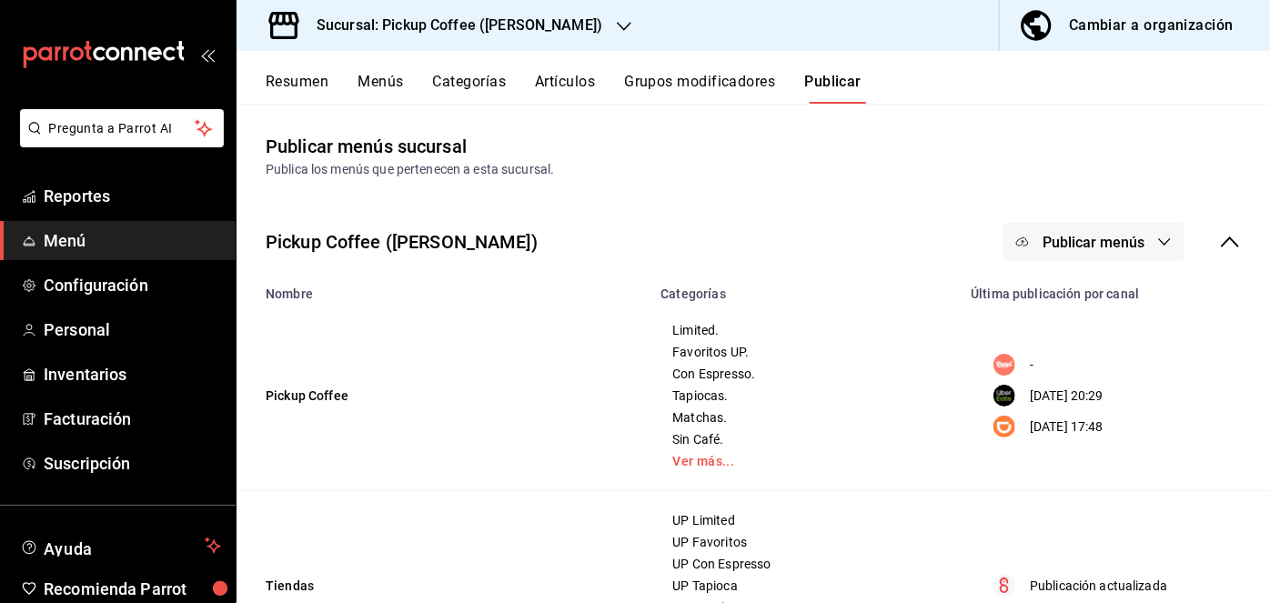
click at [1019, 241] on button "Publicar menús" at bounding box center [1094, 242] width 182 height 38
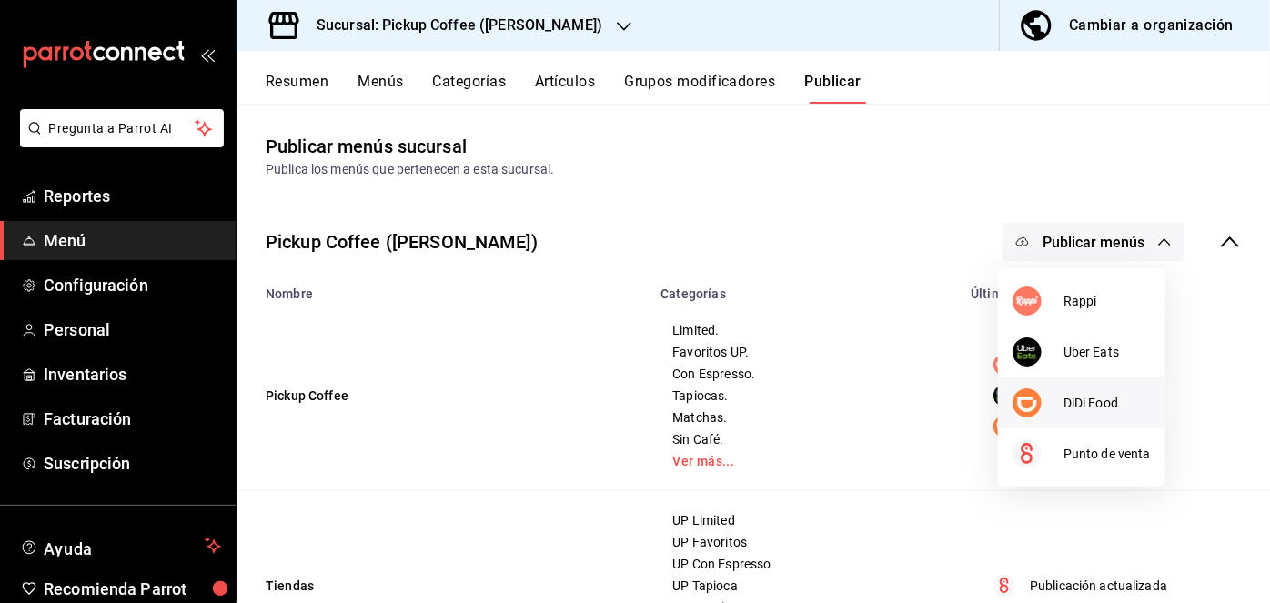
click at [1030, 419] on li "DiDi Food" at bounding box center [1081, 403] width 167 height 51
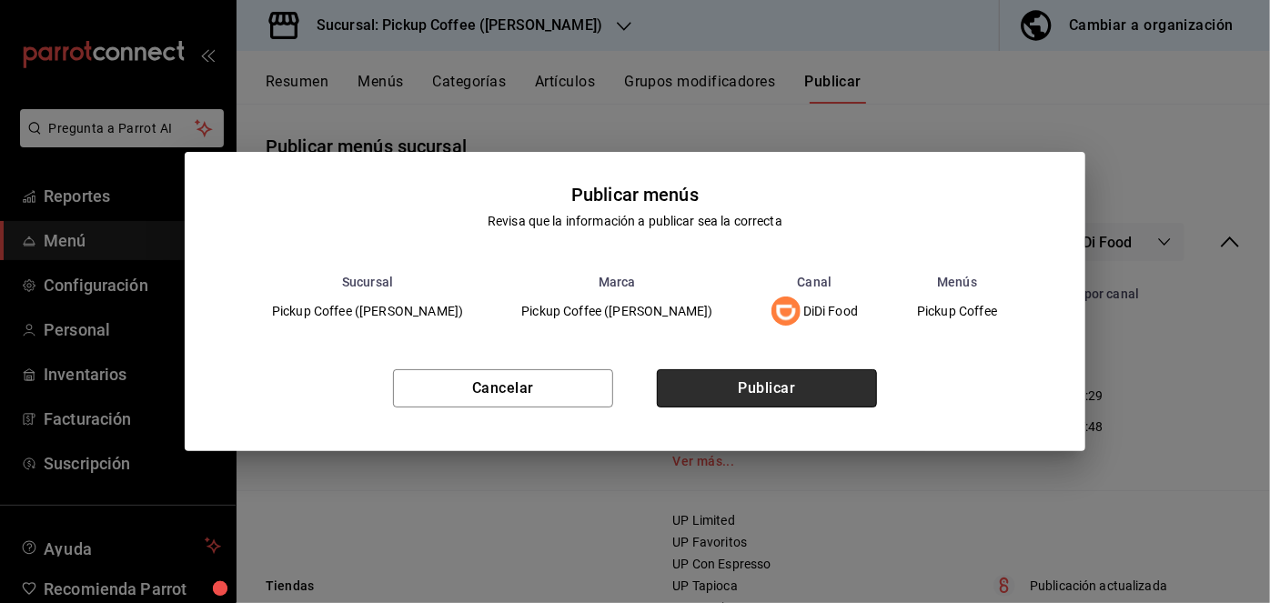
click at [819, 369] on button "Publicar" at bounding box center [767, 388] width 220 height 38
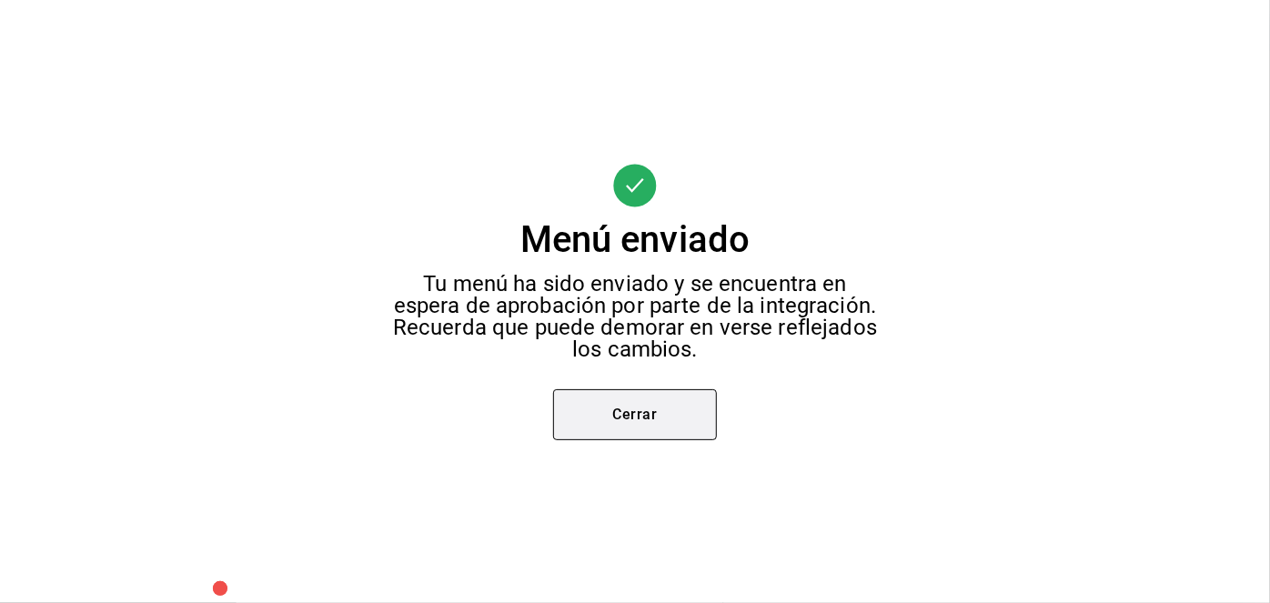
click at [622, 415] on button "Cerrar" at bounding box center [635, 414] width 164 height 51
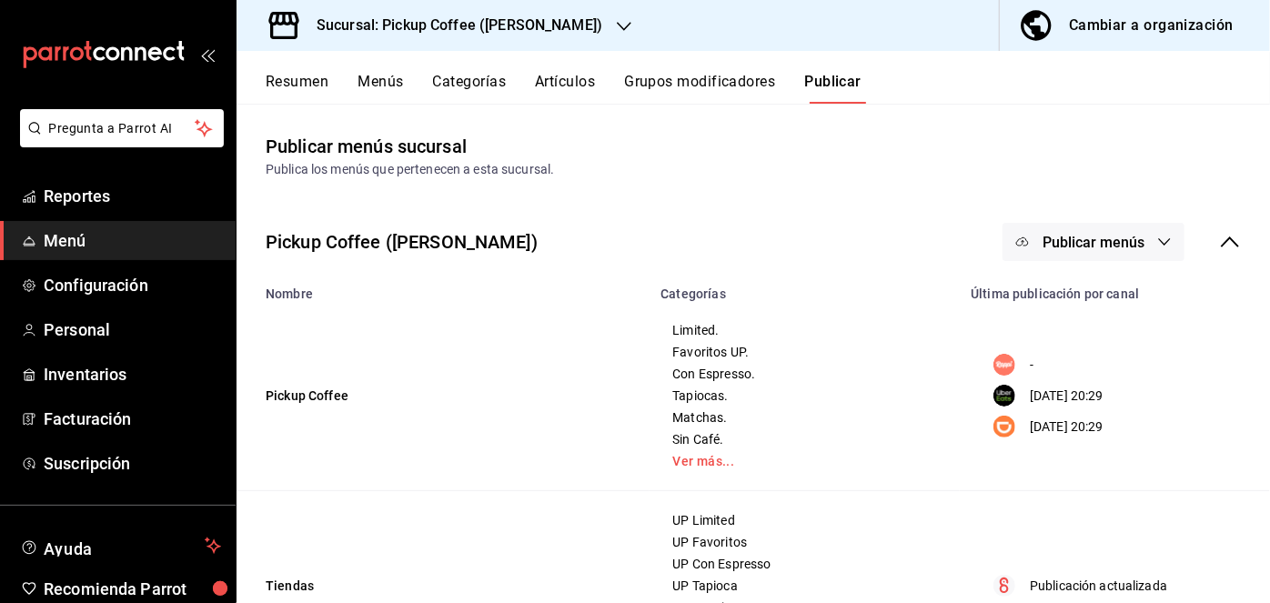
click at [1015, 236] on icon "button" at bounding box center [1022, 242] width 15 height 15
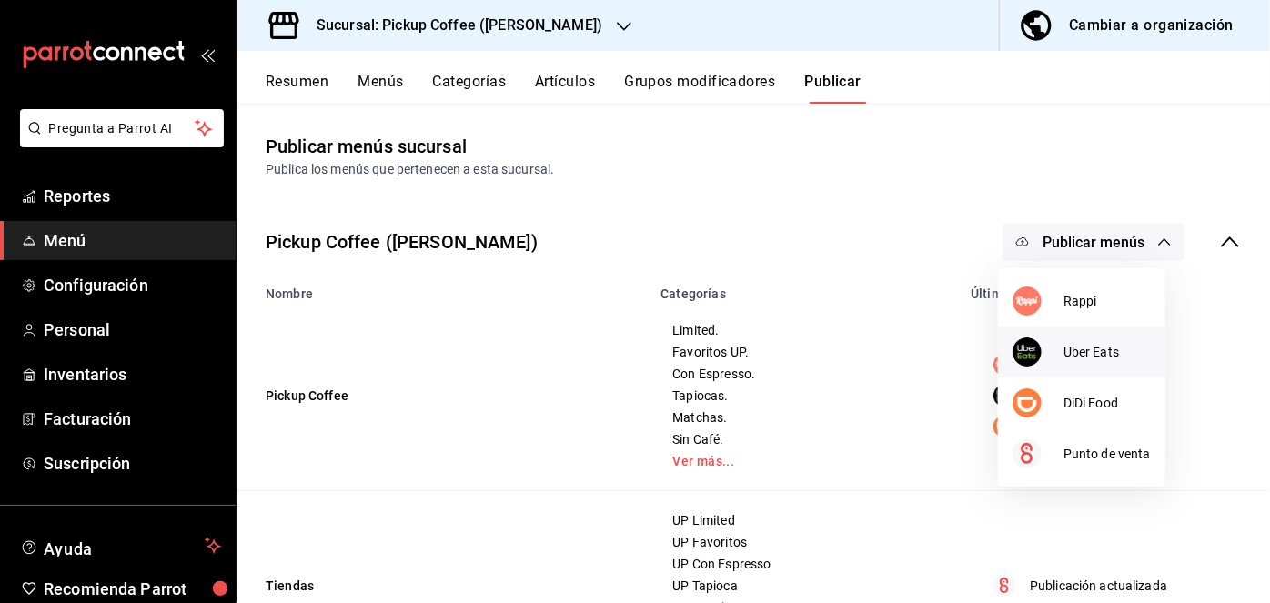
click at [1035, 342] on img at bounding box center [1027, 352] width 29 height 29
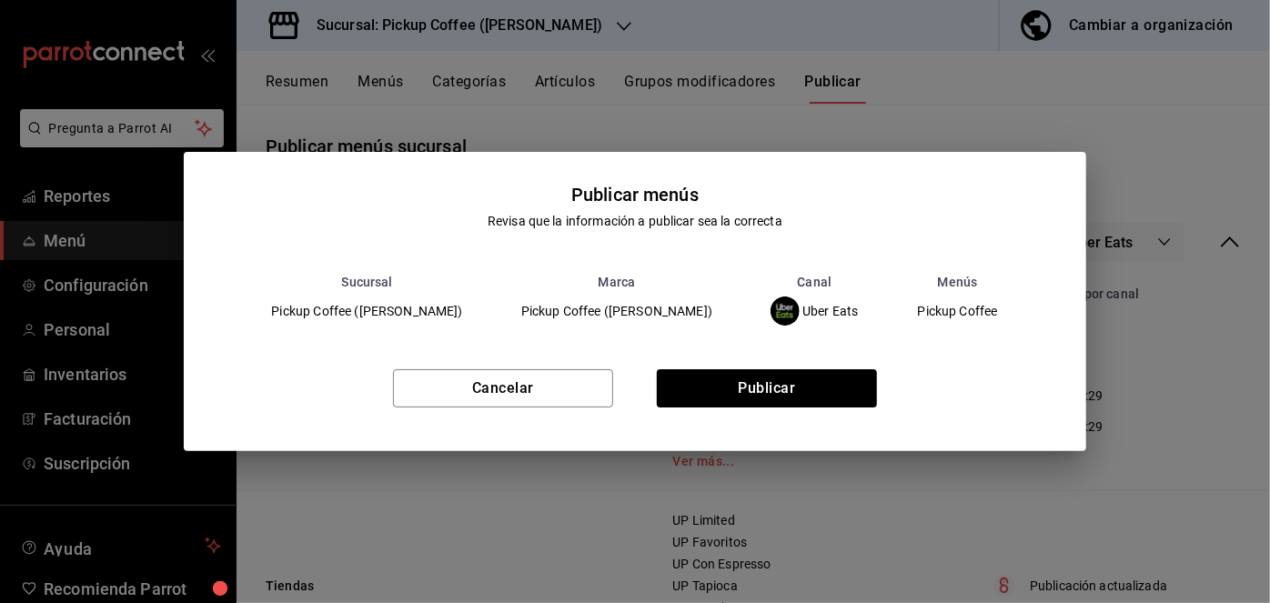
click at [823, 368] on div "Cancelar Publicar" at bounding box center [635, 395] width 902 height 111
click at [817, 381] on button "Publicar" at bounding box center [767, 388] width 220 height 38
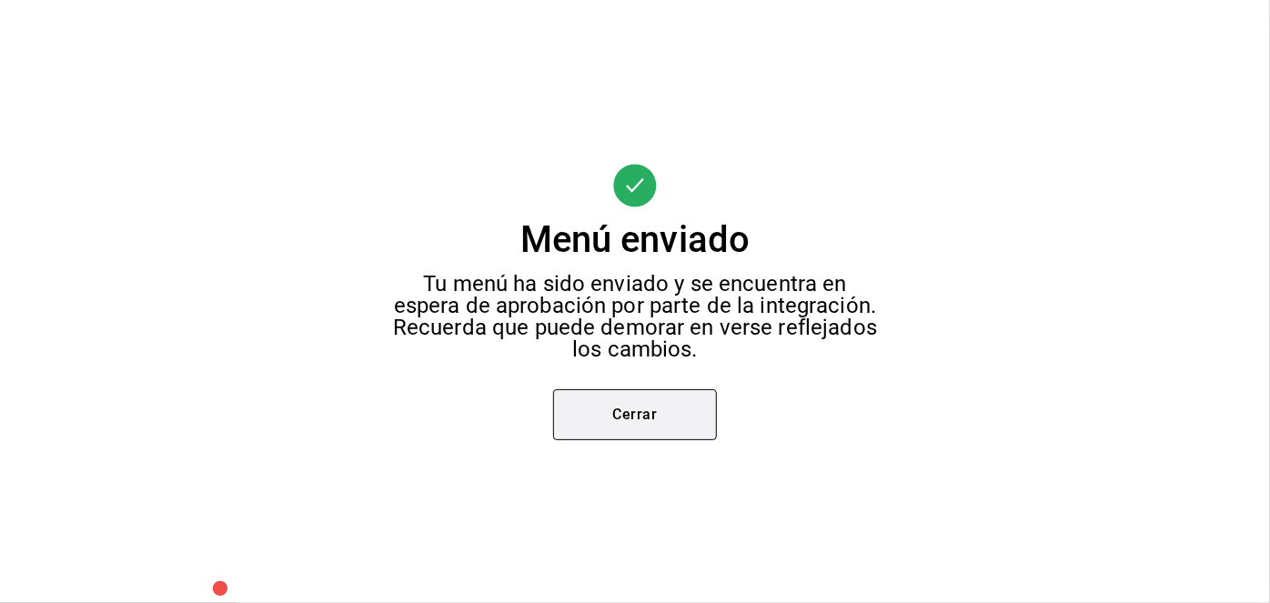
click at [587, 415] on button "Cerrar" at bounding box center [635, 414] width 164 height 51
